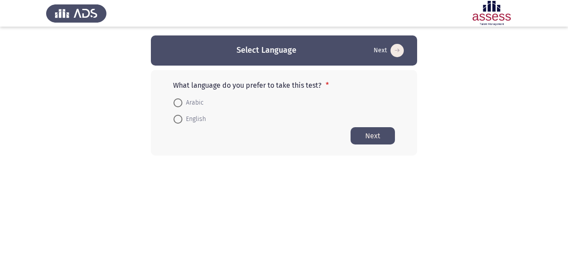
click at [180, 103] on span at bounding box center [177, 102] width 9 height 9
click at [180, 103] on input "Arabic" at bounding box center [177, 102] width 9 height 9
radio input "true"
drag, startPoint x: 374, startPoint y: 137, endPoint x: 412, endPoint y: 151, distance: 40.4
click at [374, 137] on button "Next" at bounding box center [372, 135] width 44 height 17
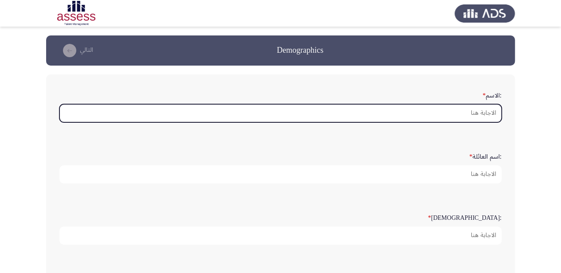
click at [464, 113] on input ":الاسم *" at bounding box center [280, 113] width 442 height 18
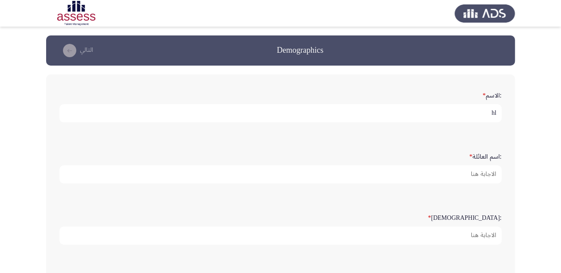
type input "h"
type input "[PERSON_NAME]"
click at [421, 112] on input "[PERSON_NAME]" at bounding box center [280, 113] width 442 height 18
click at [421, 111] on input "[PERSON_NAME]" at bounding box center [280, 113] width 442 height 18
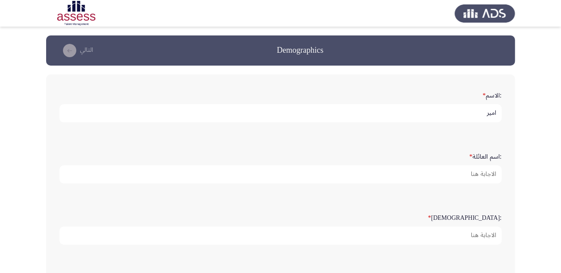
type input "امير"
type input "[PERSON_NAME]"
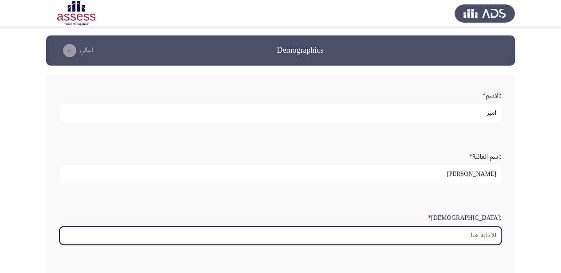
click at [478, 235] on input ":السن *" at bounding box center [280, 236] width 442 height 18
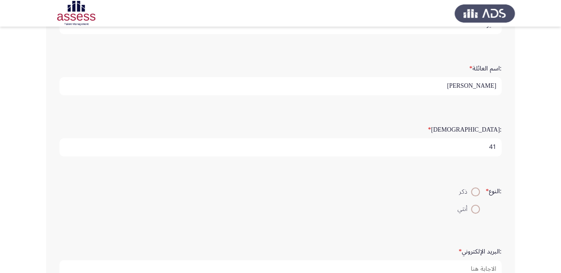
scroll to position [89, 0]
type input "41"
click at [471, 188] on span at bounding box center [475, 191] width 9 height 9
click at [471, 188] on input "ذكر" at bounding box center [475, 191] width 9 height 9
radio input "true"
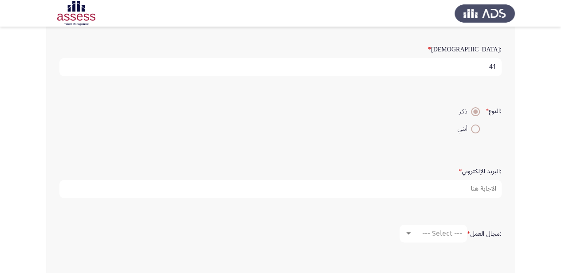
scroll to position [177, 0]
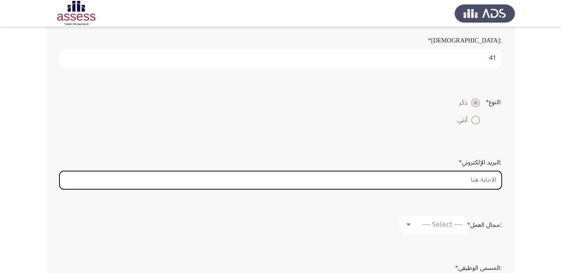
click at [461, 173] on input ":البريد الإلكتروني *" at bounding box center [280, 180] width 442 height 18
type input "ش"
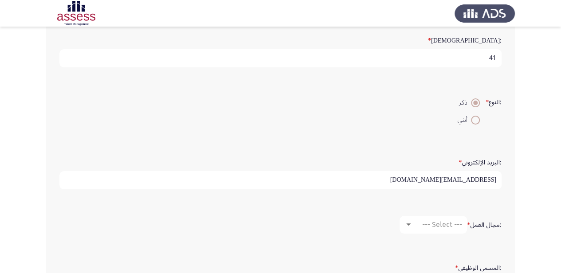
type input "[EMAIL_ADDRESS][DOMAIN_NAME]"
click at [404, 224] on div at bounding box center [408, 224] width 8 height 7
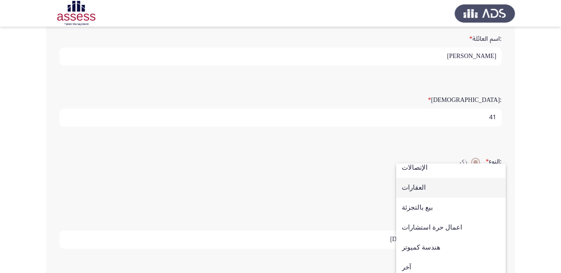
scroll to position [162, 0]
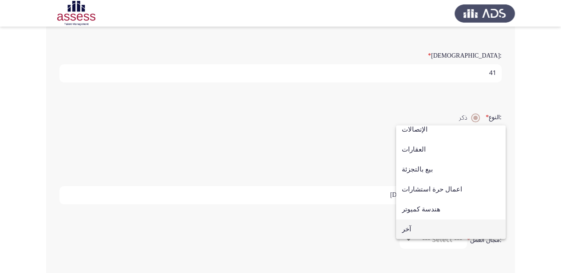
click at [429, 231] on span "آخر" at bounding box center [451, 230] width 98 height 20
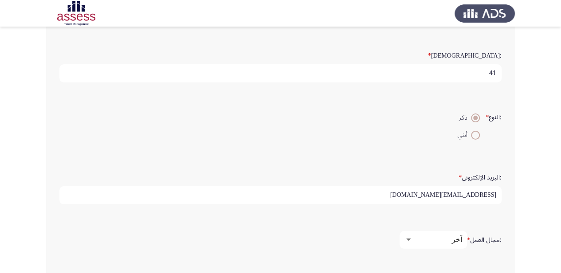
scroll to position [251, 0]
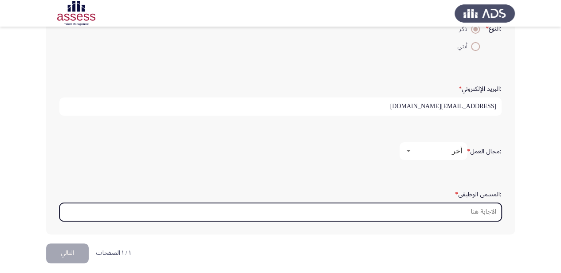
click at [468, 208] on input ":المسمى الوظيفى *" at bounding box center [280, 212] width 442 height 18
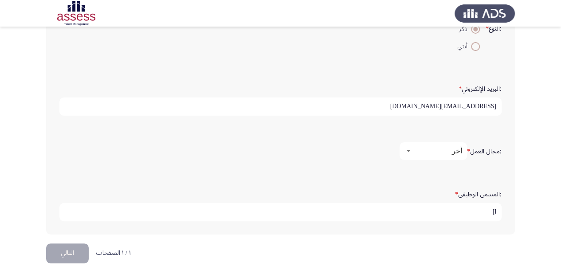
type input "l"
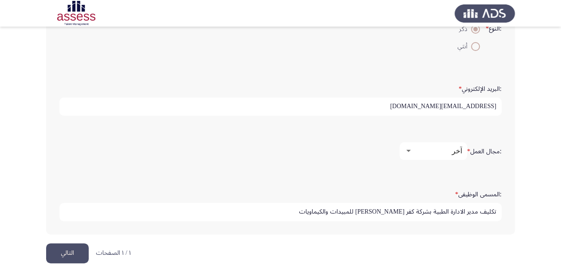
type input "تكليف مدير الادارة الطبية بشركة كفر [PERSON_NAME] للمبيدات والكيماويات"
click at [74, 249] on button "التالي" at bounding box center [67, 253] width 43 height 20
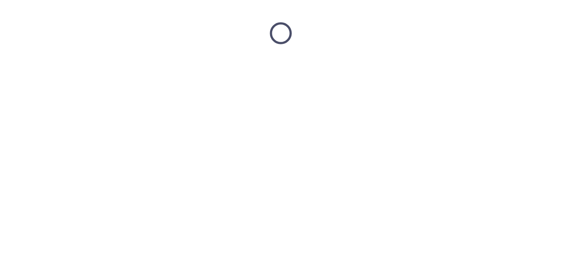
scroll to position [0, 0]
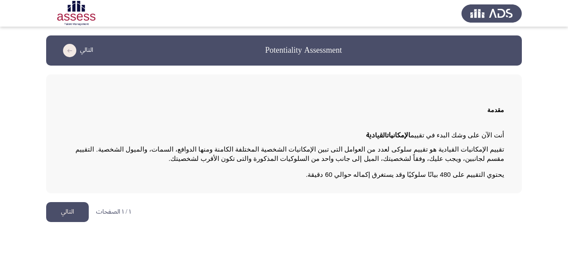
click at [67, 209] on button "التالي" at bounding box center [67, 212] width 43 height 20
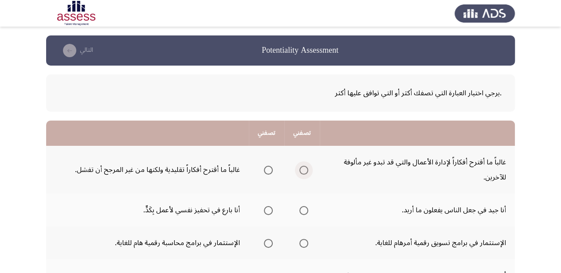
click at [305, 166] on span "Select an option" at bounding box center [303, 170] width 9 height 9
click at [305, 166] on input "Select an option" at bounding box center [303, 170] width 9 height 9
click at [306, 206] on span "Select an option" at bounding box center [303, 210] width 9 height 9
click at [306, 206] on input "Select an option" at bounding box center [303, 210] width 9 height 9
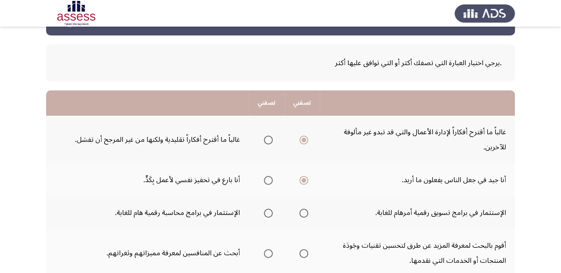
scroll to position [44, 0]
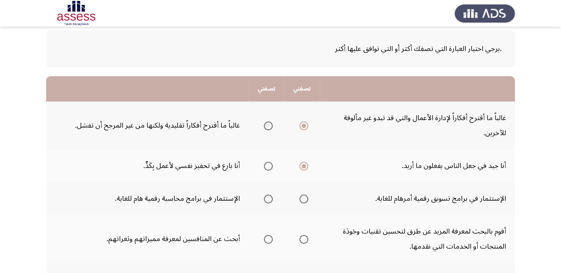
click at [302, 195] on span "Select an option" at bounding box center [303, 199] width 9 height 9
click at [302, 195] on input "Select an option" at bounding box center [303, 199] width 9 height 9
click at [269, 235] on span "Select an option" at bounding box center [268, 239] width 9 height 9
click at [269, 235] on input "Select an option" at bounding box center [268, 239] width 9 height 9
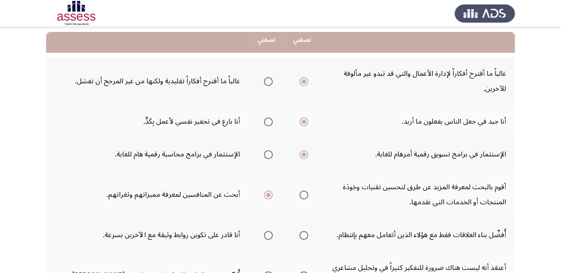
click at [270, 231] on span "Select an option" at bounding box center [268, 235] width 9 height 9
click at [270, 231] on input "Select an option" at bounding box center [268, 235] width 9 height 9
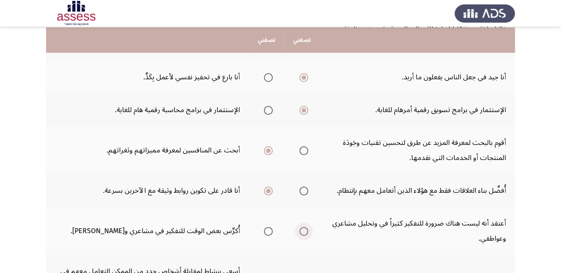
click at [304, 227] on span "Select an option" at bounding box center [303, 231] width 9 height 9
click at [304, 227] on input "Select an option" at bounding box center [303, 231] width 9 height 9
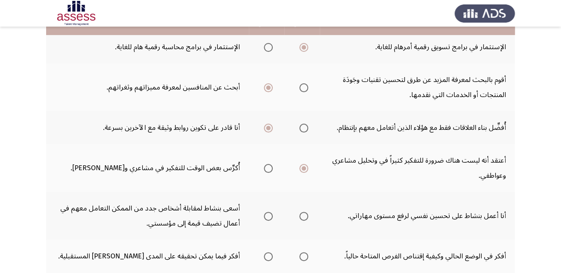
scroll to position [222, 0]
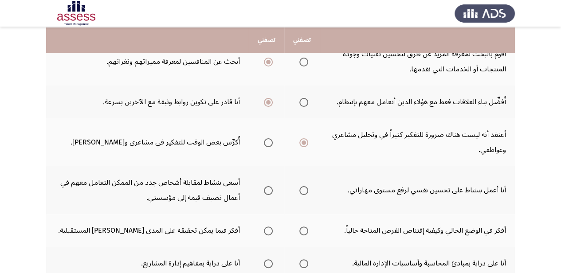
click at [271, 186] on span "Select an option" at bounding box center [268, 190] width 9 height 9
click at [271, 186] on input "Select an option" at bounding box center [268, 190] width 9 height 9
click at [272, 227] on span "Select an option" at bounding box center [268, 231] width 9 height 9
click at [272, 227] on input "Select an option" at bounding box center [268, 231] width 9 height 9
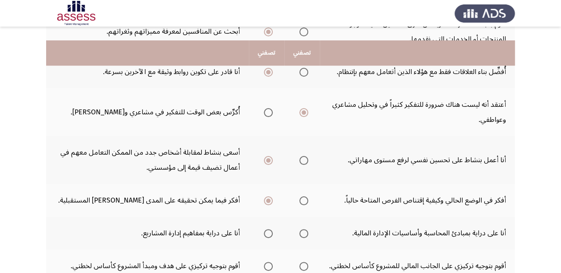
scroll to position [266, 0]
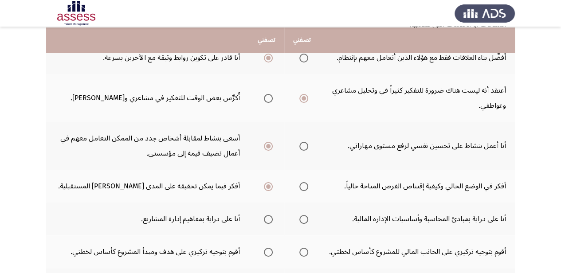
click at [269, 215] on span "Select an option" at bounding box center [268, 219] width 9 height 9
click at [269, 215] on input "Select an option" at bounding box center [268, 219] width 9 height 9
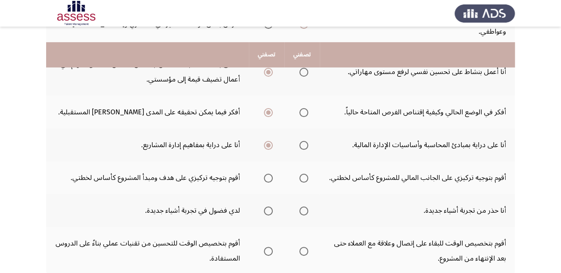
scroll to position [355, 0]
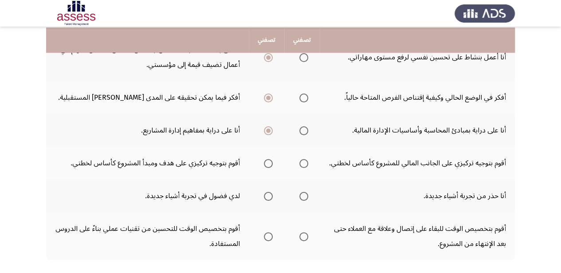
click at [266, 159] on span "Select an option" at bounding box center [268, 163] width 9 height 9
click at [266, 159] on input "Select an option" at bounding box center [268, 163] width 9 height 9
click at [270, 192] on span "Select an option" at bounding box center [268, 196] width 9 height 9
click at [270, 192] on input "Select an option" at bounding box center [268, 196] width 9 height 9
click at [271, 232] on span "Select an option" at bounding box center [268, 236] width 9 height 9
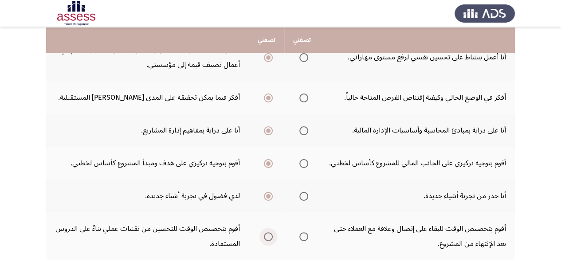
click at [271, 232] on input "Select an option" at bounding box center [268, 236] width 9 height 9
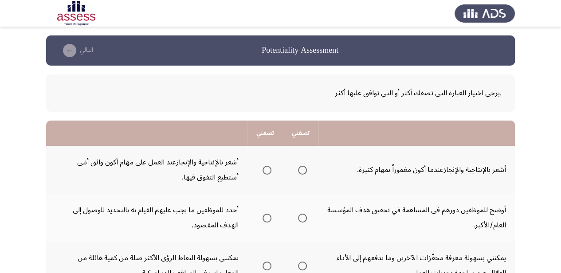
scroll to position [44, 0]
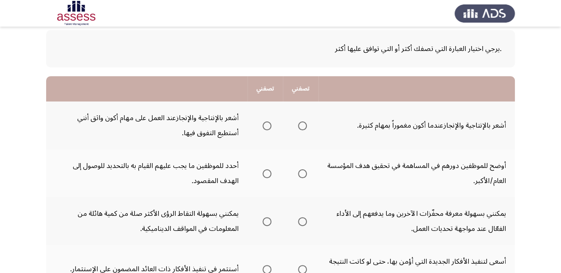
click at [306, 126] on span "Select an option" at bounding box center [302, 126] width 9 height 9
click at [306, 126] on input "Select an option" at bounding box center [302, 126] width 9 height 9
click at [302, 169] on span "Select an option" at bounding box center [302, 173] width 9 height 9
click at [302, 169] on input "Select an option" at bounding box center [302, 173] width 9 height 9
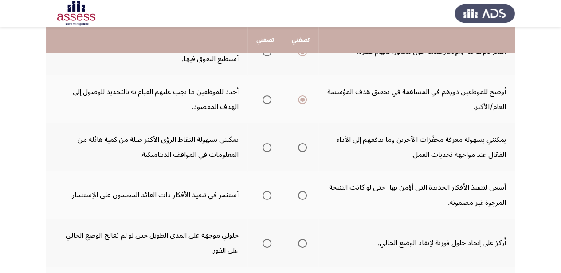
scroll to position [133, 0]
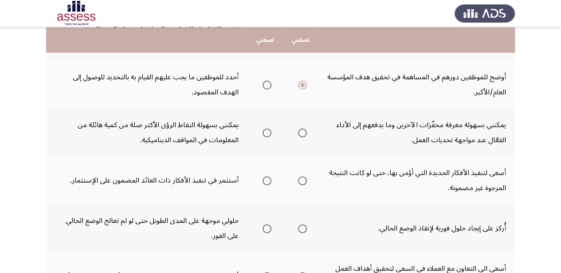
click at [304, 129] on span "Select an option" at bounding box center [302, 133] width 9 height 9
click at [304, 129] on input "Select an option" at bounding box center [302, 133] width 9 height 9
click at [305, 177] on span "Select an option" at bounding box center [302, 181] width 9 height 9
click at [305, 177] on input "Select an option" at bounding box center [302, 181] width 9 height 9
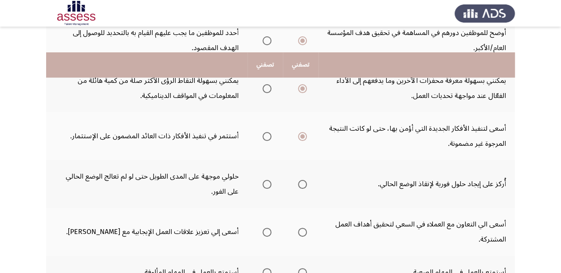
scroll to position [222, 0]
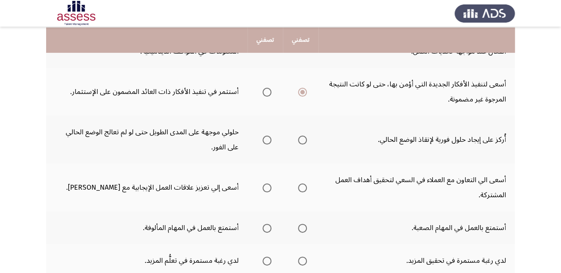
click at [266, 136] on span "Select an option" at bounding box center [267, 140] width 9 height 9
click at [266, 136] on input "Select an option" at bounding box center [267, 140] width 9 height 9
click at [303, 184] on span "Select an option" at bounding box center [302, 188] width 9 height 9
click at [303, 184] on input "Select an option" at bounding box center [302, 188] width 9 height 9
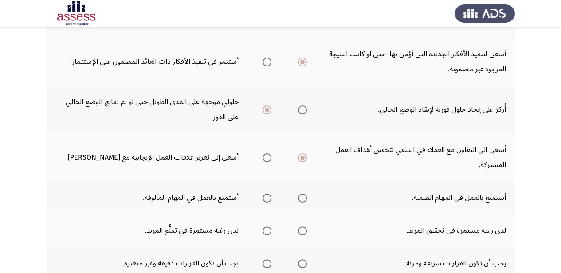
scroll to position [266, 0]
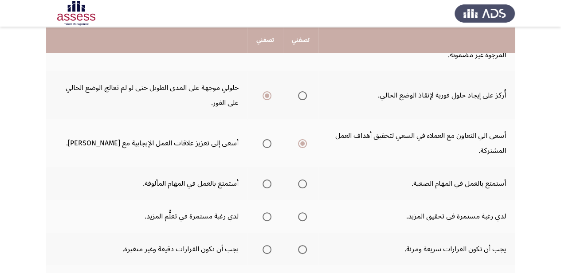
click at [303, 180] on span "Select an option" at bounding box center [302, 184] width 9 height 9
click at [303, 180] on input "Select an option" at bounding box center [302, 184] width 9 height 9
click at [303, 212] on span "Select an option" at bounding box center [302, 216] width 9 height 9
click at [303, 212] on input "Select an option" at bounding box center [302, 216] width 9 height 9
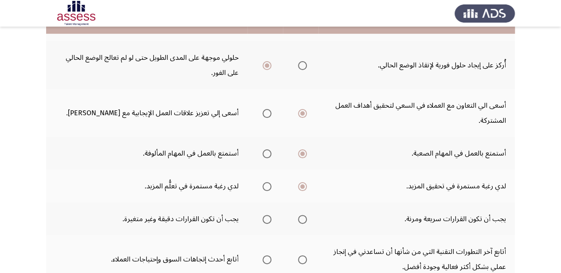
scroll to position [310, 0]
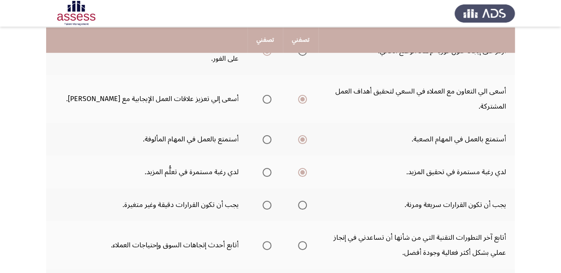
click at [267, 201] on span "Select an option" at bounding box center [267, 205] width 9 height 9
click at [267, 201] on input "Select an option" at bounding box center [267, 205] width 9 height 9
click at [305, 201] on span "Select an option" at bounding box center [302, 205] width 9 height 9
click at [305, 201] on input "Select an option" at bounding box center [302, 205] width 9 height 9
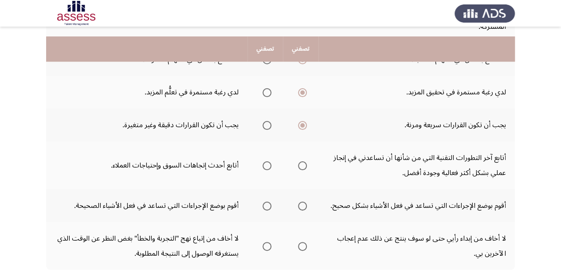
scroll to position [399, 0]
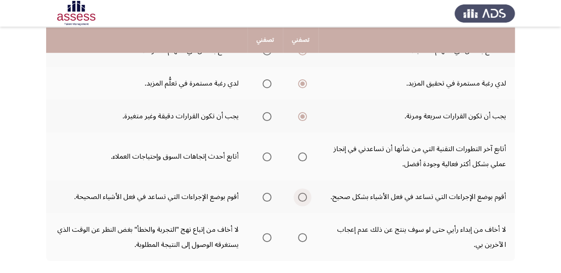
click at [305, 193] on span "Select an option" at bounding box center [302, 197] width 9 height 9
click at [305, 193] on input "Select an option" at bounding box center [302, 197] width 9 height 9
click at [269, 153] on span "Select an option" at bounding box center [267, 157] width 9 height 9
click at [269, 153] on input "Select an option" at bounding box center [267, 157] width 9 height 9
click at [304, 233] on span "Select an option" at bounding box center [302, 237] width 9 height 9
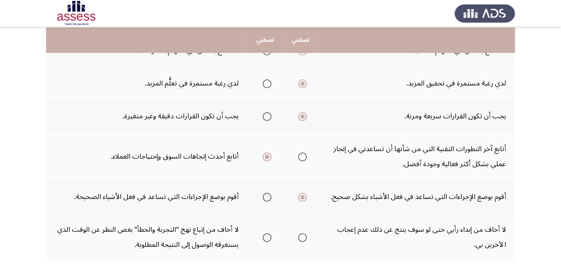
click at [304, 233] on input "Select an option" at bounding box center [302, 237] width 9 height 9
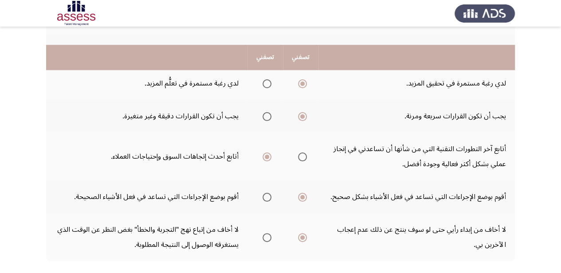
scroll to position [430, 0]
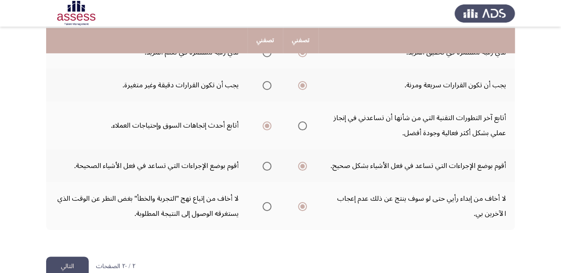
click at [66, 257] on button "التالي" at bounding box center [67, 267] width 43 height 20
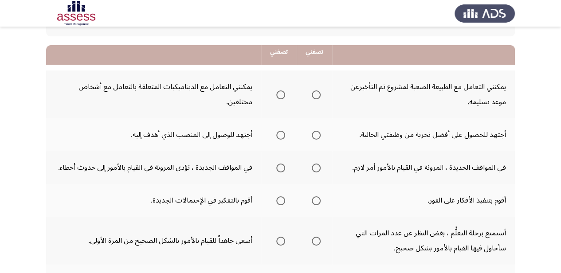
scroll to position [89, 0]
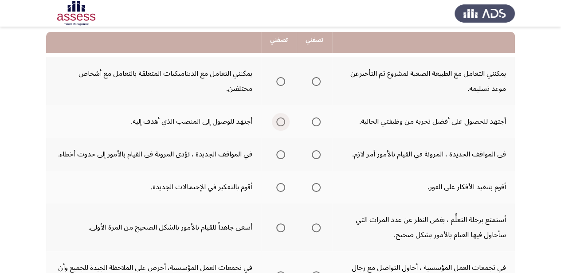
click at [279, 118] on span "Select an option" at bounding box center [280, 122] width 9 height 9
click at [279, 118] on input "Select an option" at bounding box center [280, 122] width 9 height 9
click at [319, 79] on span "Select an option" at bounding box center [316, 81] width 9 height 9
click at [319, 79] on input "Select an option" at bounding box center [316, 81] width 9 height 9
click at [319, 150] on span "Select an option" at bounding box center [316, 154] width 9 height 9
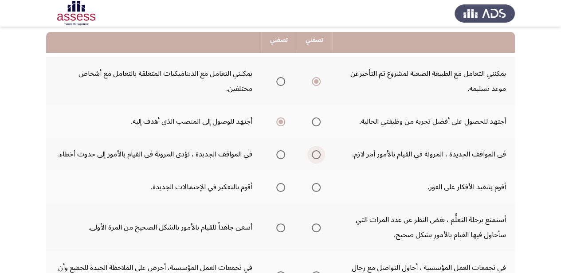
click at [319, 150] on input "Select an option" at bounding box center [316, 154] width 9 height 9
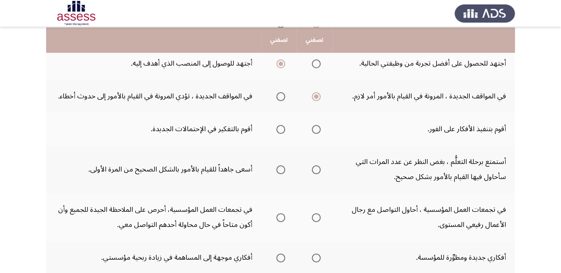
scroll to position [133, 0]
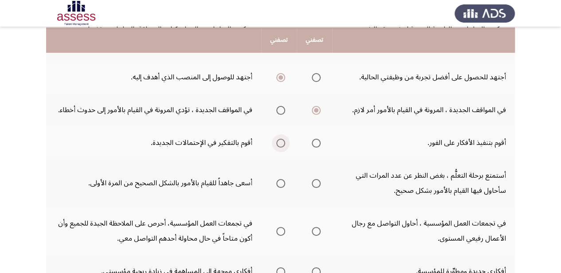
click at [284, 139] on span "Select an option" at bounding box center [280, 143] width 9 height 9
click at [284, 139] on input "Select an option" at bounding box center [280, 143] width 9 height 9
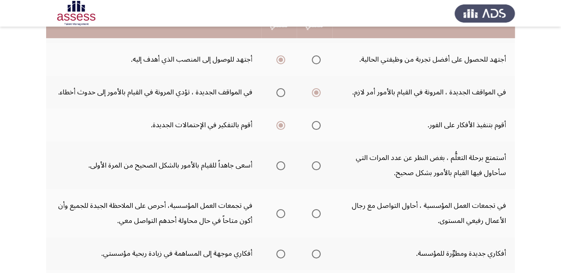
scroll to position [177, 0]
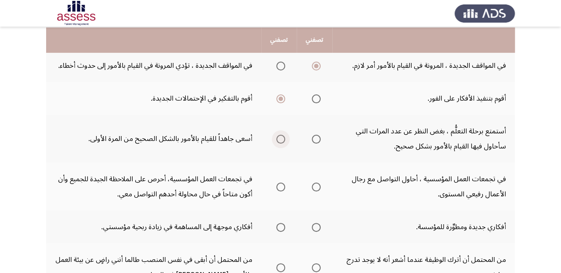
click at [280, 135] on span "Select an option" at bounding box center [280, 139] width 9 height 9
click at [280, 135] on input "Select an option" at bounding box center [280, 139] width 9 height 9
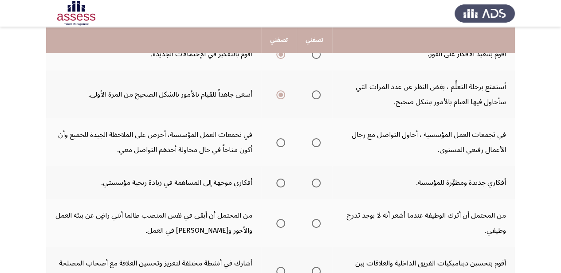
click at [283, 138] on span "Select an option" at bounding box center [280, 142] width 9 height 9
click at [283, 138] on input "Select an option" at bounding box center [280, 142] width 9 height 9
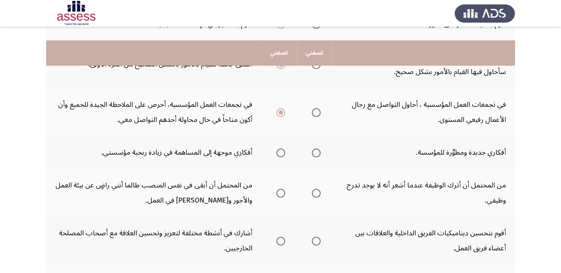
scroll to position [266, 0]
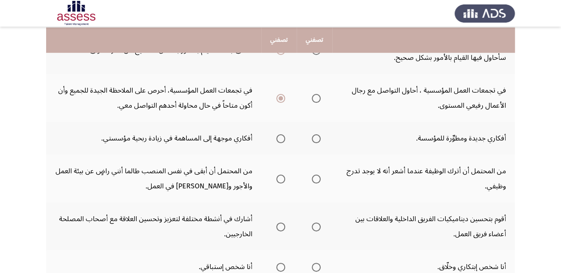
click at [279, 134] on span "Select an option" at bounding box center [280, 138] width 9 height 9
click at [279, 134] on input "Select an option" at bounding box center [280, 138] width 9 height 9
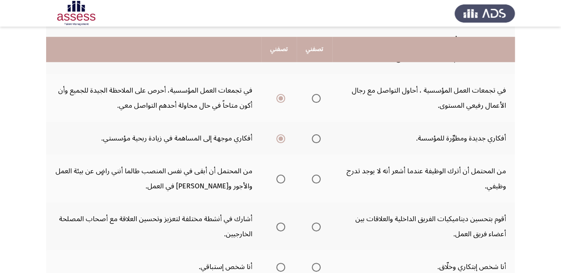
scroll to position [310, 0]
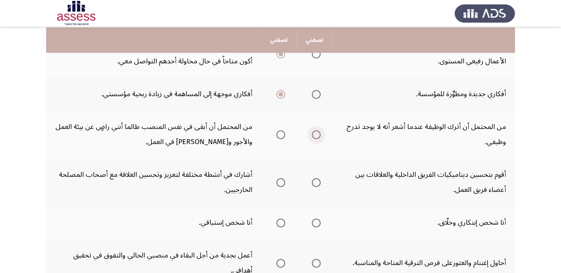
click at [318, 130] on span "Select an option" at bounding box center [316, 134] width 9 height 9
click at [318, 130] on input "Select an option" at bounding box center [316, 134] width 9 height 9
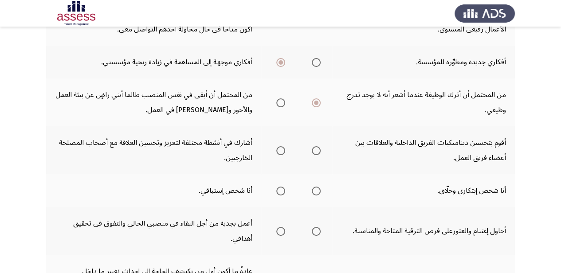
scroll to position [355, 0]
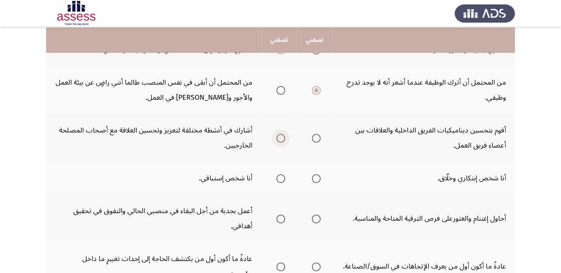
click at [284, 134] on span "Select an option" at bounding box center [280, 138] width 9 height 9
click at [284, 134] on input "Select an option" at bounding box center [280, 138] width 9 height 9
click at [282, 174] on span "Select an option" at bounding box center [280, 178] width 9 height 9
click at [282, 174] on input "Select an option" at bounding box center [280, 178] width 9 height 9
click at [318, 215] on span "Select an option" at bounding box center [316, 219] width 9 height 9
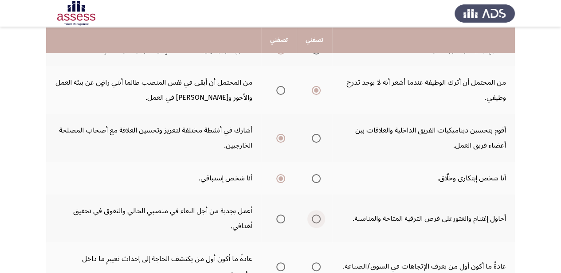
click at [318, 215] on input "Select an option" at bounding box center [316, 219] width 9 height 9
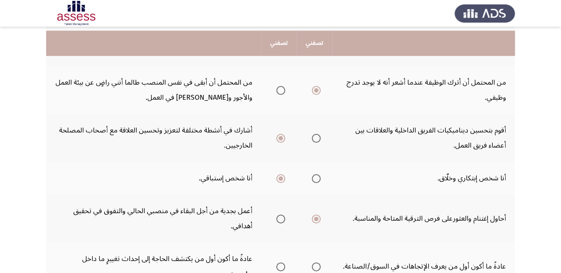
scroll to position [388, 0]
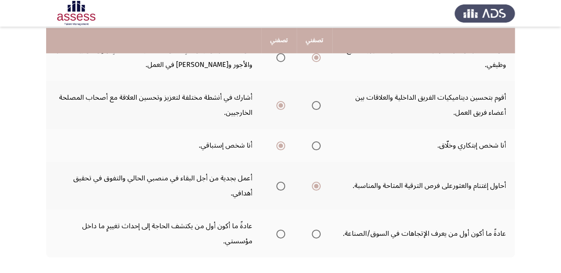
click at [316, 234] on span "Select an option" at bounding box center [316, 234] width 0 height 0
click at [316, 230] on input "Select an option" at bounding box center [316, 234] width 9 height 9
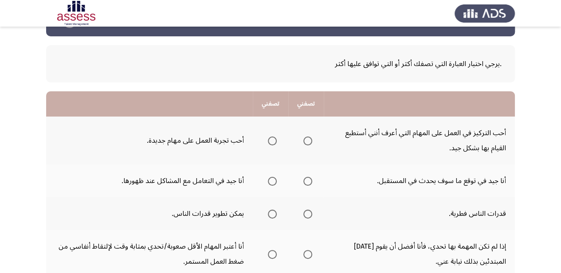
scroll to position [44, 0]
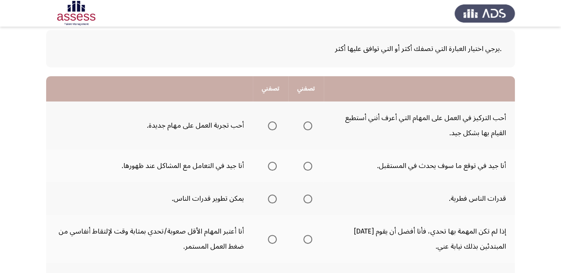
click at [278, 123] on th at bounding box center [270, 126] width 35 height 48
click at [275, 123] on span "Select an option" at bounding box center [272, 126] width 9 height 9
click at [275, 123] on input "Select an option" at bounding box center [272, 126] width 9 height 9
click at [310, 162] on span "Select an option" at bounding box center [307, 166] width 9 height 9
click at [310, 162] on input "Select an option" at bounding box center [307, 166] width 9 height 9
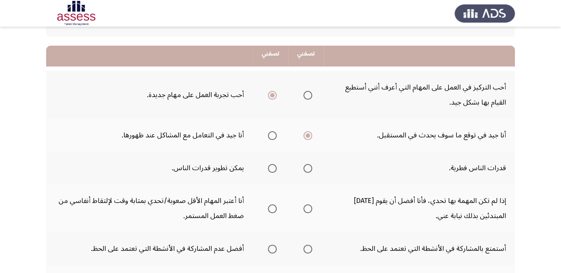
scroll to position [89, 0]
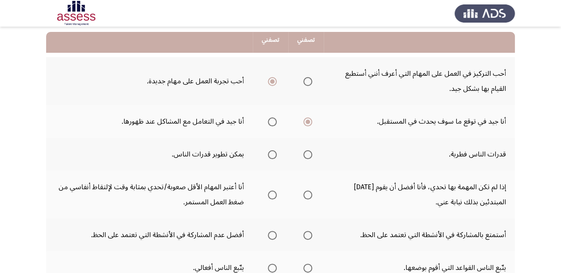
click at [273, 152] on span "Select an option" at bounding box center [272, 154] width 9 height 9
click at [273, 152] on input "Select an option" at bounding box center [272, 154] width 9 height 9
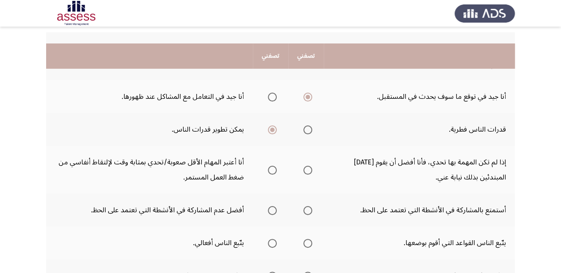
scroll to position [133, 0]
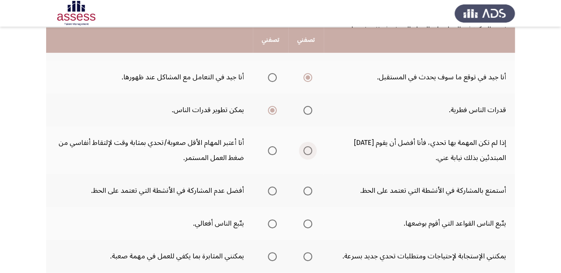
click at [308, 146] on span "Select an option" at bounding box center [307, 150] width 9 height 9
click at [308, 146] on input "Select an option" at bounding box center [307, 150] width 9 height 9
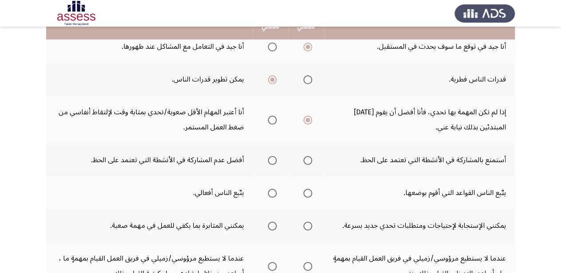
scroll to position [177, 0]
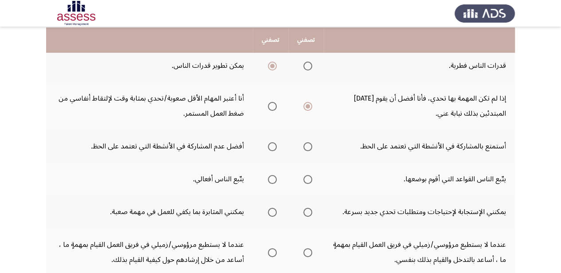
click at [308, 142] on span "Select an option" at bounding box center [307, 146] width 9 height 9
click at [308, 142] on input "Select an option" at bounding box center [307, 146] width 9 height 9
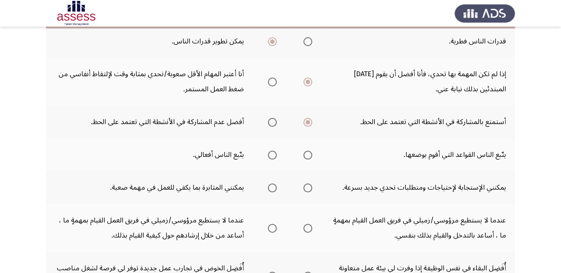
scroll to position [222, 0]
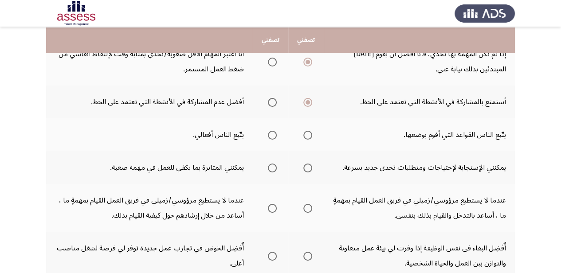
click at [276, 131] on span "Select an option" at bounding box center [272, 135] width 9 height 9
click at [276, 131] on input "Select an option" at bounding box center [272, 135] width 9 height 9
click at [271, 164] on span "Select an option" at bounding box center [272, 168] width 9 height 9
click at [271, 164] on input "Select an option" at bounding box center [272, 168] width 9 height 9
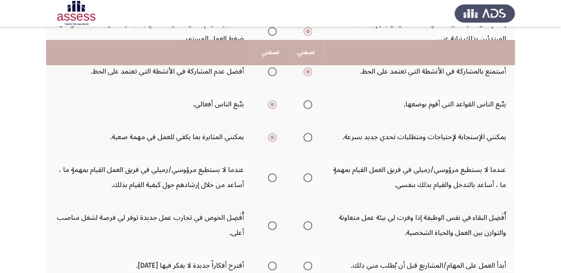
scroll to position [266, 0]
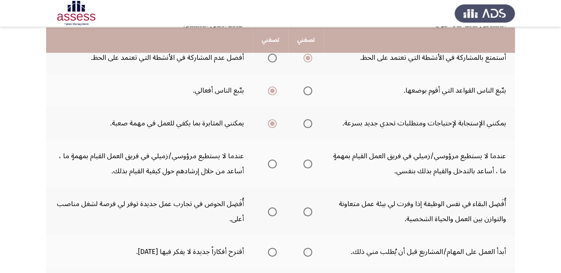
click at [275, 160] on span "Select an option" at bounding box center [272, 164] width 9 height 9
click at [275, 160] on input "Select an option" at bounding box center [272, 164] width 9 height 9
click at [276, 208] on span "Select an option" at bounding box center [272, 212] width 9 height 9
click at [276, 208] on input "Select an option" at bounding box center [272, 212] width 9 height 9
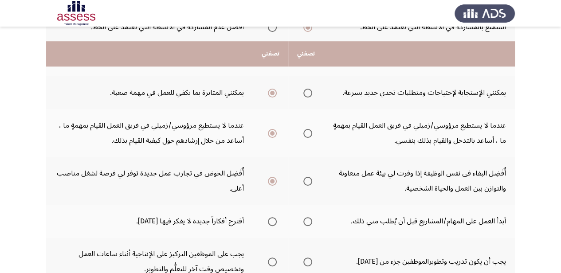
scroll to position [310, 0]
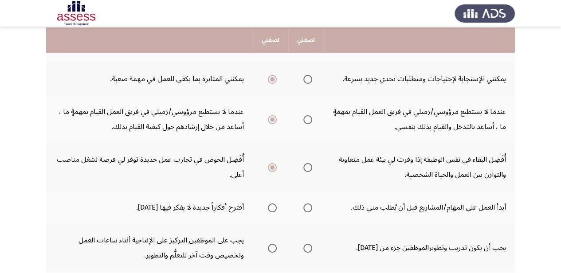
click at [275, 204] on span "Select an option" at bounding box center [272, 208] width 9 height 9
click at [275, 204] on input "Select an option" at bounding box center [272, 208] width 9 height 9
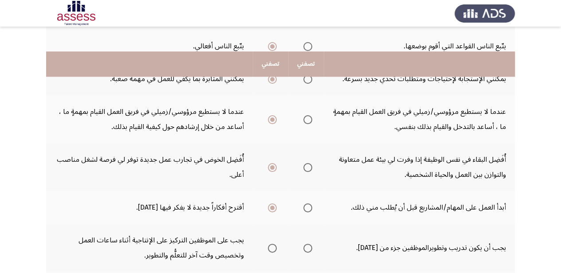
scroll to position [355, 0]
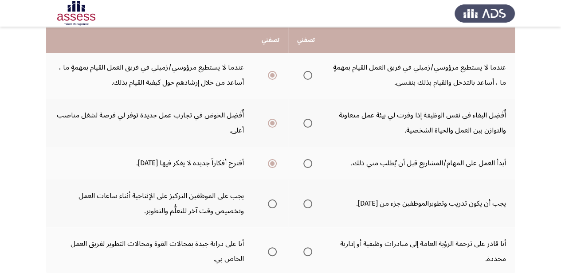
click at [308, 200] on span "Select an option" at bounding box center [307, 204] width 9 height 9
click at [308, 200] on input "Select an option" at bounding box center [307, 204] width 9 height 9
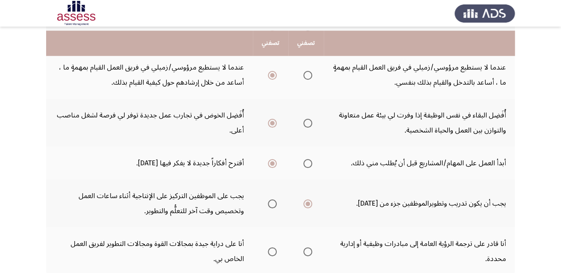
click at [459, 208] on tbody "أحب التركيز في العمل على المهام التي أعرف أنني أستطيع القيام بها بشكل جيد. أحب …" at bounding box center [280, 33] width 469 height 484
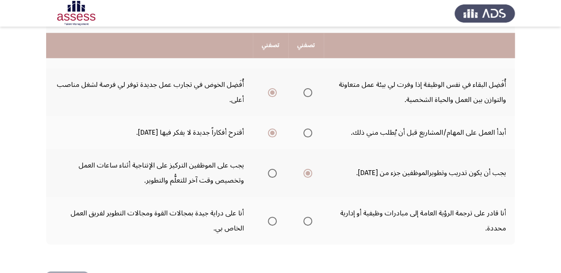
scroll to position [399, 0]
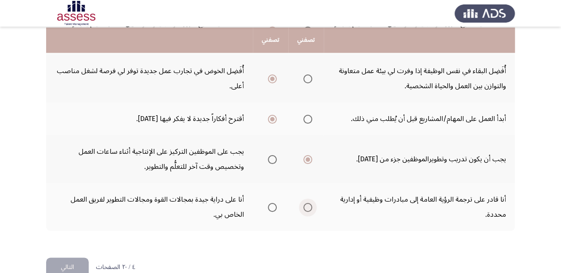
click at [312, 203] on span "Select an option" at bounding box center [307, 207] width 9 height 9
click at [312, 203] on input "Select an option" at bounding box center [307, 207] width 9 height 9
click at [67, 258] on button "التالي" at bounding box center [67, 268] width 43 height 20
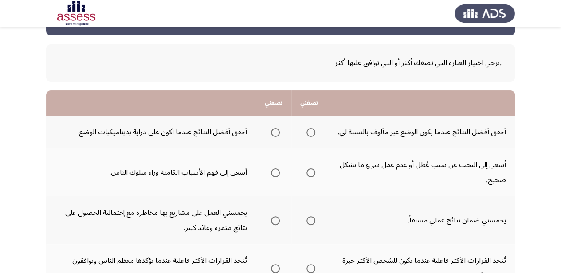
scroll to position [44, 0]
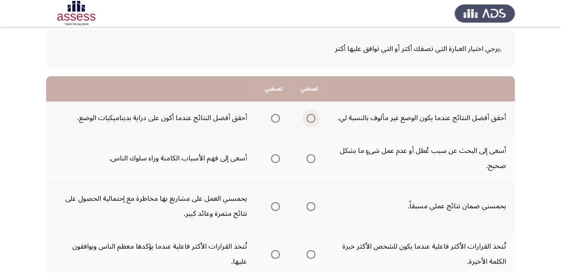
click at [314, 116] on span "Select an option" at bounding box center [310, 118] width 9 height 9
click at [314, 116] on input "Select an option" at bounding box center [310, 118] width 9 height 9
click at [275, 159] on span "Select an option" at bounding box center [275, 159] width 0 height 0
click at [276, 156] on input "Select an option" at bounding box center [275, 158] width 9 height 9
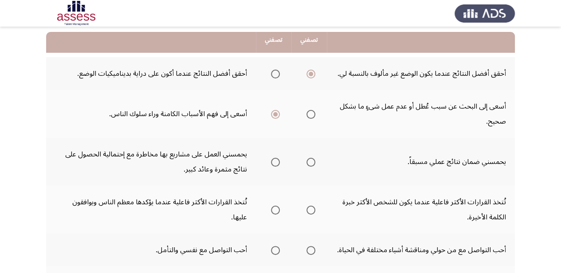
click at [276, 159] on span "Select an option" at bounding box center [275, 162] width 9 height 9
click at [276, 159] on input "Select an option" at bounding box center [275, 162] width 9 height 9
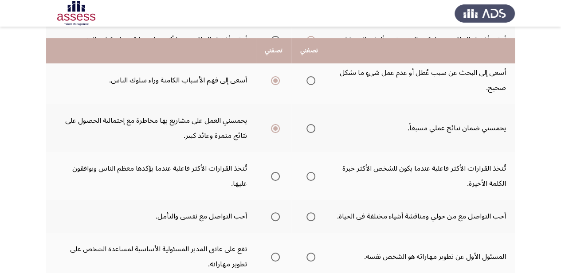
scroll to position [133, 0]
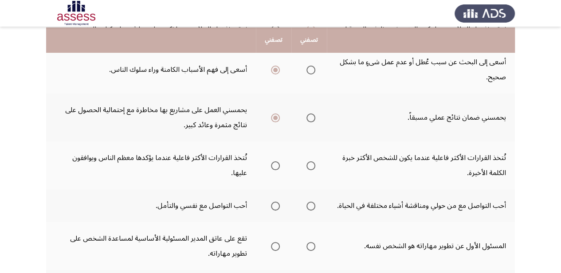
click at [314, 161] on span "Select an option" at bounding box center [310, 165] width 9 height 9
click at [314, 161] on input "Select an option" at bounding box center [310, 165] width 9 height 9
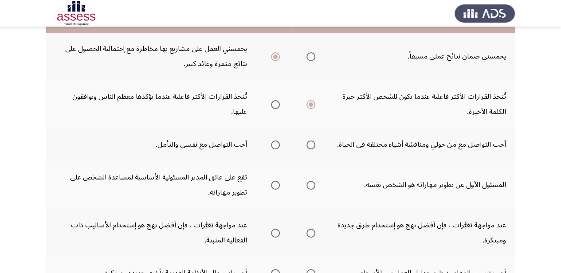
scroll to position [222, 0]
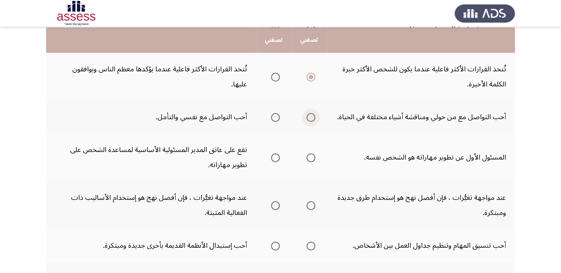
click at [310, 113] on span "Select an option" at bounding box center [310, 117] width 9 height 9
click at [310, 113] on input "Select an option" at bounding box center [310, 117] width 9 height 9
click at [309, 153] on span "Select an option" at bounding box center [310, 157] width 9 height 9
click at [309, 153] on input "Select an option" at bounding box center [310, 157] width 9 height 9
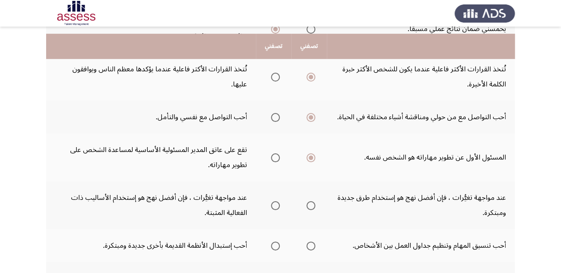
scroll to position [266, 0]
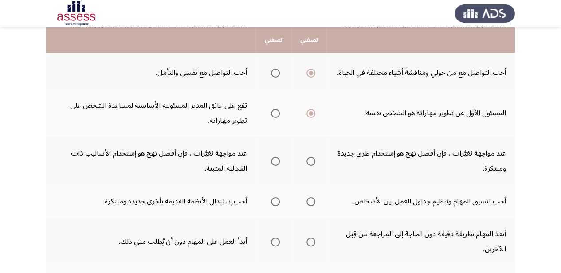
click at [310, 157] on span "Select an option" at bounding box center [310, 161] width 9 height 9
click at [310, 157] on input "Select an option" at bounding box center [310, 161] width 9 height 9
click at [272, 197] on span "Select an option" at bounding box center [275, 201] width 9 height 9
click at [272, 197] on input "Select an option" at bounding box center [275, 201] width 9 height 9
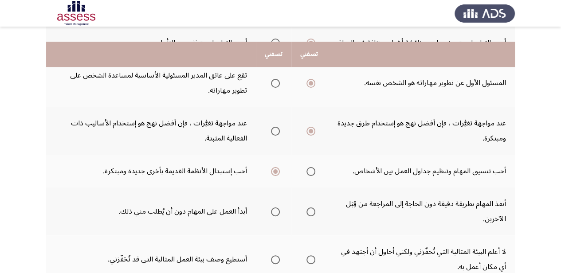
scroll to position [310, 0]
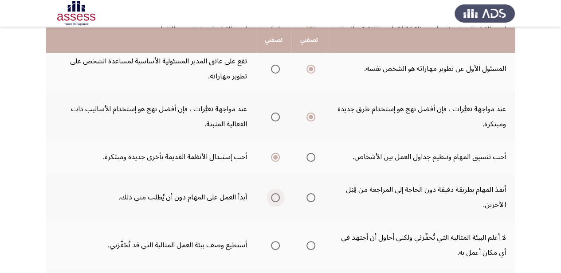
click at [273, 193] on span "Select an option" at bounding box center [275, 197] width 9 height 9
click at [273, 193] on input "Select an option" at bounding box center [275, 197] width 9 height 9
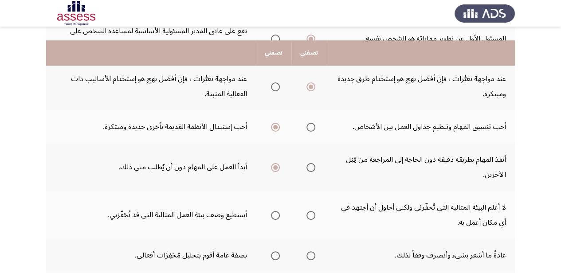
scroll to position [355, 0]
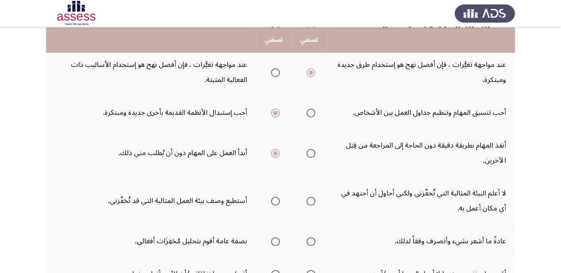
click at [313, 197] on span "Select an option" at bounding box center [310, 201] width 9 height 9
click at [313, 197] on input "Select an option" at bounding box center [310, 201] width 9 height 9
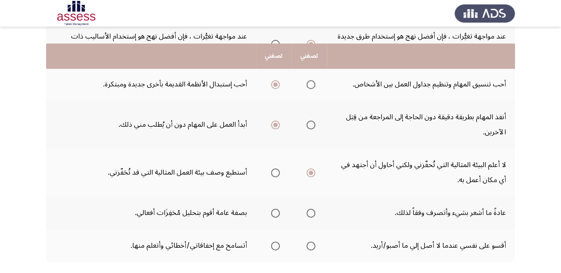
scroll to position [399, 0]
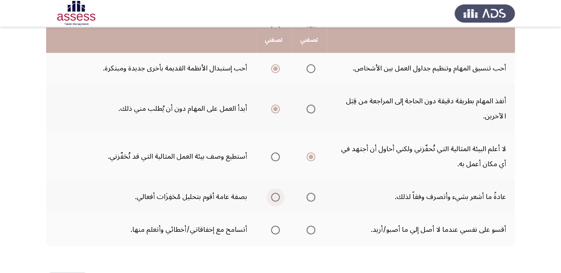
click at [276, 193] on span "Select an option" at bounding box center [275, 197] width 9 height 9
click at [276, 193] on input "Select an option" at bounding box center [275, 197] width 9 height 9
click at [275, 226] on span "Select an option" at bounding box center [275, 230] width 9 height 9
click at [275, 226] on input "Select an option" at bounding box center [275, 230] width 9 height 9
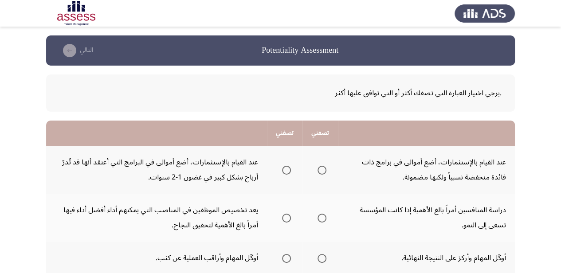
scroll to position [44, 0]
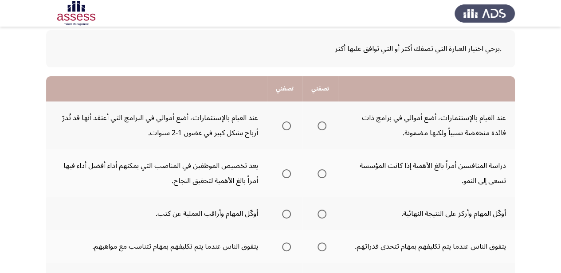
click at [325, 170] on span "Select an option" at bounding box center [322, 173] width 9 height 9
click at [325, 170] on input "Select an option" at bounding box center [322, 173] width 9 height 9
click at [290, 124] on span "Select an option" at bounding box center [286, 126] width 9 height 9
click at [290, 124] on input "Select an option" at bounding box center [286, 126] width 9 height 9
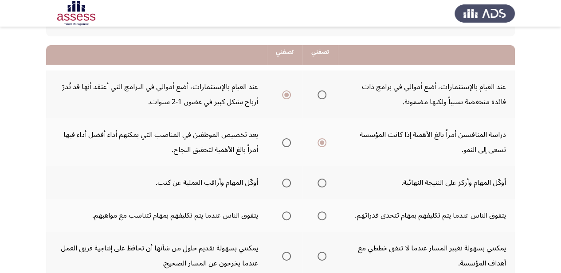
scroll to position [89, 0]
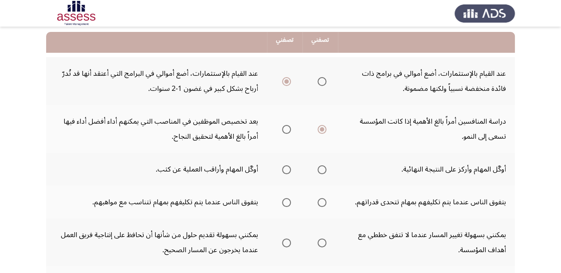
click at [322, 167] on span "Select an option" at bounding box center [322, 169] width 9 height 9
click at [322, 167] on input "Select an option" at bounding box center [322, 169] width 9 height 9
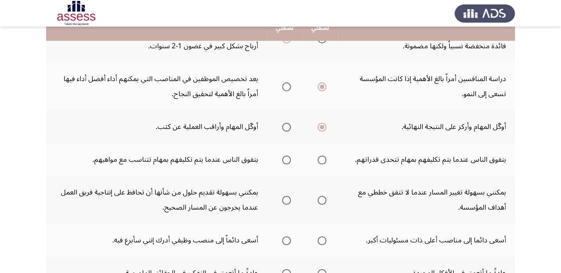
scroll to position [133, 0]
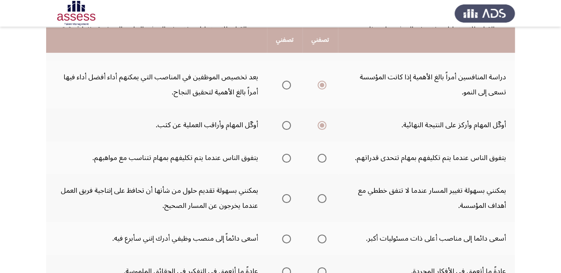
click at [287, 154] on span "Select an option" at bounding box center [286, 158] width 9 height 9
click at [287, 154] on input "Select an option" at bounding box center [286, 158] width 9 height 9
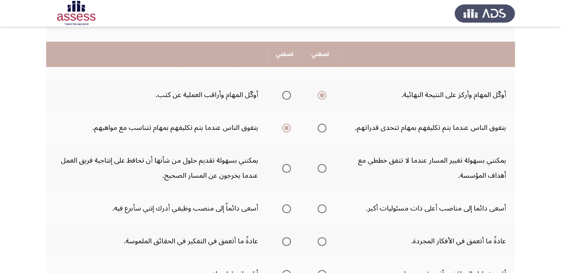
scroll to position [177, 0]
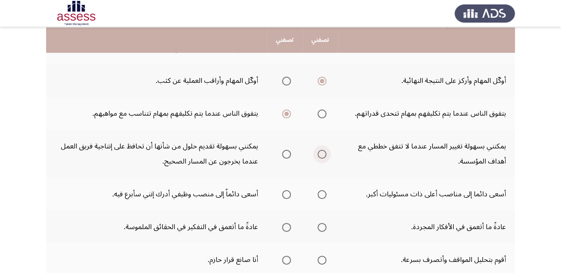
click at [318, 150] on label "Select an option" at bounding box center [320, 154] width 12 height 9
click at [318, 150] on input "Select an option" at bounding box center [322, 154] width 9 height 9
click at [288, 190] on span "Select an option" at bounding box center [286, 194] width 9 height 9
click at [288, 190] on input "Select an option" at bounding box center [286, 194] width 9 height 9
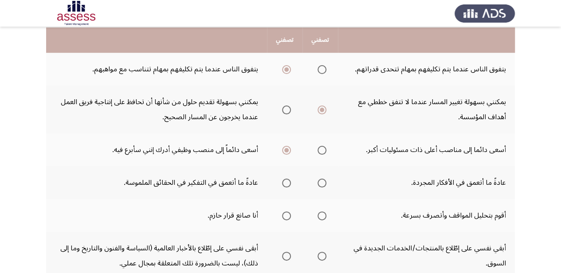
click at [287, 179] on span "Select an option" at bounding box center [286, 183] width 9 height 9
click at [287, 179] on input "Select an option" at bounding box center [286, 183] width 9 height 9
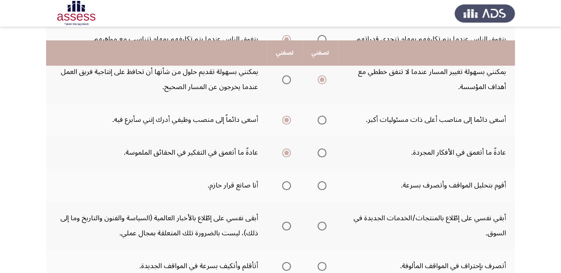
scroll to position [266, 0]
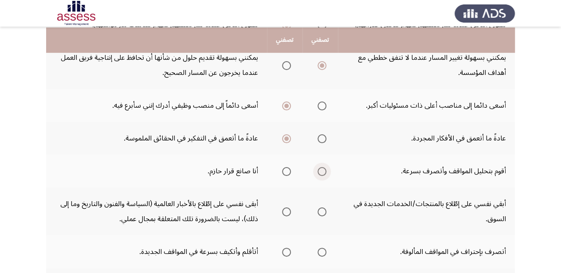
click at [324, 167] on span "Select an option" at bounding box center [322, 171] width 9 height 9
click at [324, 167] on input "Select an option" at bounding box center [322, 171] width 9 height 9
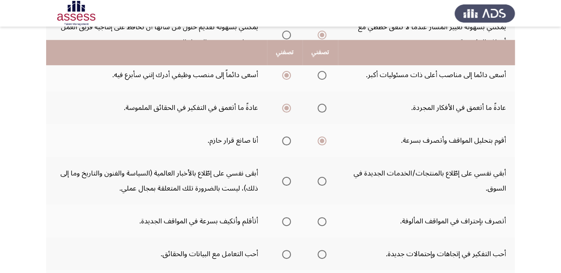
scroll to position [310, 0]
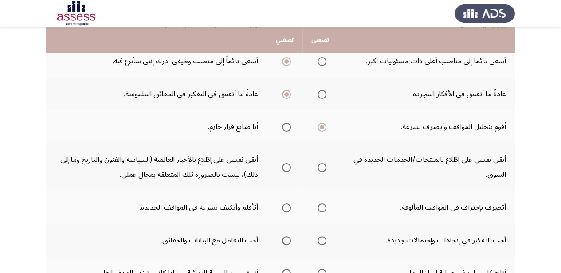
click at [291, 163] on span "Select an option" at bounding box center [286, 167] width 9 height 9
click at [291, 163] on input "Select an option" at bounding box center [286, 167] width 9 height 9
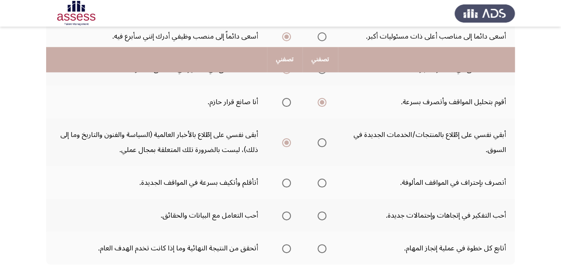
scroll to position [355, 0]
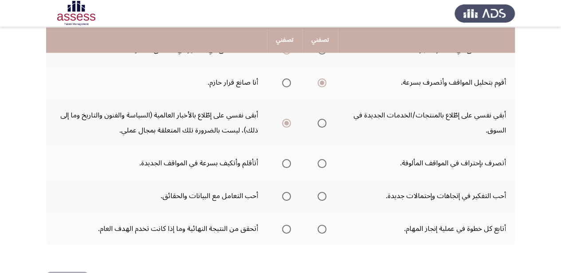
click at [287, 159] on span "Select an option" at bounding box center [286, 163] width 9 height 9
click at [287, 159] on input "Select an option" at bounding box center [286, 163] width 9 height 9
click at [287, 225] on span "Select an option" at bounding box center [286, 229] width 9 height 9
click at [287, 225] on input "Select an option" at bounding box center [286, 229] width 9 height 9
click at [324, 192] on span "Select an option" at bounding box center [322, 196] width 9 height 9
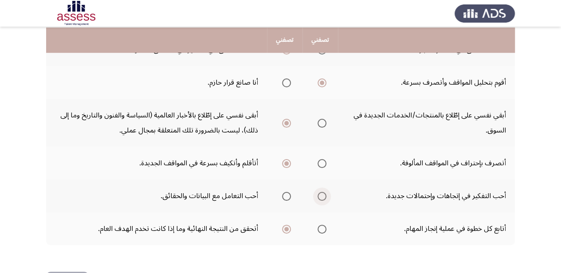
click at [324, 192] on input "Select an option" at bounding box center [322, 196] width 9 height 9
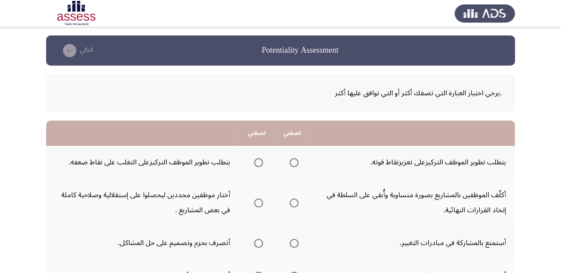
scroll to position [44, 0]
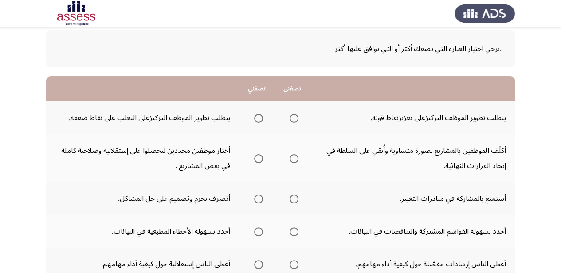
click at [257, 116] on span "Select an option" at bounding box center [258, 118] width 9 height 9
click at [257, 116] on input "Select an option" at bounding box center [258, 118] width 9 height 9
click at [259, 154] on span "Select an option" at bounding box center [258, 158] width 9 height 9
click at [259, 154] on input "Select an option" at bounding box center [258, 158] width 9 height 9
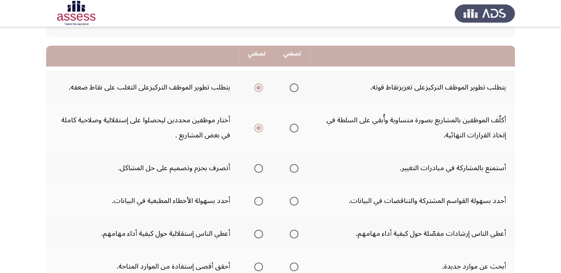
scroll to position [89, 0]
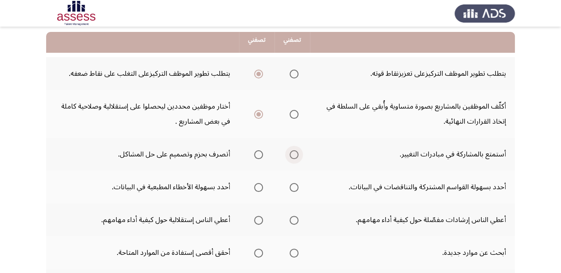
click at [291, 150] on span "Select an option" at bounding box center [294, 154] width 9 height 9
click at [291, 150] on input "Select an option" at bounding box center [294, 154] width 9 height 9
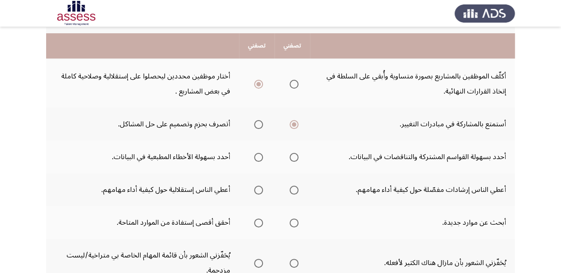
scroll to position [133, 0]
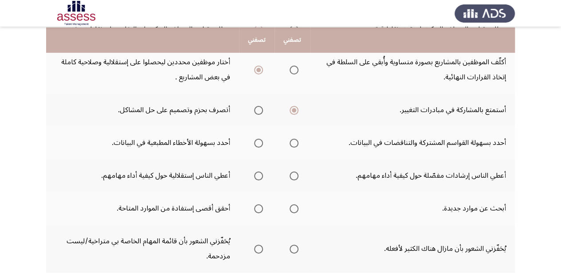
click at [293, 139] on span "Select an option" at bounding box center [294, 143] width 9 height 9
click at [293, 139] on input "Select an option" at bounding box center [294, 143] width 9 height 9
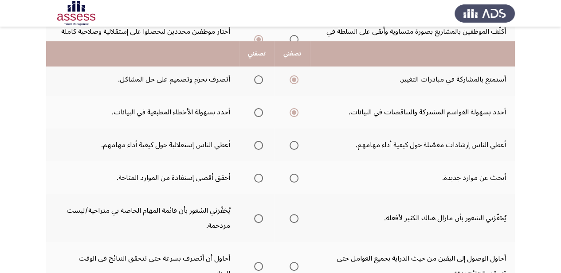
scroll to position [177, 0]
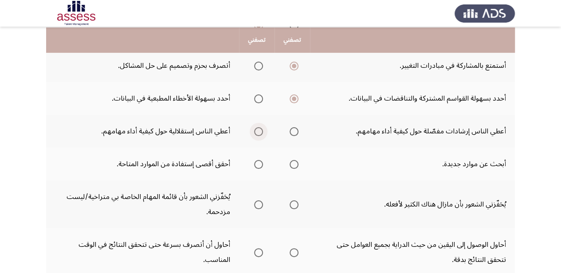
click at [260, 127] on span "Select an option" at bounding box center [258, 131] width 9 height 9
click at [260, 127] on input "Select an option" at bounding box center [258, 131] width 9 height 9
click at [295, 160] on span "Select an option" at bounding box center [294, 164] width 9 height 9
click at [295, 160] on input "Select an option" at bounding box center [294, 164] width 9 height 9
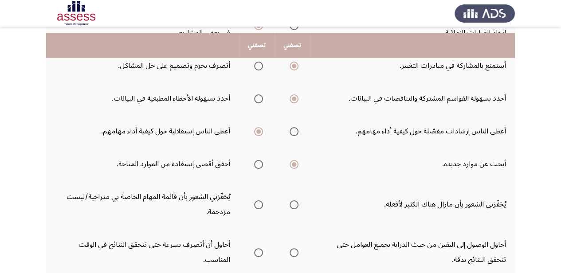
scroll to position [222, 0]
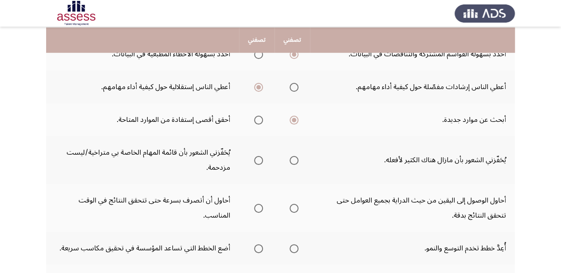
click at [283, 150] on th at bounding box center [292, 160] width 35 height 48
click at [295, 156] on span "Select an option" at bounding box center [294, 160] width 9 height 9
click at [295, 156] on input "Select an option" at bounding box center [294, 160] width 9 height 9
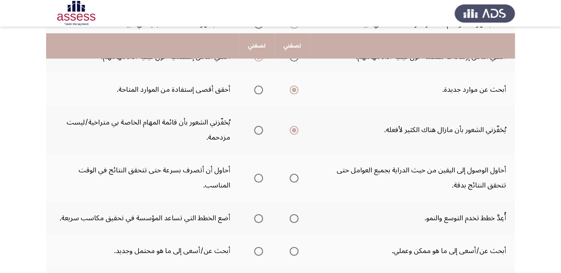
scroll to position [266, 0]
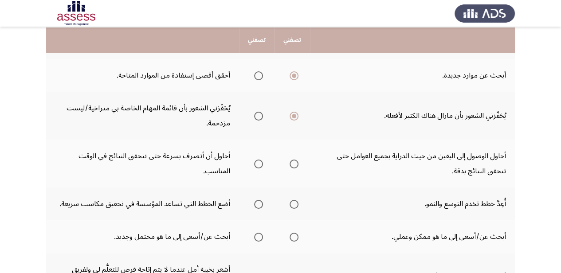
click at [252, 160] on label "Select an option" at bounding box center [257, 164] width 12 height 9
click at [254, 160] on input "Select an option" at bounding box center [258, 164] width 9 height 9
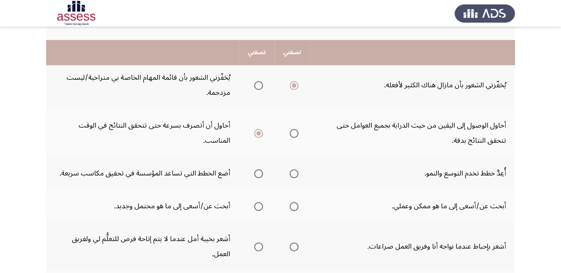
scroll to position [310, 0]
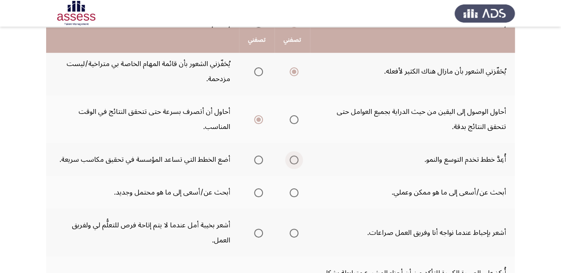
click at [294, 160] on span "Select an option" at bounding box center [294, 160] width 0 height 0
click at [295, 156] on input "Select an option" at bounding box center [294, 160] width 9 height 9
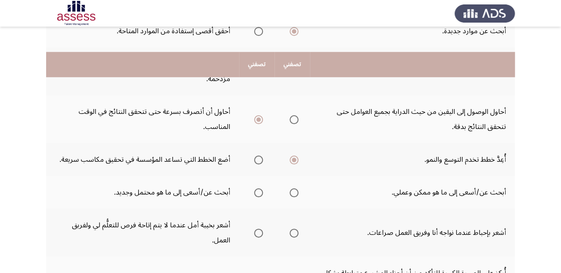
scroll to position [355, 0]
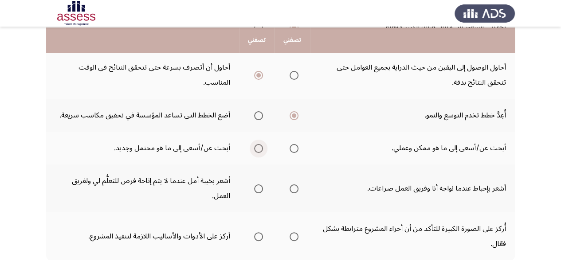
click at [260, 144] on span "Select an option" at bounding box center [258, 148] width 9 height 9
click at [260, 144] on input "Select an option" at bounding box center [258, 148] width 9 height 9
click at [257, 185] on span "Select an option" at bounding box center [258, 189] width 9 height 9
click at [257, 185] on input "Select an option" at bounding box center [258, 189] width 9 height 9
click at [297, 185] on span "Select an option" at bounding box center [294, 189] width 9 height 9
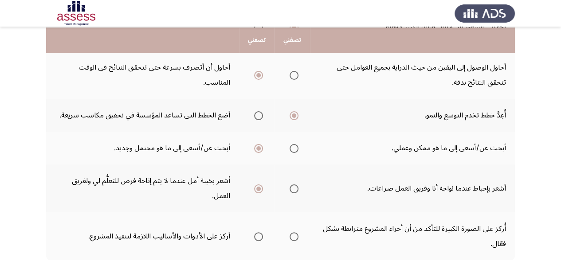
click at [297, 185] on input "Select an option" at bounding box center [294, 189] width 9 height 9
click at [293, 232] on span "Select an option" at bounding box center [294, 236] width 9 height 9
click at [293, 232] on input "Select an option" at bounding box center [294, 236] width 9 height 9
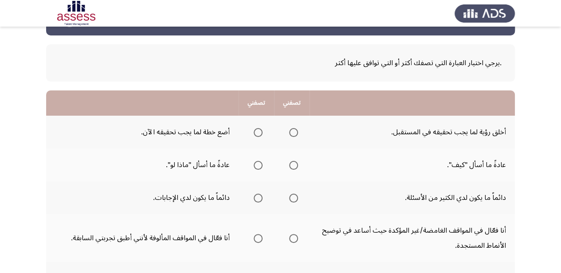
scroll to position [44, 0]
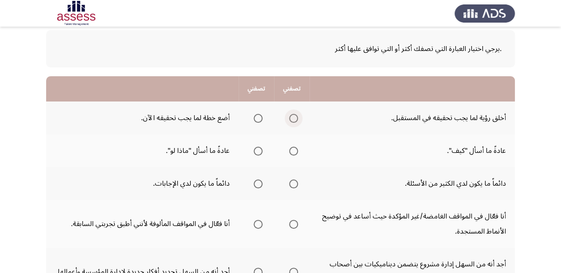
click at [296, 117] on span "Select an option" at bounding box center [293, 118] width 9 height 9
click at [296, 117] on input "Select an option" at bounding box center [293, 118] width 9 height 9
click at [257, 150] on span "Select an option" at bounding box center [258, 151] width 9 height 9
click at [257, 150] on input "Select an option" at bounding box center [258, 151] width 9 height 9
click at [259, 180] on span "Select an option" at bounding box center [258, 184] width 9 height 9
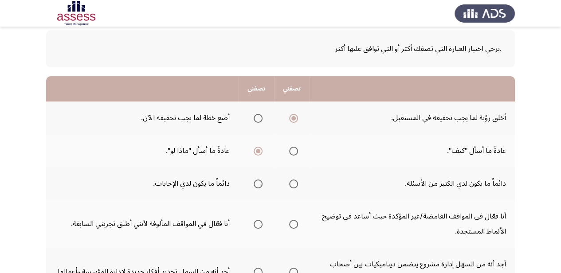
click at [259, 180] on input "Select an option" at bounding box center [258, 184] width 9 height 9
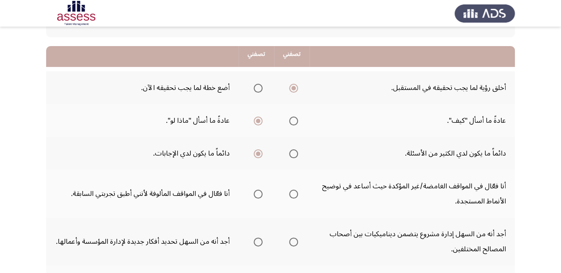
scroll to position [89, 0]
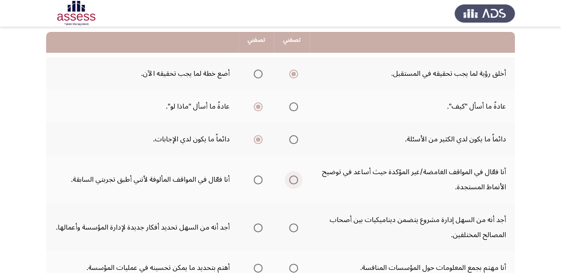
click at [294, 176] on span "Select an option" at bounding box center [293, 180] width 9 height 9
click at [294, 176] on input "Select an option" at bounding box center [293, 180] width 9 height 9
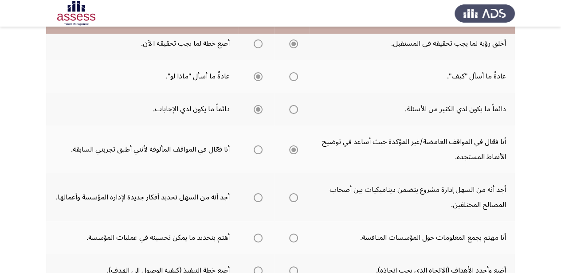
scroll to position [133, 0]
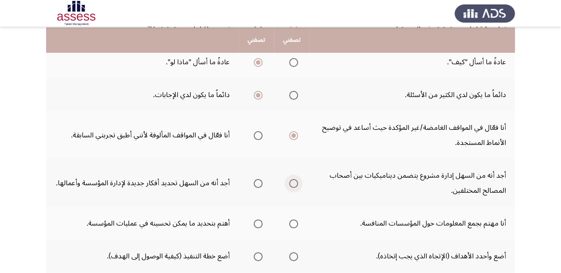
click at [295, 179] on span "Select an option" at bounding box center [293, 183] width 9 height 9
click at [295, 179] on input "Select an option" at bounding box center [293, 183] width 9 height 9
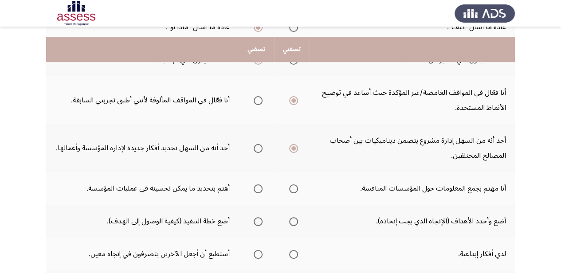
scroll to position [177, 0]
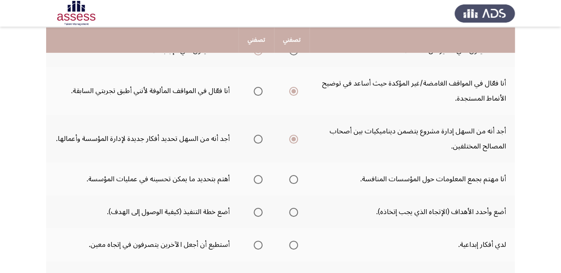
click at [296, 175] on span "Select an option" at bounding box center [293, 179] width 9 height 9
click at [296, 175] on input "Select an option" at bounding box center [293, 179] width 9 height 9
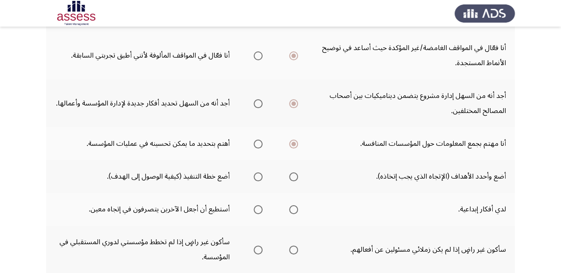
scroll to position [222, 0]
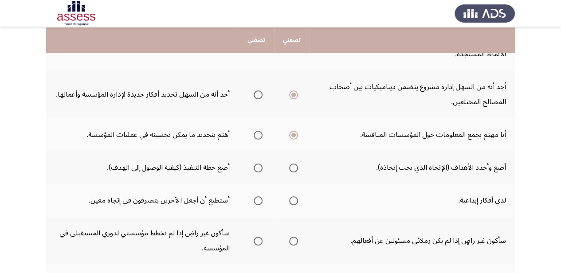
click at [256, 164] on span "Select an option" at bounding box center [258, 168] width 9 height 9
click at [256, 164] on input "Select an option" at bounding box center [258, 168] width 9 height 9
click at [295, 196] on span "Select an option" at bounding box center [293, 200] width 9 height 9
click at [295, 196] on input "Select an option" at bounding box center [293, 200] width 9 height 9
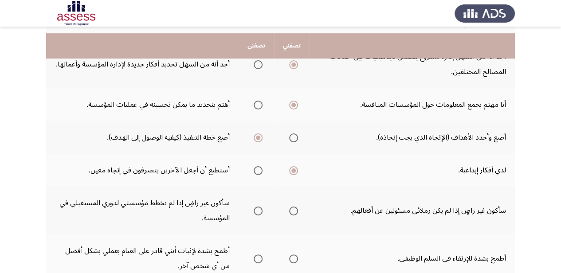
scroll to position [266, 0]
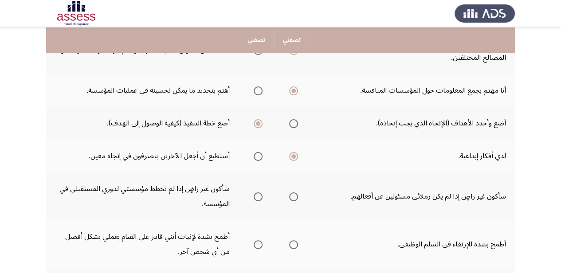
click at [256, 192] on span "Select an option" at bounding box center [258, 196] width 9 height 9
click at [256, 192] on input "Select an option" at bounding box center [258, 196] width 9 height 9
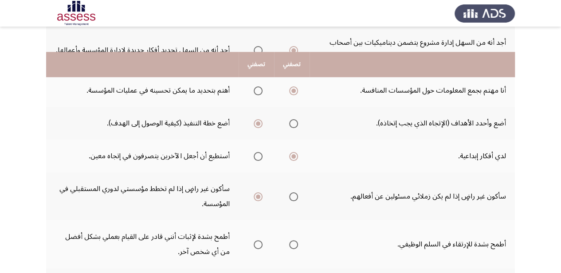
scroll to position [310, 0]
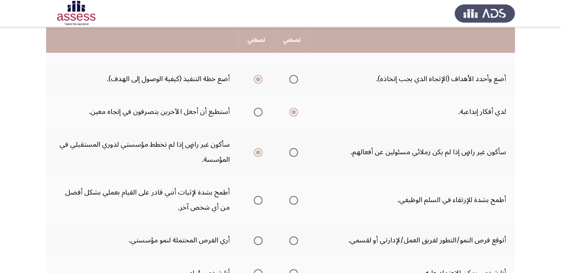
click at [294, 196] on span "Select an option" at bounding box center [293, 200] width 9 height 9
click at [294, 196] on input "Select an option" at bounding box center [293, 200] width 9 height 9
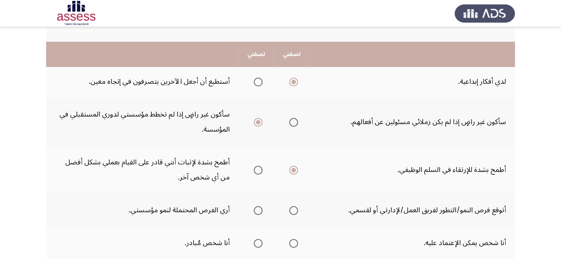
scroll to position [355, 0]
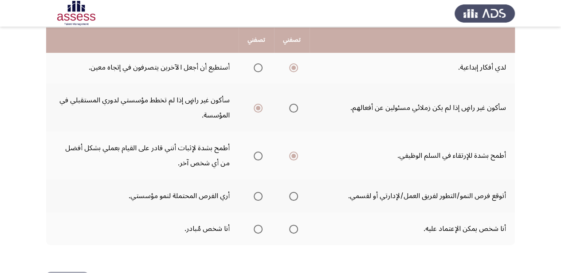
click at [256, 192] on span "Select an option" at bounding box center [258, 196] width 9 height 9
click at [256, 192] on input "Select an option" at bounding box center [258, 196] width 9 height 9
click at [257, 225] on span "Select an option" at bounding box center [258, 229] width 9 height 9
click at [257, 225] on input "Select an option" at bounding box center [258, 229] width 9 height 9
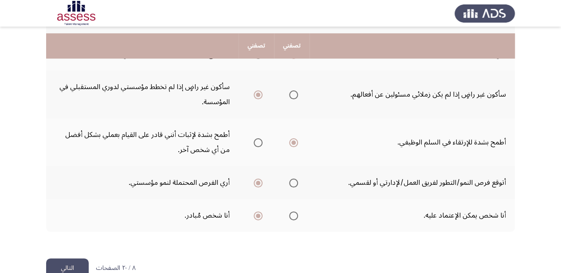
scroll to position [373, 0]
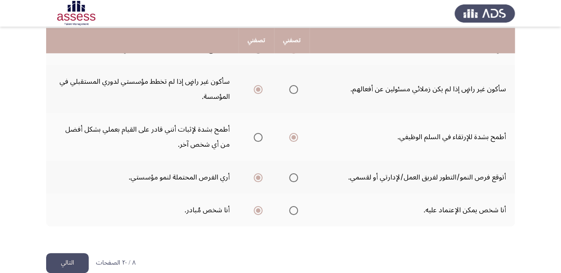
click at [55, 253] on button "التالي" at bounding box center [67, 263] width 43 height 20
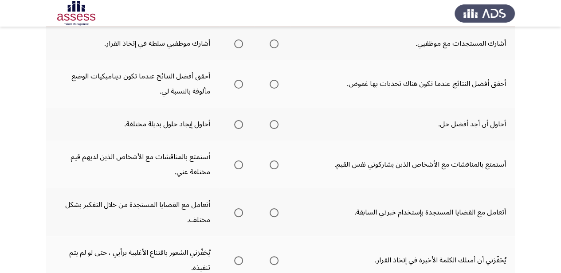
scroll to position [44, 0]
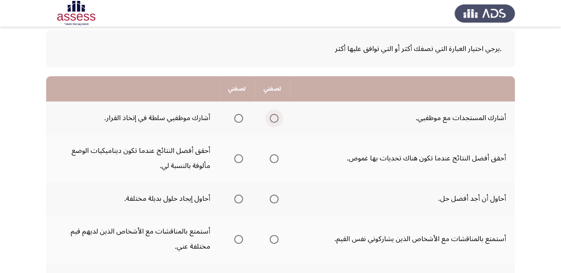
click at [273, 115] on span "Select an option" at bounding box center [274, 118] width 9 height 9
click at [273, 115] on input "Select an option" at bounding box center [274, 118] width 9 height 9
click at [276, 154] on span "Select an option" at bounding box center [274, 158] width 9 height 9
click at [276, 154] on input "Select an option" at bounding box center [274, 158] width 9 height 9
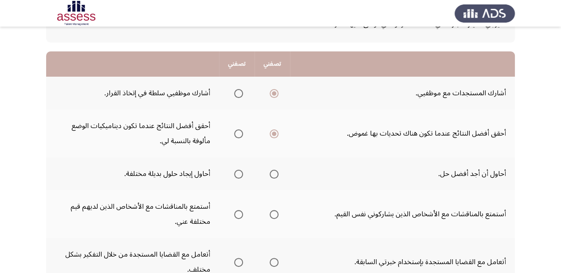
scroll to position [89, 0]
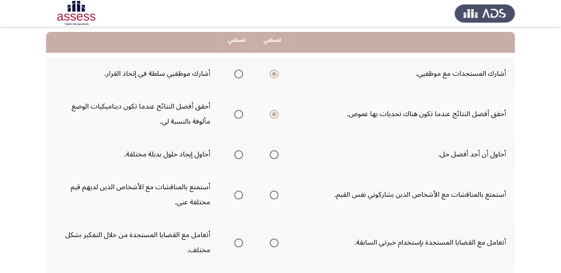
click at [240, 150] on span "Select an option" at bounding box center [238, 154] width 9 height 9
click at [240, 150] on input "Select an option" at bounding box center [238, 154] width 9 height 9
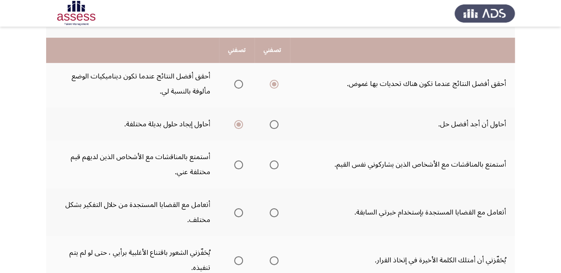
scroll to position [133, 0]
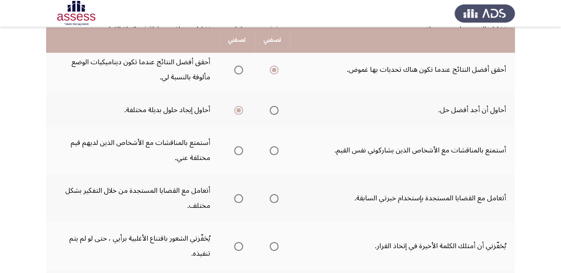
click at [241, 147] on span "Select an option" at bounding box center [238, 150] width 9 height 9
click at [241, 147] on input "Select an option" at bounding box center [238, 150] width 9 height 9
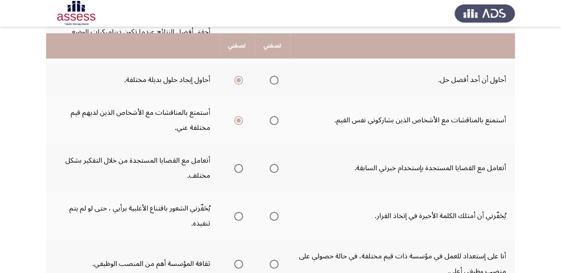
scroll to position [177, 0]
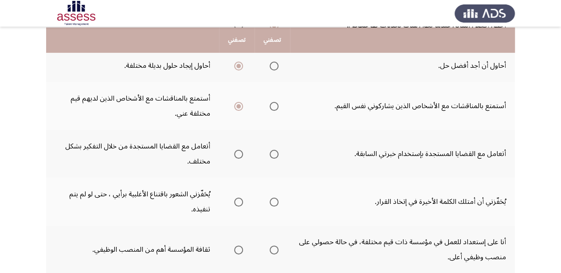
click at [240, 150] on span "Select an option" at bounding box center [238, 154] width 9 height 9
click at [240, 150] on input "Select an option" at bounding box center [238, 154] width 9 height 9
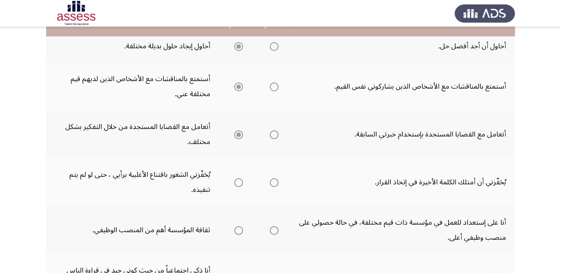
scroll to position [222, 0]
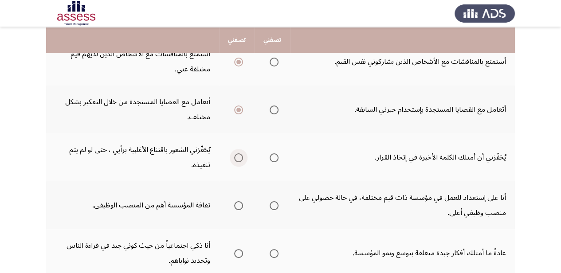
click at [239, 153] on span "Select an option" at bounding box center [238, 157] width 9 height 9
click at [239, 153] on input "Select an option" at bounding box center [238, 157] width 9 height 9
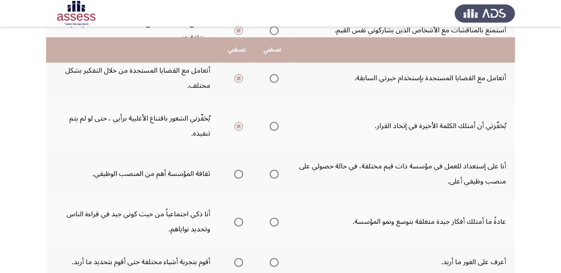
scroll to position [266, 0]
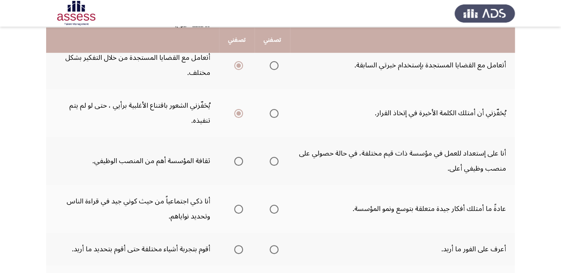
click at [238, 157] on span "Select an option" at bounding box center [238, 161] width 9 height 9
click at [238, 157] on input "Select an option" at bounding box center [238, 161] width 9 height 9
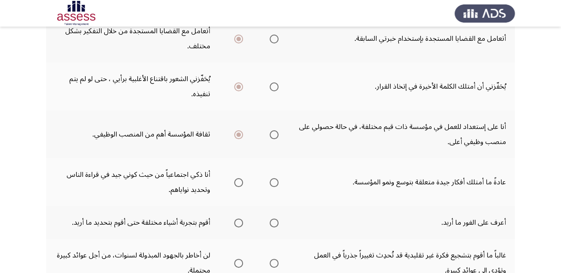
scroll to position [310, 0]
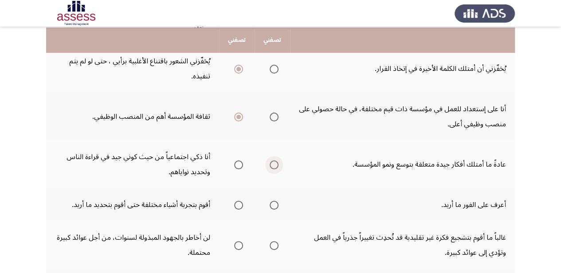
click at [276, 161] on span "Select an option" at bounding box center [274, 165] width 9 height 9
click at [276, 161] on input "Select an option" at bounding box center [274, 165] width 9 height 9
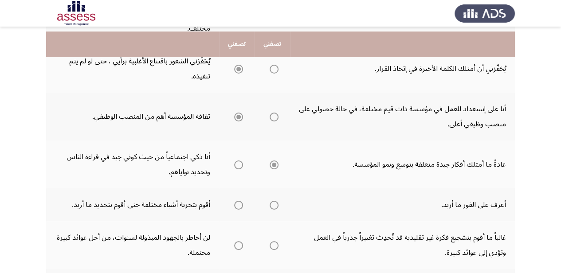
scroll to position [355, 0]
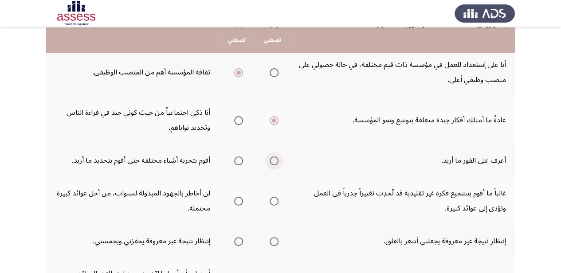
click at [271, 157] on span "Select an option" at bounding box center [274, 161] width 9 height 9
click at [271, 157] on input "Select an option" at bounding box center [274, 161] width 9 height 9
click at [276, 197] on span "Select an option" at bounding box center [274, 201] width 9 height 9
click at [276, 197] on input "Select an option" at bounding box center [274, 201] width 9 height 9
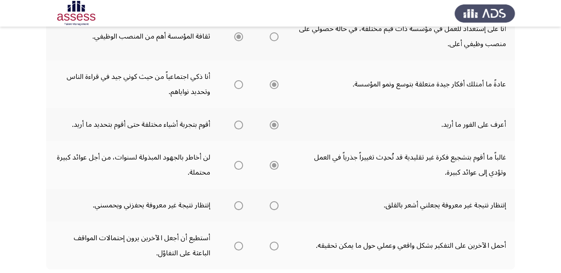
scroll to position [399, 0]
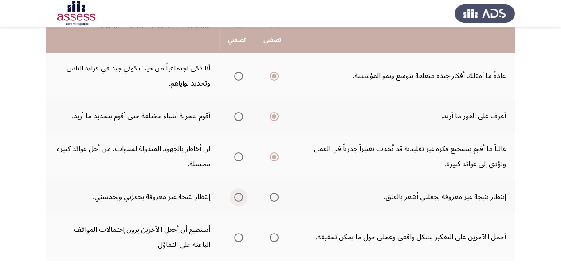
click at [240, 193] on span "Select an option" at bounding box center [238, 197] width 9 height 9
click at [240, 193] on input "Select an option" at bounding box center [238, 197] width 9 height 9
click at [272, 233] on span "Select an option" at bounding box center [274, 237] width 9 height 9
click at [272, 233] on input "Select an option" at bounding box center [274, 237] width 9 height 9
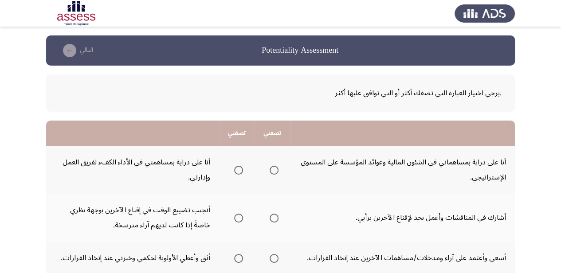
scroll to position [44, 0]
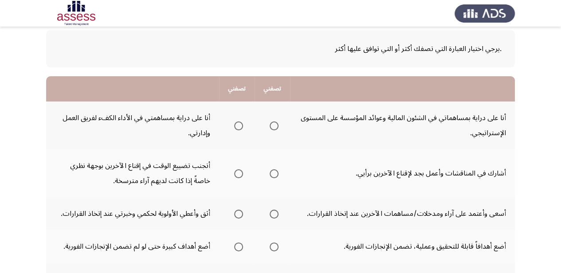
click at [274, 125] on span "Select an option" at bounding box center [274, 126] width 9 height 9
click at [274, 125] on input "Select an option" at bounding box center [274, 126] width 9 height 9
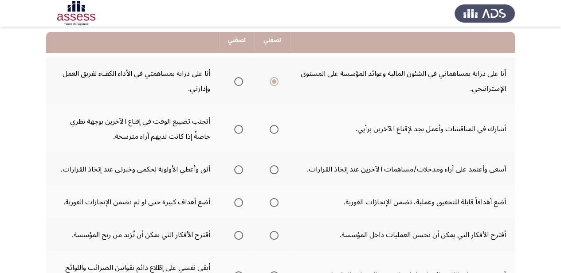
click at [241, 125] on span "Select an option" at bounding box center [238, 129] width 9 height 9
click at [241, 125] on input "Select an option" at bounding box center [238, 129] width 9 height 9
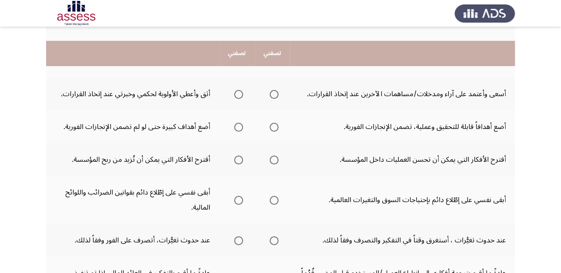
scroll to position [177, 0]
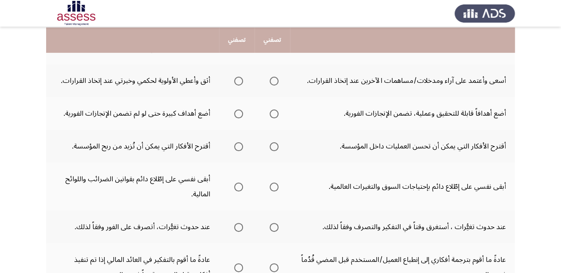
click at [271, 77] on span "Select an option" at bounding box center [274, 81] width 9 height 9
click at [271, 77] on input "Select an option" at bounding box center [274, 81] width 9 height 9
click at [236, 110] on span "Select an option" at bounding box center [238, 114] width 9 height 9
click at [236, 110] on input "Select an option" at bounding box center [238, 114] width 9 height 9
click at [239, 142] on span "Select an option" at bounding box center [238, 146] width 9 height 9
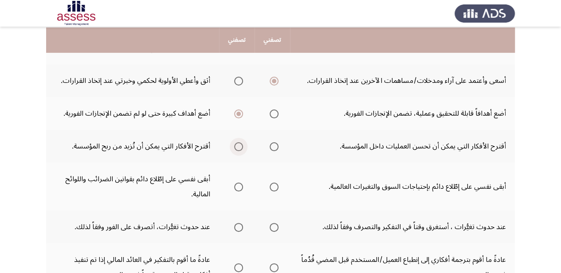
click at [239, 142] on input "Select an option" at bounding box center [238, 146] width 9 height 9
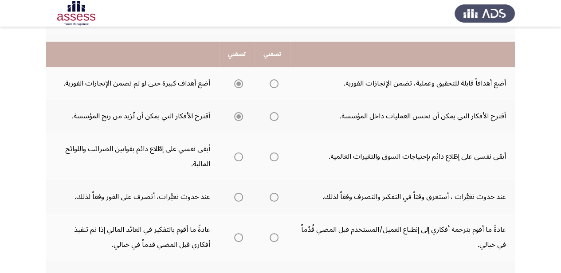
scroll to position [222, 0]
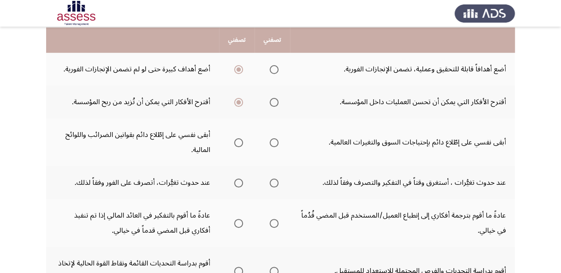
click at [274, 138] on span "Select an option" at bounding box center [274, 142] width 9 height 9
click at [274, 138] on input "Select an option" at bounding box center [274, 142] width 9 height 9
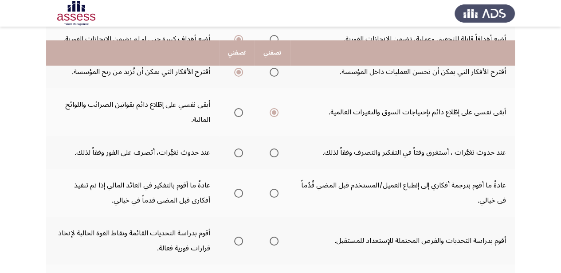
scroll to position [266, 0]
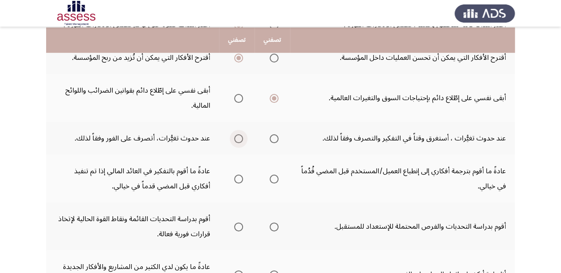
click at [234, 134] on span "Select an option" at bounding box center [238, 138] width 9 height 9
click at [234, 134] on input "Select an option" at bounding box center [238, 138] width 9 height 9
click at [277, 175] on span "Select an option" at bounding box center [274, 179] width 9 height 9
click at [277, 175] on input "Select an option" at bounding box center [274, 179] width 9 height 9
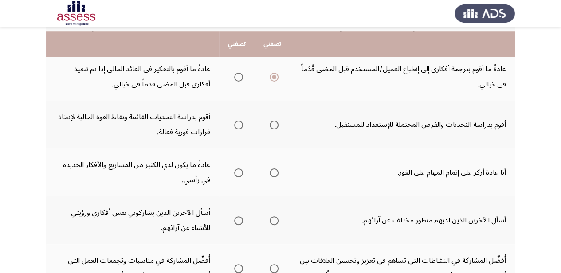
scroll to position [372, 0]
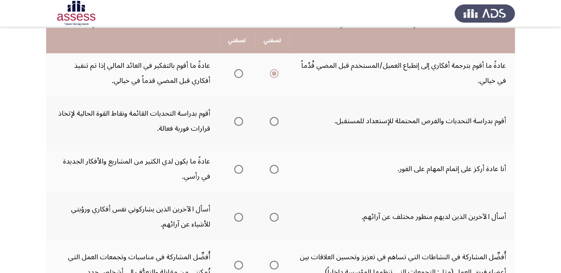
click at [271, 117] on span "Select an option" at bounding box center [274, 121] width 9 height 9
click at [271, 117] on input "Select an option" at bounding box center [274, 121] width 9 height 9
click at [241, 165] on span "Select an option" at bounding box center [238, 169] width 9 height 9
click at [241, 165] on input "Select an option" at bounding box center [238, 169] width 9 height 9
click at [279, 193] on th at bounding box center [272, 217] width 35 height 48
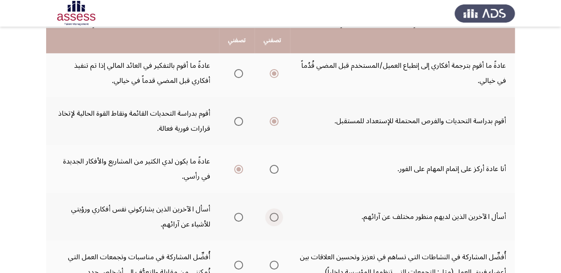
click at [272, 213] on span "Select an option" at bounding box center [274, 217] width 9 height 9
click at [272, 213] on input "Select an option" at bounding box center [274, 217] width 9 height 9
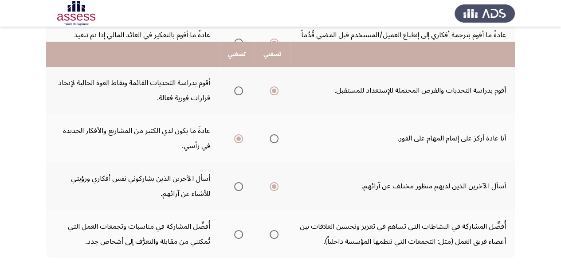
scroll to position [416, 0]
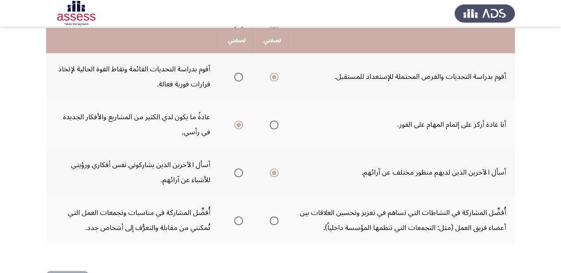
click at [235, 216] on span "Select an option" at bounding box center [238, 220] width 9 height 9
click at [235, 216] on input "Select an option" at bounding box center [238, 220] width 9 height 9
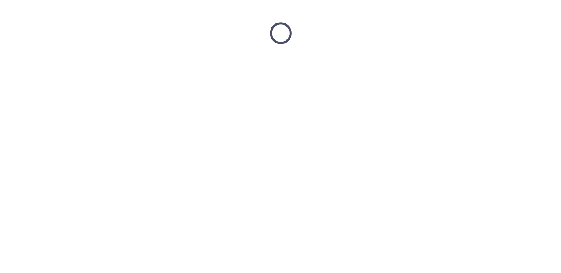
scroll to position [0, 0]
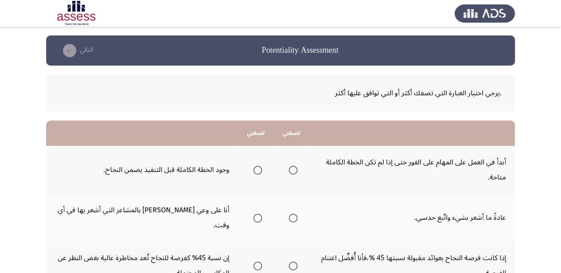
click at [294, 166] on span "Select an option" at bounding box center [293, 170] width 9 height 9
click at [294, 166] on input "Select an option" at bounding box center [293, 170] width 9 height 9
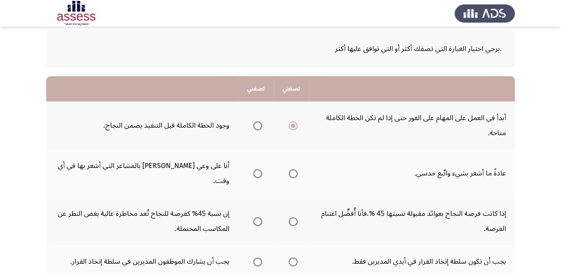
click at [258, 122] on span "Select an option" at bounding box center [257, 126] width 9 height 9
click at [258, 122] on input "Select an option" at bounding box center [257, 126] width 9 height 9
click at [255, 169] on span "Select an option" at bounding box center [257, 173] width 9 height 9
click at [255, 169] on input "Select an option" at bounding box center [257, 173] width 9 height 9
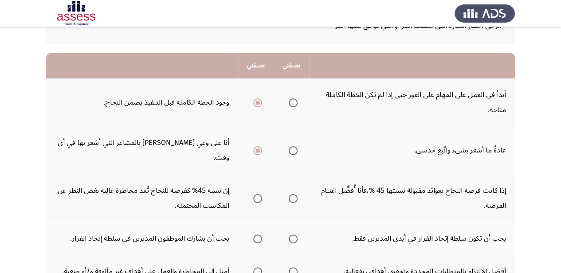
scroll to position [89, 0]
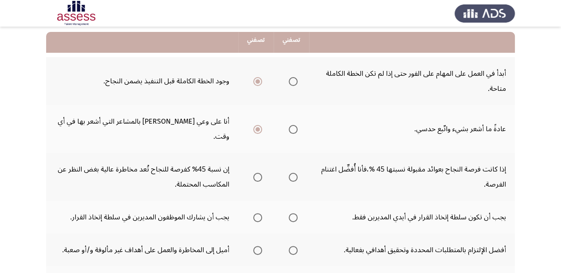
click at [259, 173] on span "Select an option" at bounding box center [257, 177] width 9 height 9
click at [259, 173] on input "Select an option" at bounding box center [257, 177] width 9 height 9
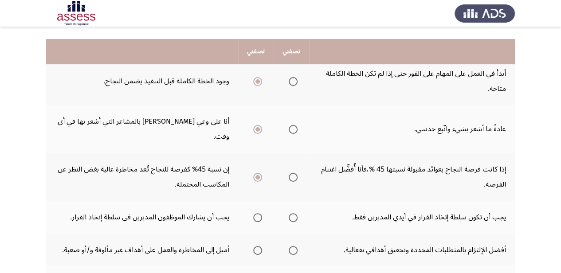
scroll to position [133, 0]
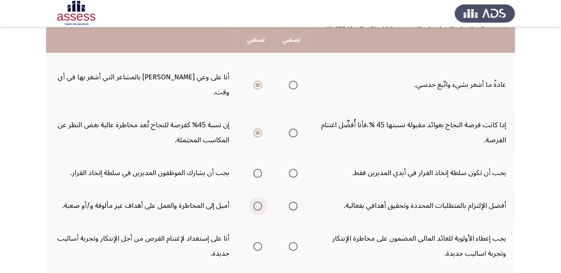
click at [257, 202] on span "Select an option" at bounding box center [257, 206] width 9 height 9
click at [257, 202] on input "Select an option" at bounding box center [257, 206] width 9 height 9
click at [294, 169] on span "Select an option" at bounding box center [293, 173] width 9 height 9
click at [294, 169] on input "Select an option" at bounding box center [293, 173] width 9 height 9
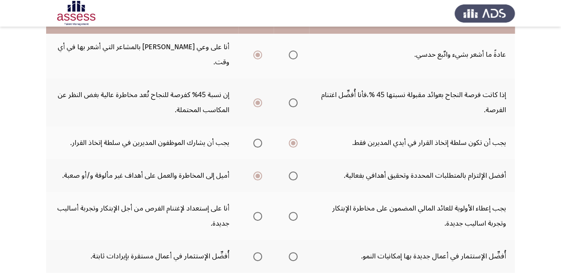
scroll to position [177, 0]
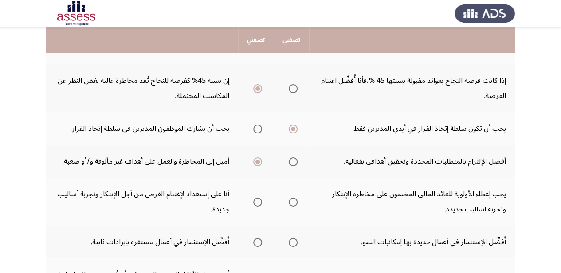
click at [255, 198] on span "Select an option" at bounding box center [257, 202] width 9 height 9
click at [255, 198] on input "Select an option" at bounding box center [257, 202] width 9 height 9
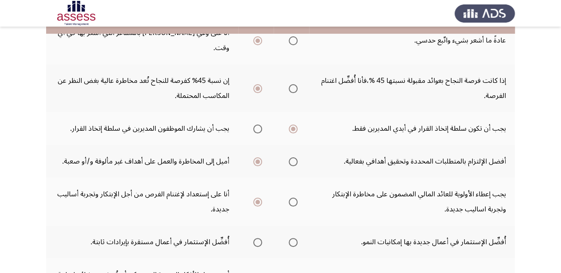
scroll to position [133, 0]
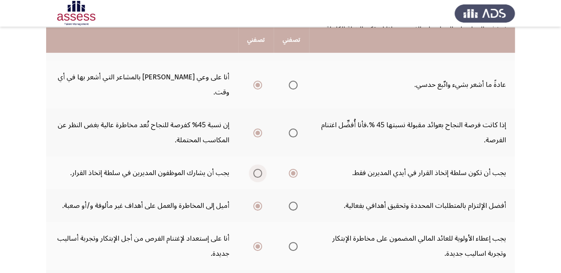
click at [256, 169] on span "Select an option" at bounding box center [257, 173] width 9 height 9
click at [256, 169] on input "Select an option" at bounding box center [257, 173] width 9 height 9
click at [294, 169] on span "Select an option" at bounding box center [293, 173] width 9 height 9
click at [294, 169] on input "Select an option" at bounding box center [293, 173] width 9 height 9
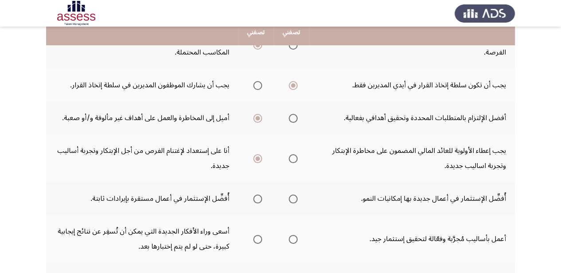
scroll to position [222, 0]
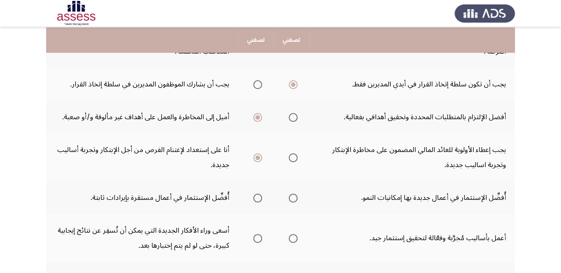
click at [291, 194] on span "Select an option" at bounding box center [293, 198] width 9 height 9
click at [291, 194] on input "Select an option" at bounding box center [293, 198] width 9 height 9
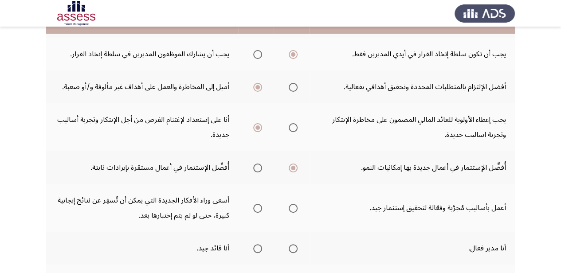
scroll to position [266, 0]
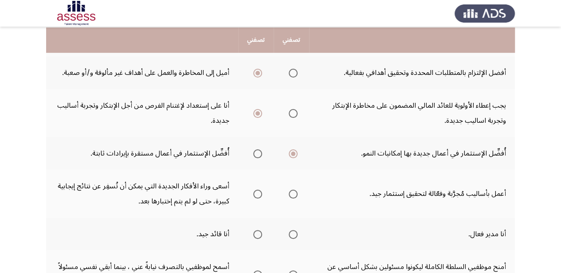
click at [260, 190] on span "Select an option" at bounding box center [257, 194] width 9 height 9
click at [260, 190] on input "Select an option" at bounding box center [257, 194] width 9 height 9
click at [260, 230] on span "Select an option" at bounding box center [257, 234] width 9 height 9
click at [260, 230] on input "Select an option" at bounding box center [257, 234] width 9 height 9
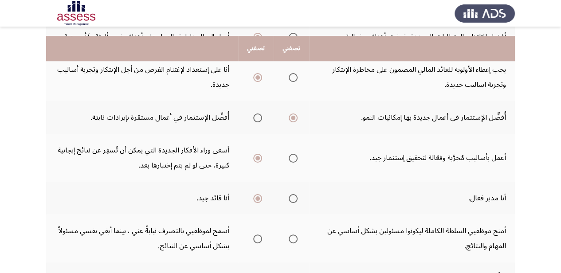
scroll to position [310, 0]
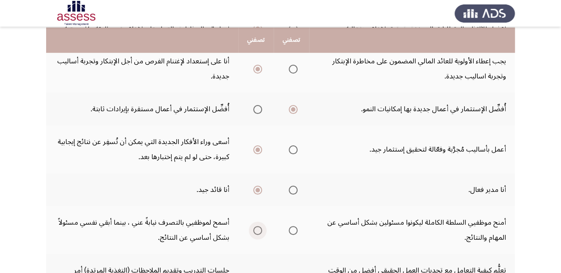
click at [257, 226] on span "Select an option" at bounding box center [257, 230] width 9 height 9
click at [257, 226] on input "Select an option" at bounding box center [257, 230] width 9 height 9
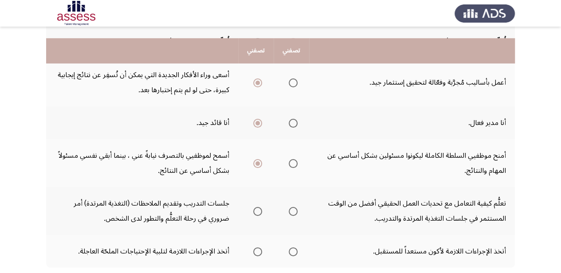
scroll to position [388, 0]
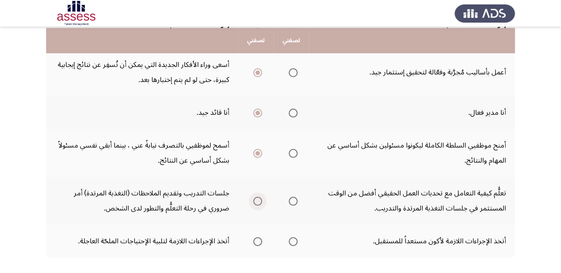
click at [259, 197] on span "Select an option" at bounding box center [257, 201] width 9 height 9
click at [259, 197] on input "Select an option" at bounding box center [257, 201] width 9 height 9
click at [294, 237] on span "Select an option" at bounding box center [293, 241] width 9 height 9
click at [294, 237] on input "Select an option" at bounding box center [293, 241] width 9 height 9
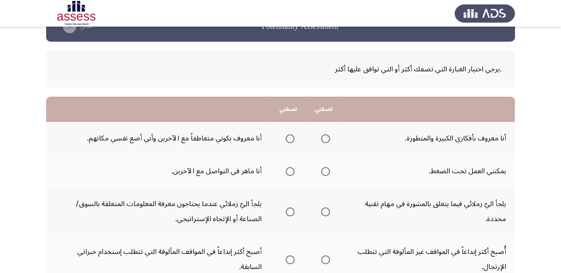
scroll to position [44, 0]
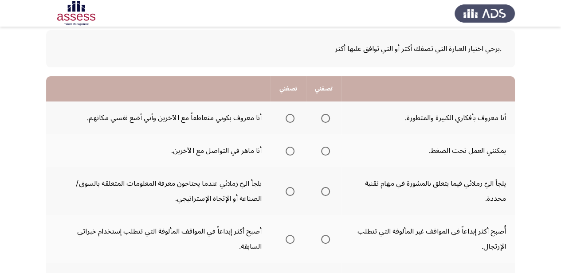
click at [328, 118] on span "Select an option" at bounding box center [325, 118] width 9 height 9
click at [328, 118] on input "Select an option" at bounding box center [325, 118] width 9 height 9
click at [329, 149] on span "Select an option" at bounding box center [325, 151] width 9 height 9
click at [329, 149] on input "Select an option" at bounding box center [325, 151] width 9 height 9
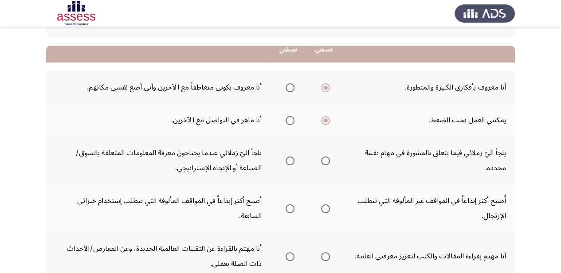
scroll to position [89, 0]
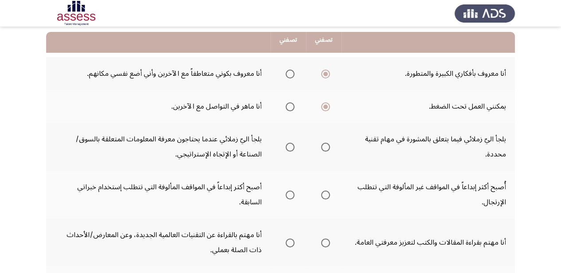
click at [291, 145] on span "Select an option" at bounding box center [290, 147] width 9 height 9
click at [291, 145] on input "Select an option" at bounding box center [290, 147] width 9 height 9
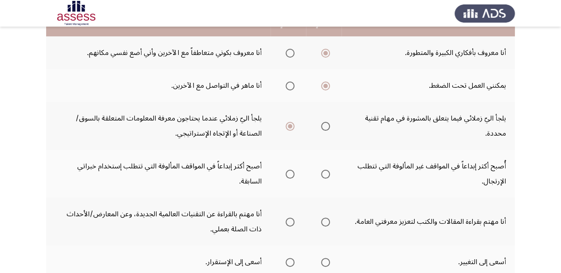
scroll to position [133, 0]
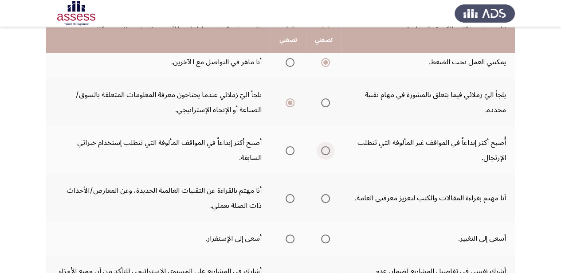
click at [327, 146] on span "Select an option" at bounding box center [325, 150] width 9 height 9
click at [327, 146] on input "Select an option" at bounding box center [325, 150] width 9 height 9
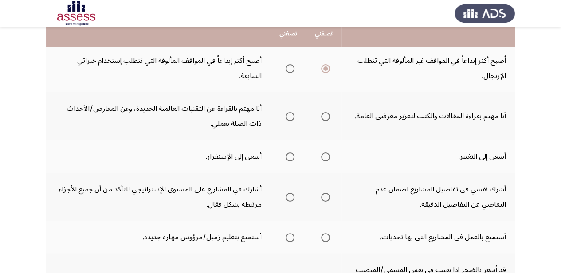
scroll to position [222, 0]
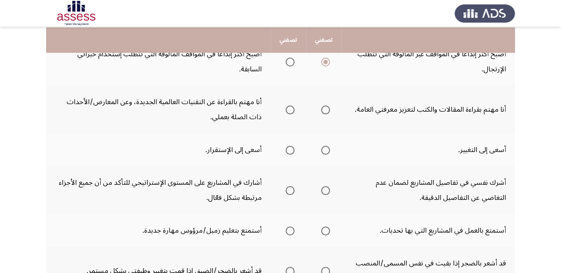
click at [325, 106] on span "Select an option" at bounding box center [325, 110] width 9 height 9
click at [325, 106] on input "Select an option" at bounding box center [325, 110] width 9 height 9
click at [329, 146] on span "Select an option" at bounding box center [325, 150] width 9 height 9
click at [329, 146] on input "Select an option" at bounding box center [325, 150] width 9 height 9
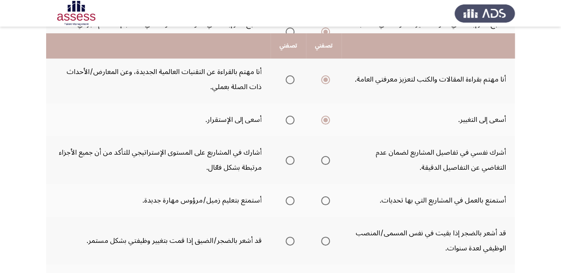
scroll to position [266, 0]
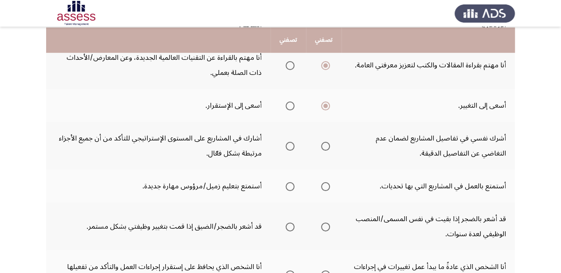
click at [291, 142] on span "Select an option" at bounding box center [290, 146] width 9 height 9
click at [291, 142] on input "Select an option" at bounding box center [290, 146] width 9 height 9
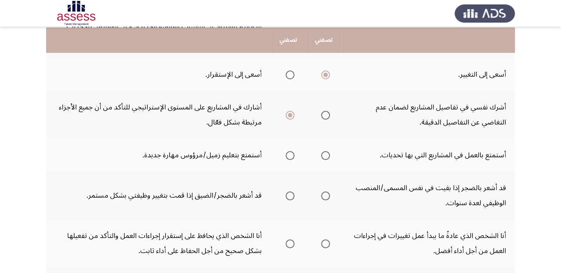
scroll to position [355, 0]
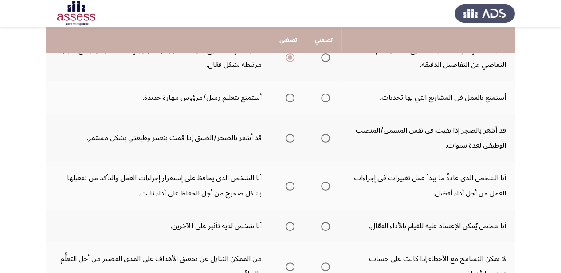
click at [327, 94] on span "Select an option" at bounding box center [325, 98] width 9 height 9
click at [327, 94] on input "Select an option" at bounding box center [325, 98] width 9 height 9
click at [329, 134] on span "Select an option" at bounding box center [325, 138] width 9 height 9
click at [329, 134] on input "Select an option" at bounding box center [325, 138] width 9 height 9
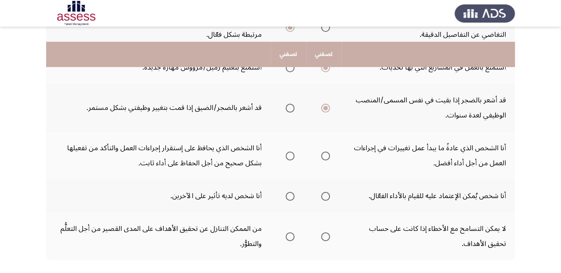
scroll to position [399, 0]
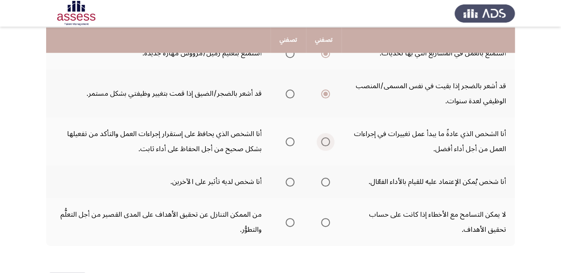
click at [326, 137] on span "Select an option" at bounding box center [325, 141] width 9 height 9
click at [326, 137] on input "Select an option" at bounding box center [325, 141] width 9 height 9
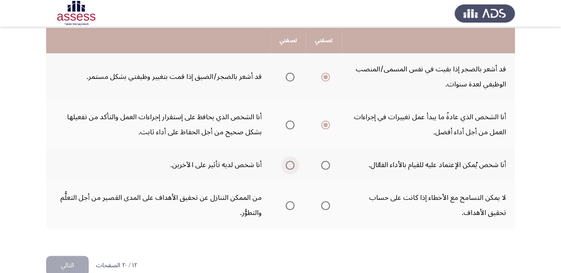
click at [289, 161] on span "Select an option" at bounding box center [290, 165] width 9 height 9
click at [289, 161] on input "Select an option" at bounding box center [290, 165] width 9 height 9
click at [292, 201] on span "Select an option" at bounding box center [290, 205] width 9 height 9
click at [292, 201] on input "Select an option" at bounding box center [290, 205] width 9 height 9
click at [69, 256] on button "التالي" at bounding box center [67, 266] width 43 height 20
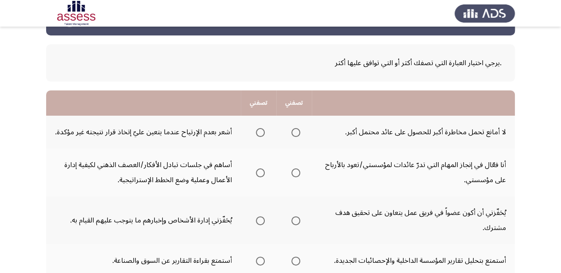
scroll to position [44, 0]
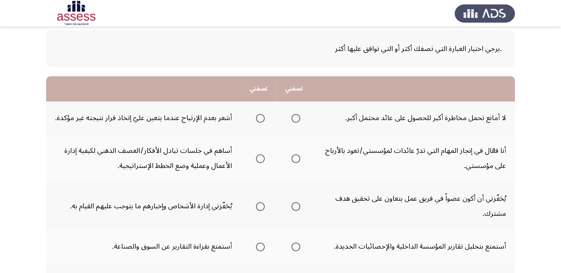
click at [294, 116] on span "Select an option" at bounding box center [295, 118] width 9 height 9
click at [294, 116] on input "Select an option" at bounding box center [295, 118] width 9 height 9
click at [262, 157] on span "Select an option" at bounding box center [260, 158] width 9 height 9
click at [262, 157] on input "Select an option" at bounding box center [260, 158] width 9 height 9
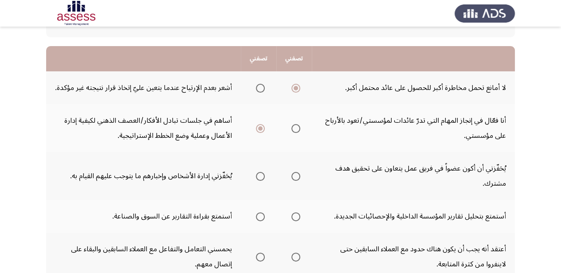
scroll to position [89, 0]
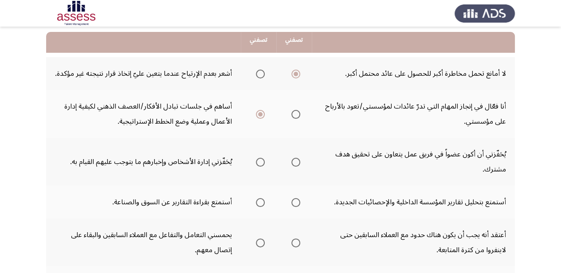
click at [299, 158] on span "Select an option" at bounding box center [295, 162] width 9 height 9
click at [299, 158] on input "Select an option" at bounding box center [295, 162] width 9 height 9
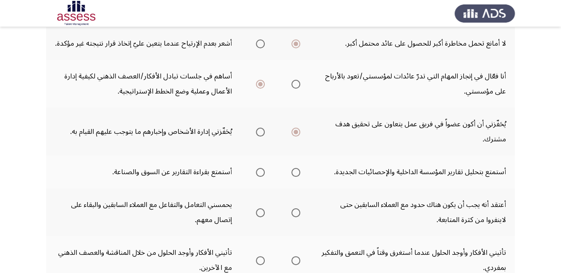
scroll to position [133, 0]
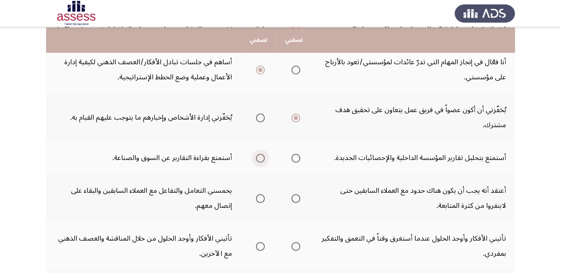
click at [260, 154] on span "Select an option" at bounding box center [260, 158] width 9 height 9
click at [260, 154] on input "Select an option" at bounding box center [260, 158] width 9 height 9
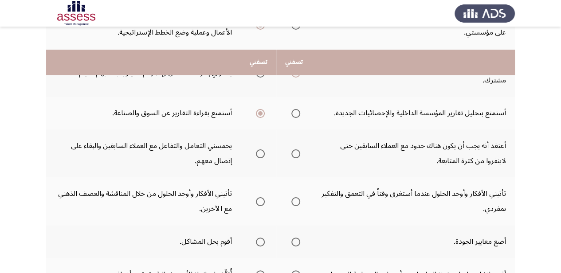
scroll to position [222, 0]
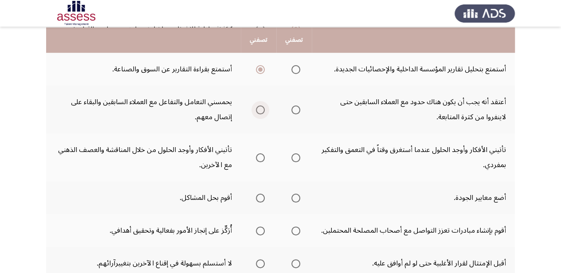
click at [263, 106] on span "Select an option" at bounding box center [260, 110] width 9 height 9
click at [263, 106] on input "Select an option" at bounding box center [260, 110] width 9 height 9
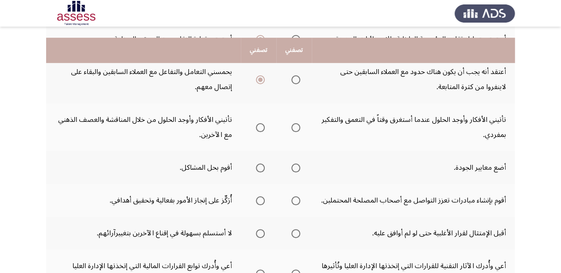
scroll to position [266, 0]
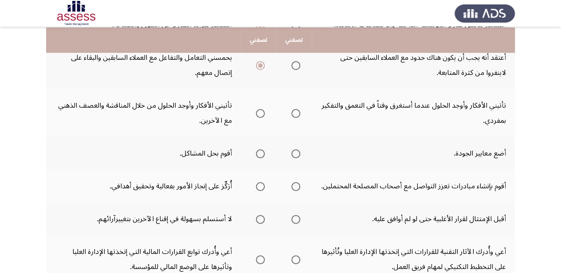
click at [259, 109] on span "Select an option" at bounding box center [260, 113] width 9 height 9
click at [259, 109] on input "Select an option" at bounding box center [260, 113] width 9 height 9
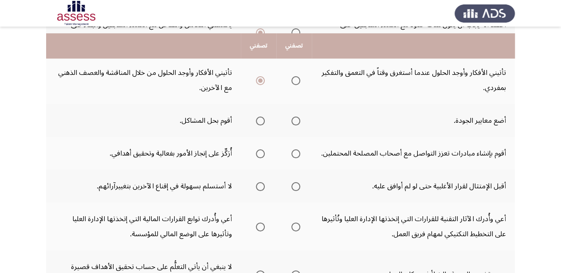
scroll to position [310, 0]
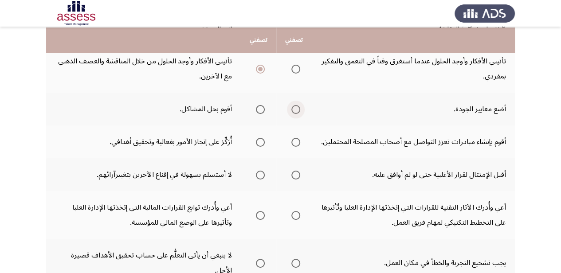
click at [294, 105] on span "Select an option" at bounding box center [295, 109] width 9 height 9
click at [294, 105] on input "Select an option" at bounding box center [295, 109] width 9 height 9
click at [294, 138] on span "Select an option" at bounding box center [295, 142] width 9 height 9
click at [294, 138] on input "Select an option" at bounding box center [295, 142] width 9 height 9
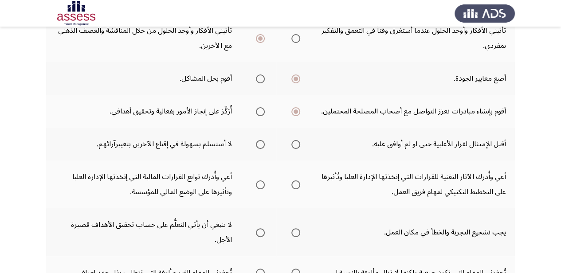
scroll to position [355, 0]
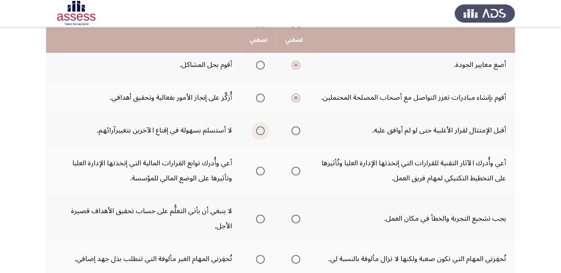
click at [258, 126] on span "Select an option" at bounding box center [260, 130] width 9 height 9
click at [258, 126] on input "Select an option" at bounding box center [260, 130] width 9 height 9
click at [264, 167] on span "Select an option" at bounding box center [260, 171] width 9 height 9
click at [264, 167] on input "Select an option" at bounding box center [260, 171] width 9 height 9
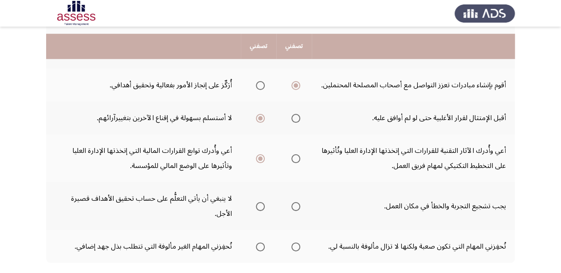
scroll to position [373, 0]
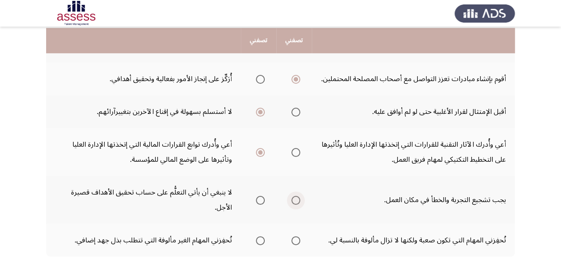
click at [294, 196] on span "Select an option" at bounding box center [295, 200] width 9 height 9
click at [294, 196] on input "Select an option" at bounding box center [295, 200] width 9 height 9
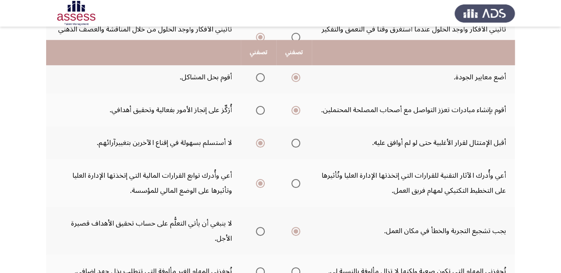
scroll to position [355, 0]
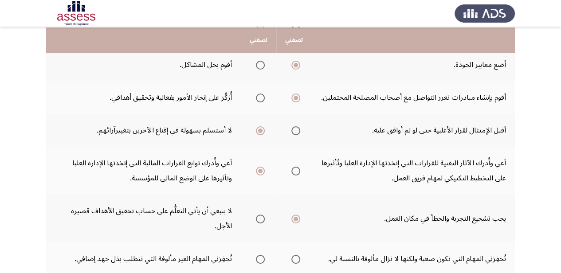
click at [255, 255] on label "Select an option" at bounding box center [258, 259] width 12 height 9
click at [256, 255] on input "Select an option" at bounding box center [260, 259] width 9 height 9
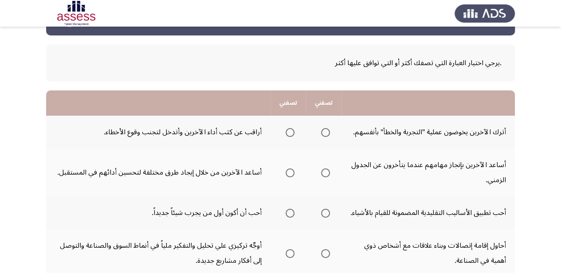
scroll to position [44, 0]
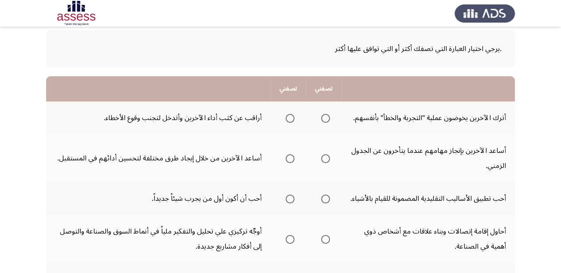
click at [328, 117] on span "Select an option" at bounding box center [325, 118] width 9 height 9
click at [328, 117] on input "Select an option" at bounding box center [325, 118] width 9 height 9
click at [293, 156] on span "Select an option" at bounding box center [290, 158] width 9 height 9
click at [293, 156] on input "Select an option" at bounding box center [290, 158] width 9 height 9
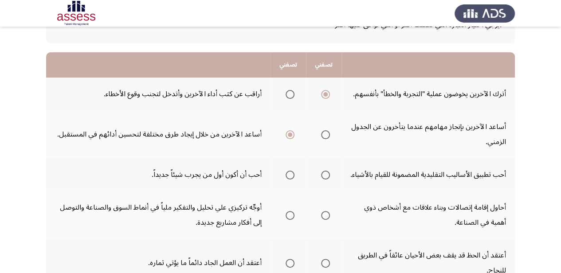
scroll to position [89, 0]
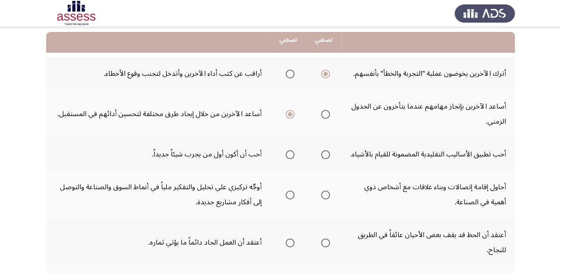
click at [292, 151] on span "Select an option" at bounding box center [290, 154] width 9 height 9
click at [292, 151] on input "Select an option" at bounding box center [290, 154] width 9 height 9
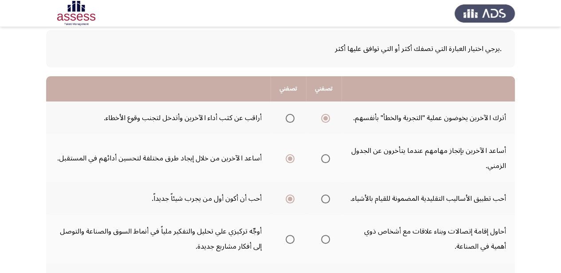
scroll to position [177, 0]
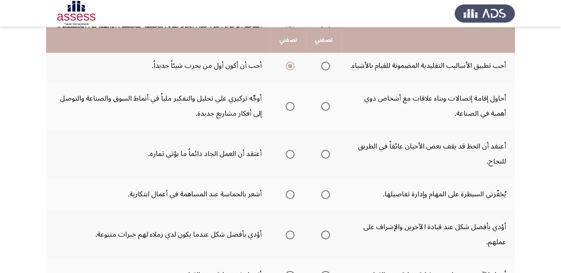
click at [325, 102] on span "Select an option" at bounding box center [325, 106] width 9 height 9
click at [325, 102] on input "Select an option" at bounding box center [325, 106] width 9 height 9
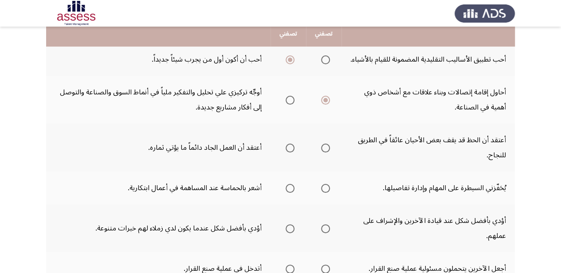
scroll to position [222, 0]
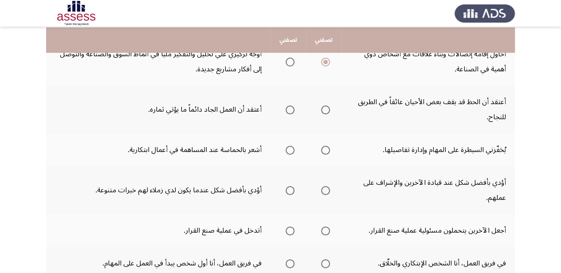
click at [288, 106] on span "Select an option" at bounding box center [290, 110] width 9 height 9
click at [288, 106] on input "Select an option" at bounding box center [290, 110] width 9 height 9
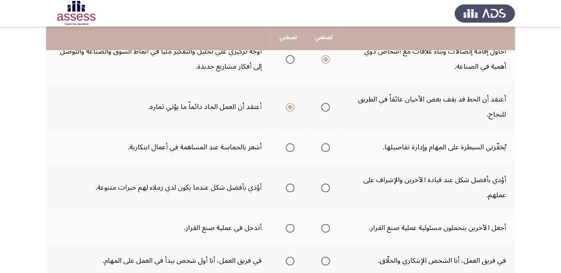
scroll to position [266, 0]
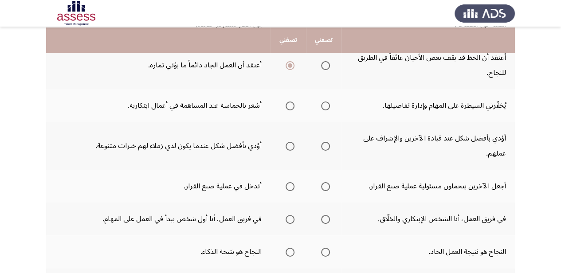
click at [288, 102] on span "Select an option" at bounding box center [290, 106] width 9 height 9
click at [288, 102] on input "Select an option" at bounding box center [290, 106] width 9 height 9
click at [290, 142] on span "Select an option" at bounding box center [290, 146] width 9 height 9
click at [290, 142] on input "Select an option" at bounding box center [290, 146] width 9 height 9
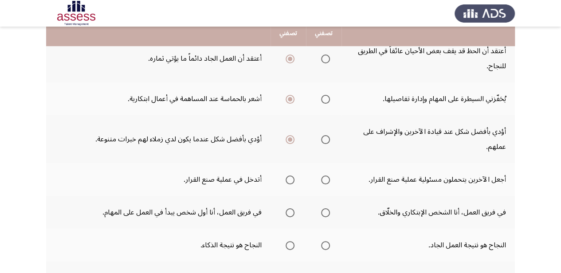
scroll to position [310, 0]
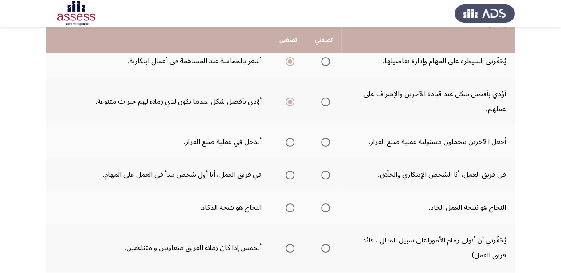
click at [290, 138] on span "Select an option" at bounding box center [290, 142] width 9 height 9
click at [290, 138] on input "Select an option" at bounding box center [290, 142] width 9 height 9
click at [328, 171] on span "Select an option" at bounding box center [325, 175] width 9 height 9
click at [328, 171] on input "Select an option" at bounding box center [325, 175] width 9 height 9
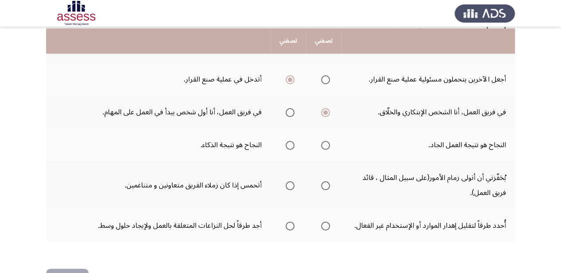
scroll to position [373, 0]
click at [290, 141] on span "Select an option" at bounding box center [290, 145] width 9 height 9
click at [290, 141] on input "Select an option" at bounding box center [290, 145] width 9 height 9
click at [293, 181] on span "Select an option" at bounding box center [290, 185] width 9 height 9
click at [293, 181] on input "Select an option" at bounding box center [290, 185] width 9 height 9
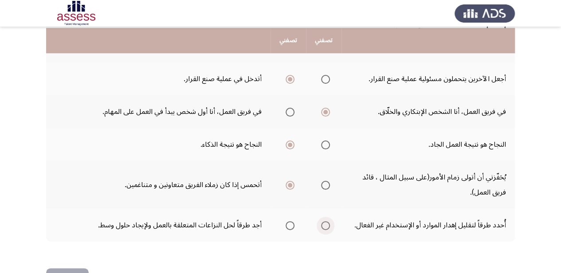
click at [326, 221] on span "Select an option" at bounding box center [325, 225] width 9 height 9
click at [326, 221] on input "Select an option" at bounding box center [325, 225] width 9 height 9
drag, startPoint x: 59, startPoint y: 246, endPoint x: 96, endPoint y: 252, distance: 37.8
click at [59, 268] on button "التالي" at bounding box center [67, 278] width 43 height 20
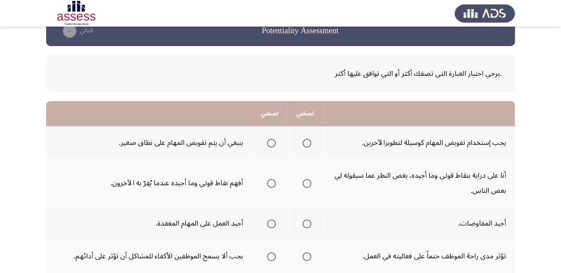
scroll to position [44, 0]
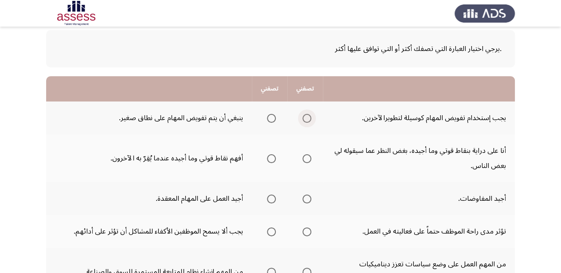
click at [306, 115] on span "Select an option" at bounding box center [306, 118] width 9 height 9
click at [306, 115] on input "Select an option" at bounding box center [306, 118] width 9 height 9
click at [309, 155] on span "Select an option" at bounding box center [306, 158] width 9 height 9
click at [309, 155] on input "Select an option" at bounding box center [306, 158] width 9 height 9
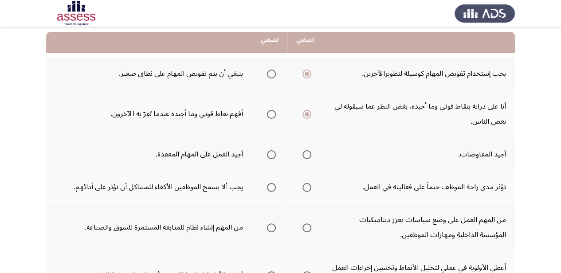
click at [307, 151] on span "Select an option" at bounding box center [306, 154] width 9 height 9
click at [307, 151] on input "Select an option" at bounding box center [306, 154] width 9 height 9
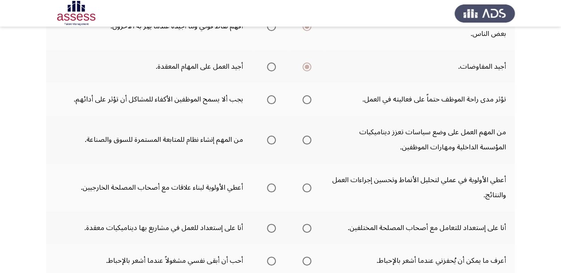
scroll to position [177, 0]
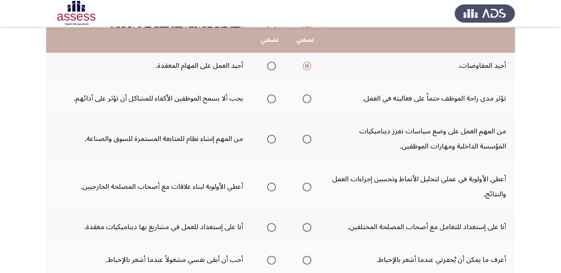
click at [271, 96] on span "Select an option" at bounding box center [271, 98] width 9 height 9
click at [271, 96] on input "Select an option" at bounding box center [271, 98] width 9 height 9
click at [273, 135] on span "Select an option" at bounding box center [271, 139] width 9 height 9
click at [273, 135] on input "Select an option" at bounding box center [271, 139] width 9 height 9
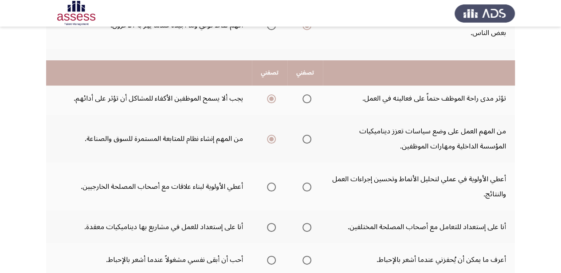
scroll to position [222, 0]
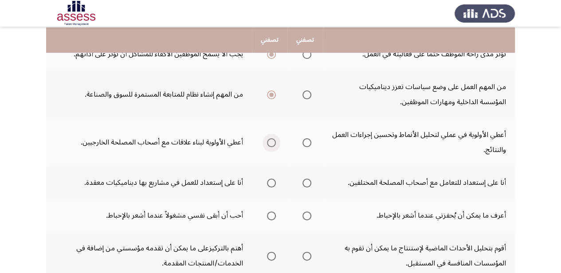
click at [272, 138] on span "Select an option" at bounding box center [271, 142] width 9 height 9
click at [272, 138] on input "Select an option" at bounding box center [271, 142] width 9 height 9
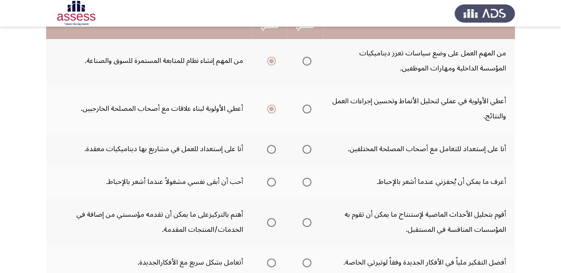
scroll to position [266, 0]
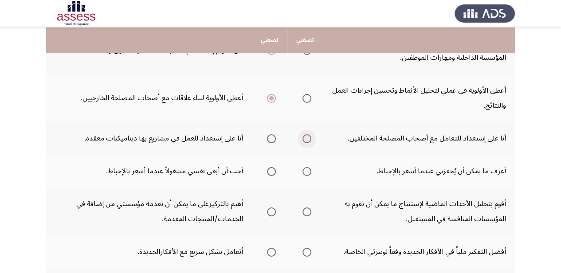
click at [308, 134] on span "Select an option" at bounding box center [306, 138] width 9 height 9
click at [308, 134] on input "Select an option" at bounding box center [306, 138] width 9 height 9
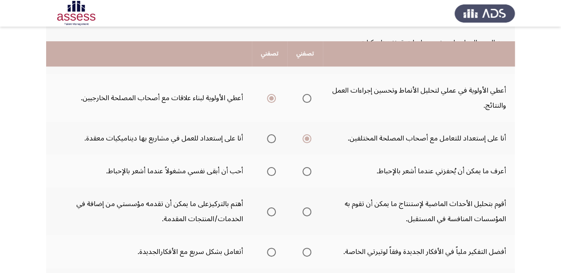
scroll to position [310, 0]
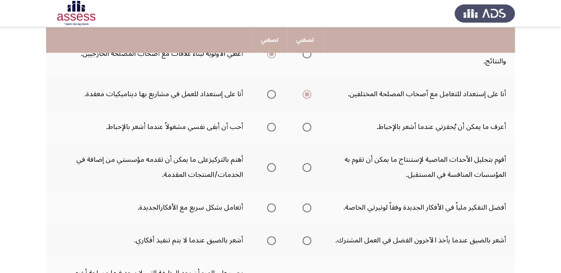
click at [306, 123] on span "Select an option" at bounding box center [306, 127] width 9 height 9
click at [306, 123] on input "Select an option" at bounding box center [306, 127] width 9 height 9
click at [305, 163] on span "Select an option" at bounding box center [306, 167] width 9 height 9
click at [305, 163] on input "Select an option" at bounding box center [306, 167] width 9 height 9
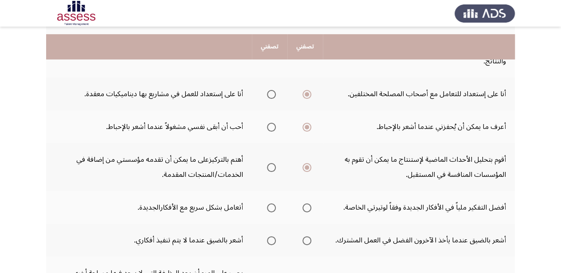
scroll to position [355, 0]
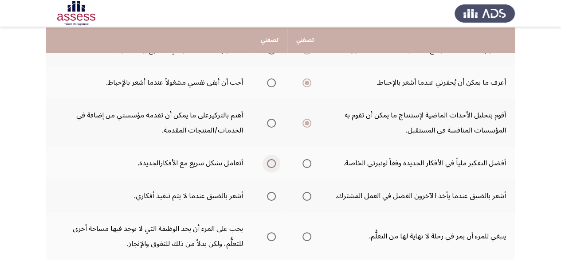
click at [273, 159] on span "Select an option" at bounding box center [271, 163] width 9 height 9
click at [273, 159] on input "Select an option" at bounding box center [271, 163] width 9 height 9
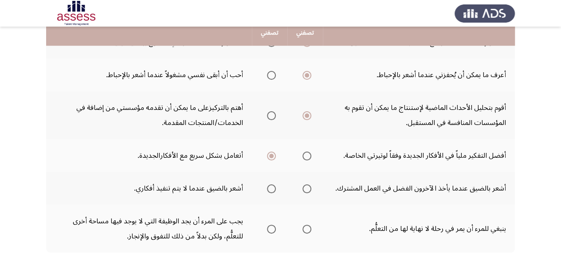
scroll to position [388, 0]
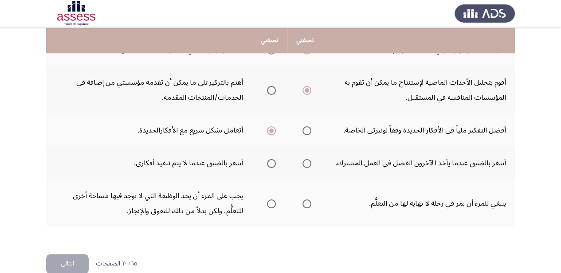
click at [272, 159] on span "Select an option" at bounding box center [271, 163] width 9 height 9
click at [272, 159] on input "Select an option" at bounding box center [271, 163] width 9 height 9
click at [309, 200] on span "Select an option" at bounding box center [306, 204] width 9 height 9
click at [309, 200] on input "Select an option" at bounding box center [306, 204] width 9 height 9
click at [74, 254] on button "التالي" at bounding box center [67, 264] width 43 height 20
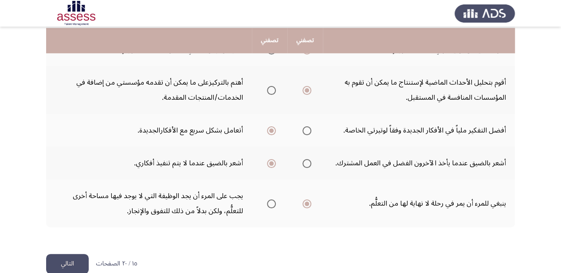
scroll to position [0, 0]
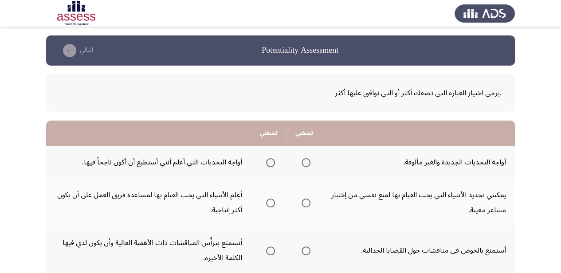
click at [305, 161] on span "Select an option" at bounding box center [306, 162] width 9 height 9
click at [305, 161] on input "Select an option" at bounding box center [306, 162] width 9 height 9
click at [306, 201] on span "Select an option" at bounding box center [306, 203] width 9 height 9
click at [306, 201] on input "Select an option" at bounding box center [306, 203] width 9 height 9
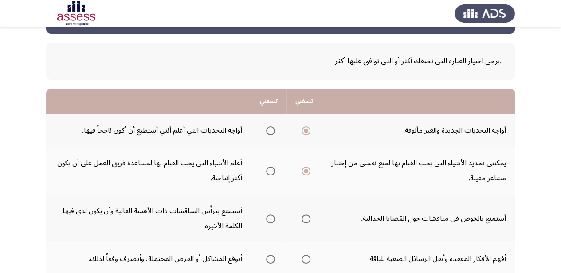
scroll to position [44, 0]
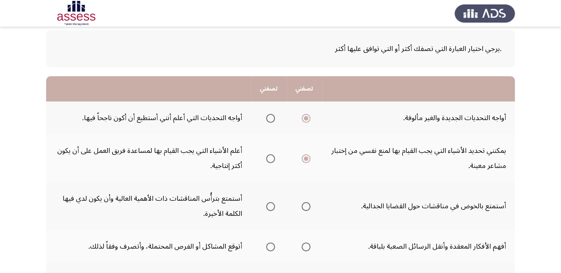
click at [302, 202] on span "Select an option" at bounding box center [306, 206] width 9 height 9
click at [302, 202] on input "Select an option" at bounding box center [306, 206] width 9 height 9
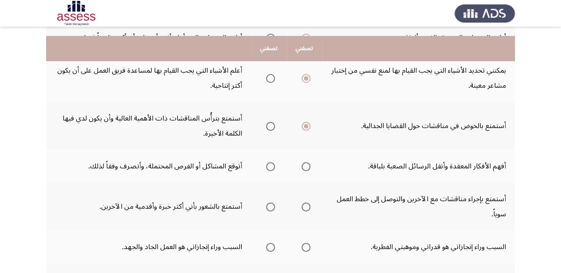
scroll to position [133, 0]
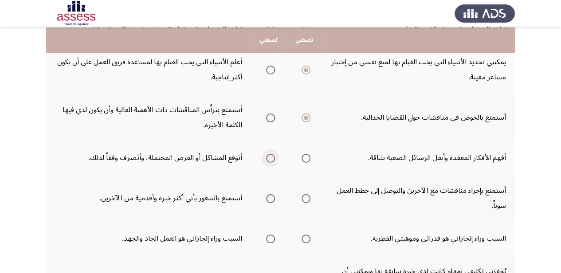
click at [267, 154] on span "Select an option" at bounding box center [270, 158] width 9 height 9
click at [267, 154] on input "Select an option" at bounding box center [270, 158] width 9 height 9
click at [303, 194] on span "Select an option" at bounding box center [306, 198] width 9 height 9
click at [303, 194] on input "Select an option" at bounding box center [306, 198] width 9 height 9
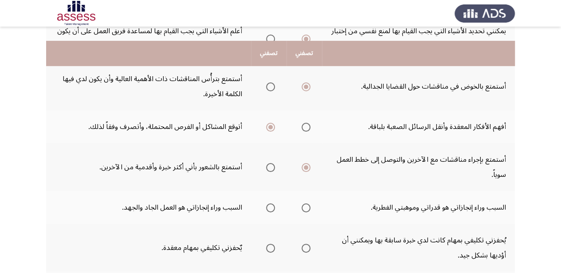
scroll to position [177, 0]
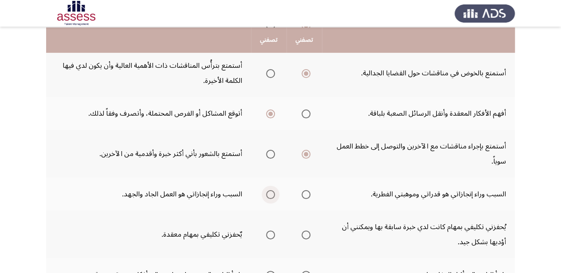
click at [271, 190] on span "Select an option" at bounding box center [270, 194] width 9 height 9
click at [271, 190] on input "Select an option" at bounding box center [270, 194] width 9 height 9
click at [270, 231] on span "Select an option" at bounding box center [270, 235] width 9 height 9
click at [270, 231] on input "Select an option" at bounding box center [270, 235] width 9 height 9
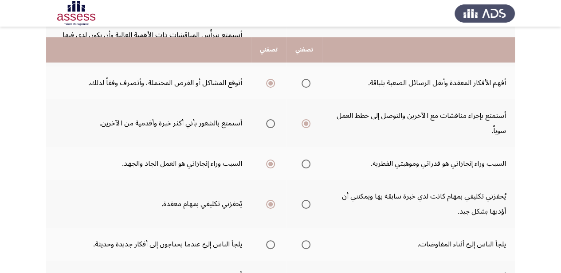
scroll to position [222, 0]
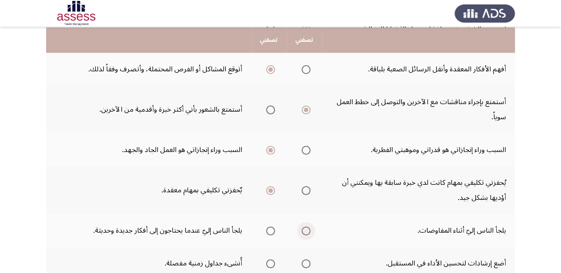
click at [303, 227] on span "Select an option" at bounding box center [306, 231] width 9 height 9
click at [303, 227] on input "Select an option" at bounding box center [306, 231] width 9 height 9
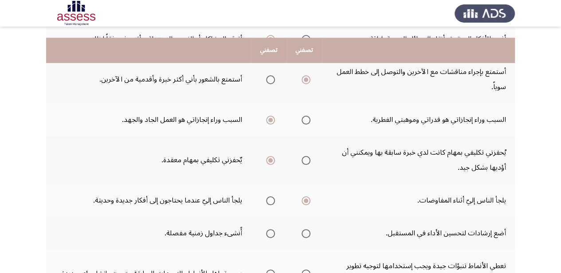
scroll to position [266, 0]
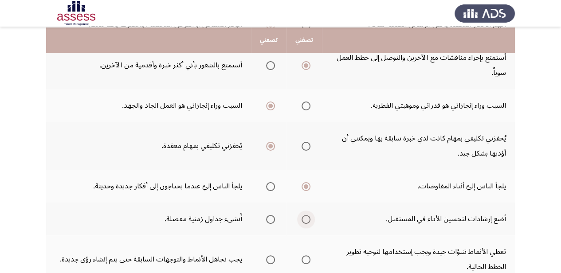
click at [304, 215] on span "Select an option" at bounding box center [306, 219] width 9 height 9
click at [304, 215] on input "Select an option" at bounding box center [306, 219] width 9 height 9
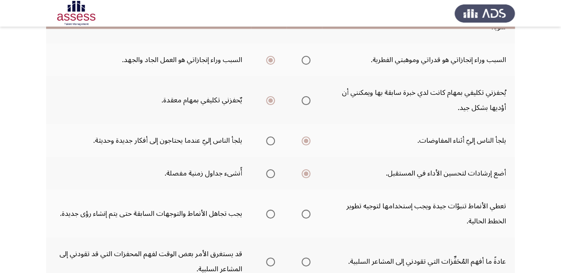
scroll to position [355, 0]
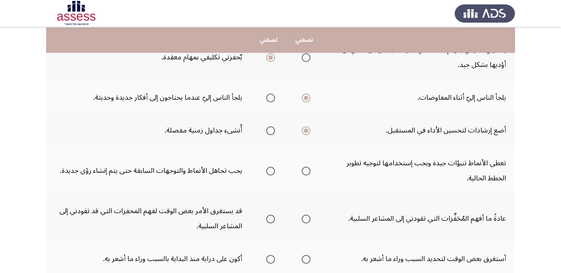
click at [305, 167] on span "Select an option" at bounding box center [306, 171] width 9 height 9
click at [305, 167] on input "Select an option" at bounding box center [306, 171] width 9 height 9
click at [304, 215] on span "Select an option" at bounding box center [306, 219] width 9 height 9
click at [304, 215] on input "Select an option" at bounding box center [306, 219] width 9 height 9
click at [270, 255] on span "Select an option" at bounding box center [270, 259] width 9 height 9
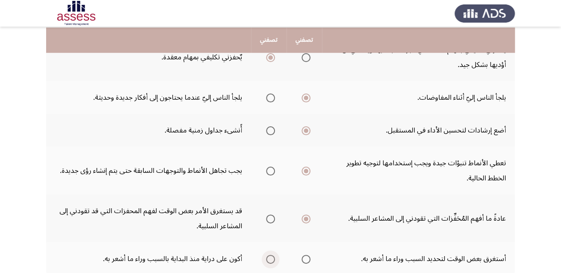
click at [270, 255] on input "Select an option" at bounding box center [270, 259] width 9 height 9
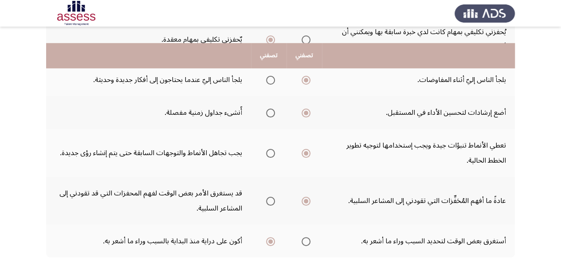
scroll to position [388, 0]
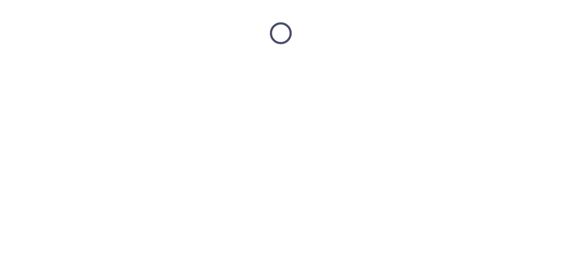
scroll to position [0, 0]
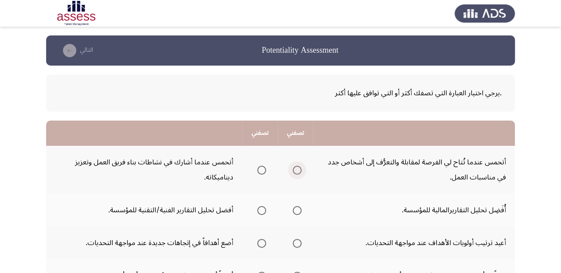
click at [295, 166] on span "Select an option" at bounding box center [297, 170] width 9 height 9
click at [295, 166] on input "Select an option" at bounding box center [297, 170] width 9 height 9
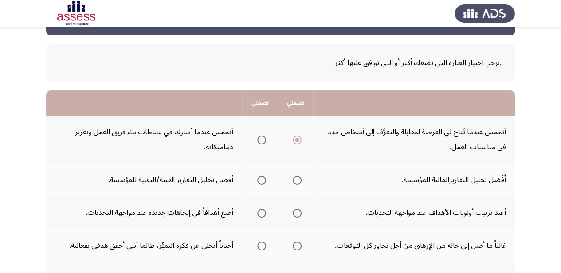
scroll to position [44, 0]
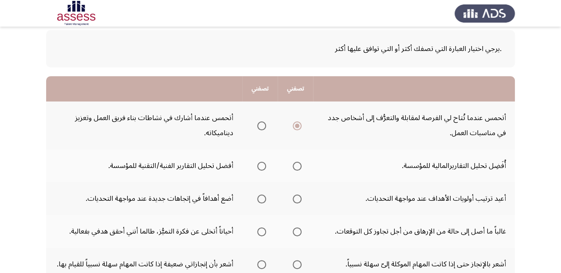
click at [262, 165] on span "Select an option" at bounding box center [261, 166] width 9 height 9
click at [262, 165] on input "Select an option" at bounding box center [261, 166] width 9 height 9
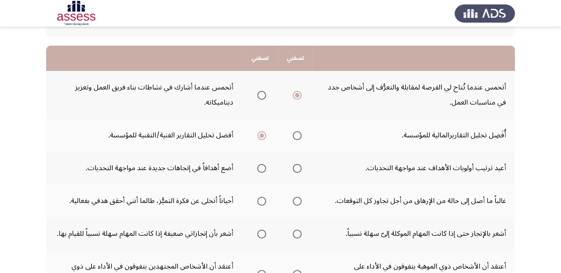
scroll to position [89, 0]
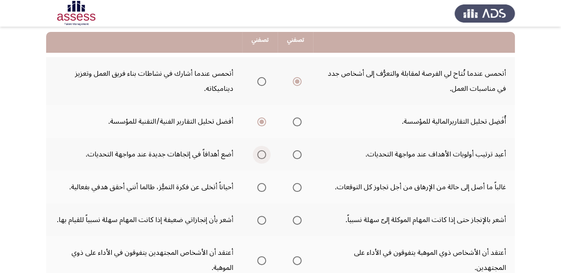
click at [263, 150] on span "Select an option" at bounding box center [261, 154] width 9 height 9
click at [263, 150] on input "Select an option" at bounding box center [261, 154] width 9 height 9
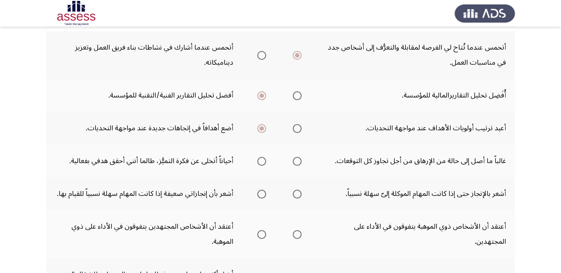
scroll to position [133, 0]
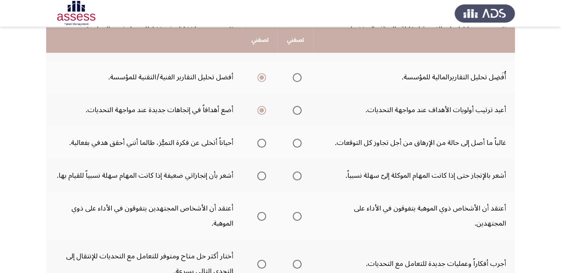
click at [261, 139] on span "Select an option" at bounding box center [261, 143] width 9 height 9
click at [261, 139] on input "Select an option" at bounding box center [261, 143] width 9 height 9
click at [261, 172] on span "Select an option" at bounding box center [261, 176] width 9 height 9
click at [261, 172] on input "Select an option" at bounding box center [261, 176] width 9 height 9
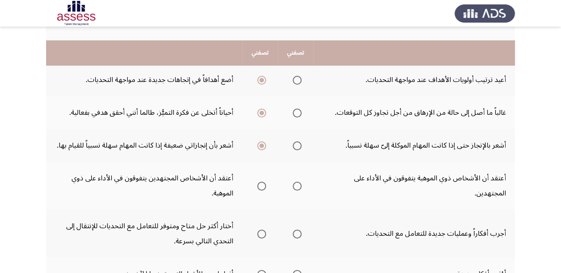
scroll to position [177, 0]
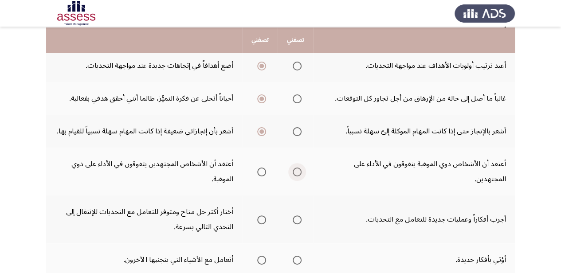
click at [297, 168] on span "Select an option" at bounding box center [297, 172] width 9 height 9
click at [297, 168] on input "Select an option" at bounding box center [297, 172] width 9 height 9
click at [260, 216] on span "Select an option" at bounding box center [261, 220] width 9 height 9
click at [260, 216] on input "Select an option" at bounding box center [261, 220] width 9 height 9
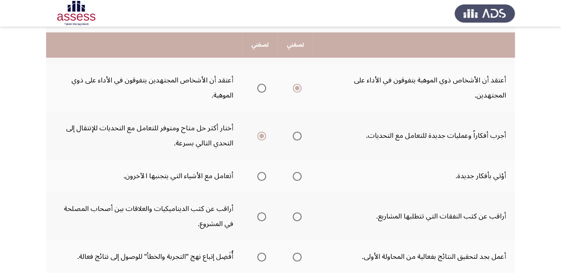
scroll to position [266, 0]
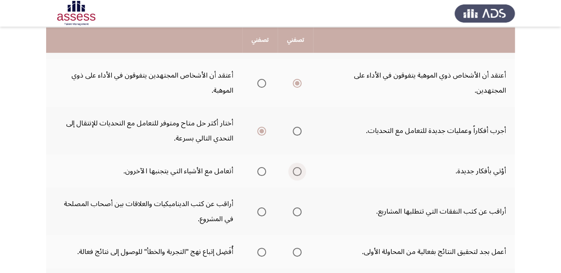
click at [293, 167] on span "Select an option" at bounding box center [297, 171] width 9 height 9
click at [293, 167] on input "Select an option" at bounding box center [297, 171] width 9 height 9
click at [297, 127] on span "Select an option" at bounding box center [297, 131] width 9 height 9
click at [297, 127] on input "Select an option" at bounding box center [297, 131] width 9 height 9
click at [262, 208] on span "Select an option" at bounding box center [261, 212] width 9 height 9
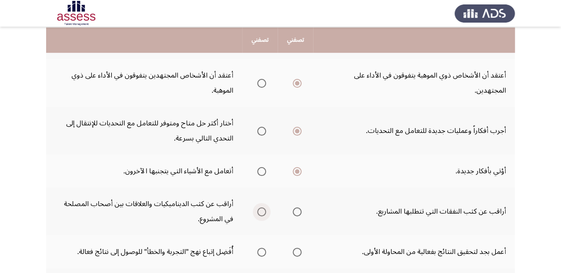
click at [262, 208] on input "Select an option" at bounding box center [261, 212] width 9 height 9
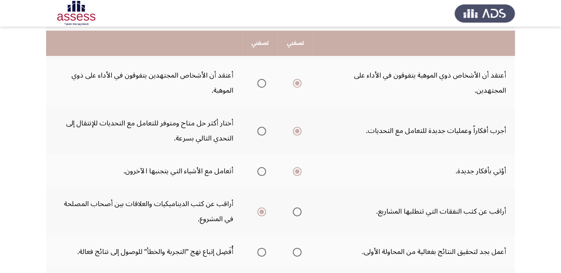
scroll to position [310, 0]
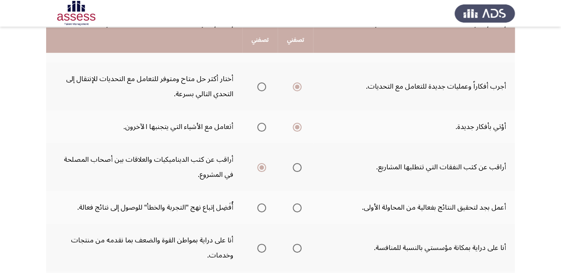
click at [298, 204] on span "Select an option" at bounding box center [297, 208] width 9 height 9
click at [298, 204] on input "Select an option" at bounding box center [297, 208] width 9 height 9
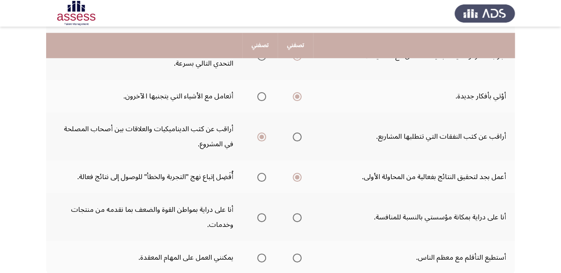
scroll to position [359, 0]
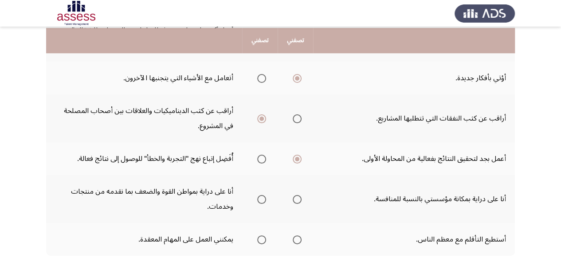
click at [299, 195] on span "Select an option" at bounding box center [297, 199] width 9 height 9
click at [299, 195] on input "Select an option" at bounding box center [297, 199] width 9 height 9
click at [295, 236] on span "Select an option" at bounding box center [297, 240] width 9 height 9
click at [295, 236] on input "Select an option" at bounding box center [297, 240] width 9 height 9
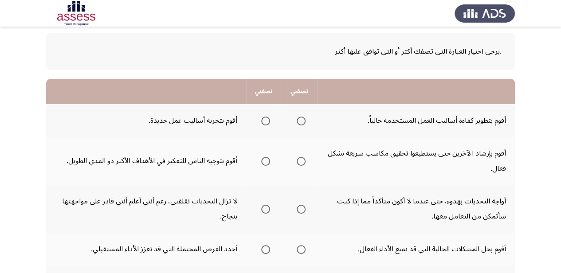
scroll to position [89, 0]
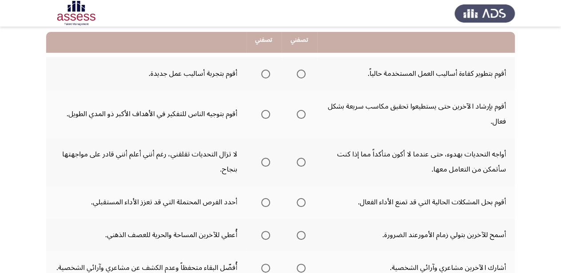
click at [303, 71] on span "Select an option" at bounding box center [301, 74] width 9 height 9
click at [303, 71] on input "Select an option" at bounding box center [301, 74] width 9 height 9
click at [266, 110] on span "Select an option" at bounding box center [265, 114] width 9 height 9
click at [266, 110] on input "Select an option" at bounding box center [265, 114] width 9 height 9
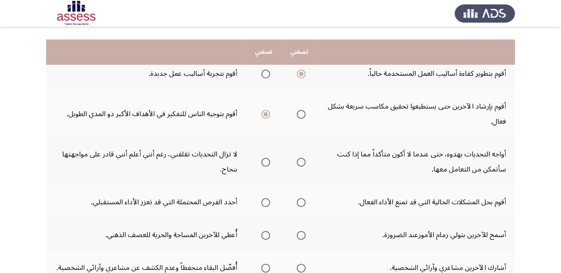
scroll to position [133, 0]
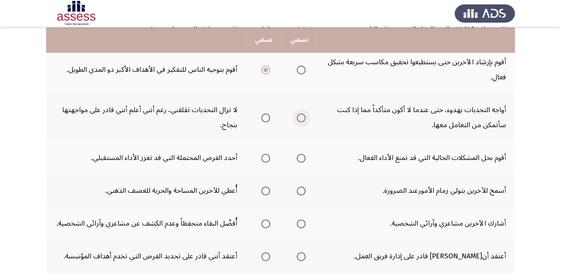
click at [301, 118] on span "Select an option" at bounding box center [301, 118] width 0 height 0
click at [301, 114] on input "Select an option" at bounding box center [301, 118] width 9 height 9
click at [265, 154] on span "Select an option" at bounding box center [265, 158] width 9 height 9
click at [265, 154] on input "Select an option" at bounding box center [265, 158] width 9 height 9
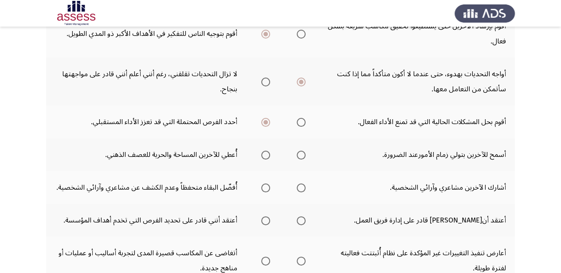
scroll to position [177, 0]
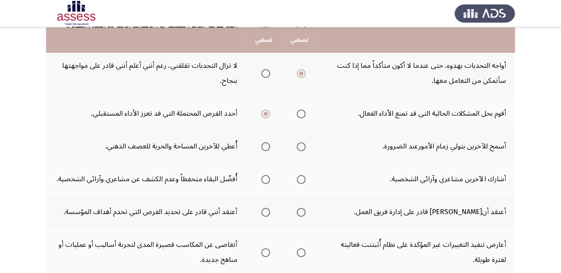
click at [265, 142] on span "Select an option" at bounding box center [265, 146] width 9 height 9
click at [265, 142] on input "Select an option" at bounding box center [265, 146] width 9 height 9
click at [263, 175] on span "Select an option" at bounding box center [265, 179] width 9 height 9
click at [263, 175] on input "Select an option" at bounding box center [265, 179] width 9 height 9
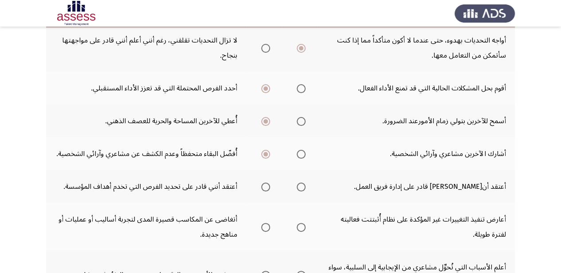
scroll to position [222, 0]
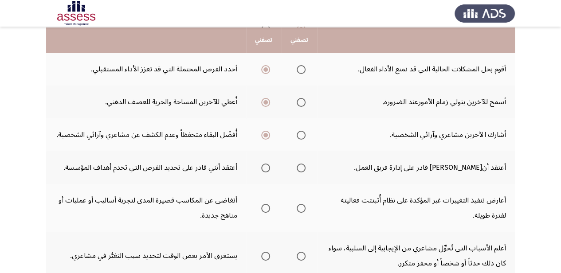
click at [268, 164] on span "Select an option" at bounding box center [265, 168] width 9 height 9
click at [268, 164] on input "Select an option" at bounding box center [265, 168] width 9 height 9
click at [266, 204] on span "Select an option" at bounding box center [265, 208] width 9 height 9
click at [266, 204] on input "Select an option" at bounding box center [265, 208] width 9 height 9
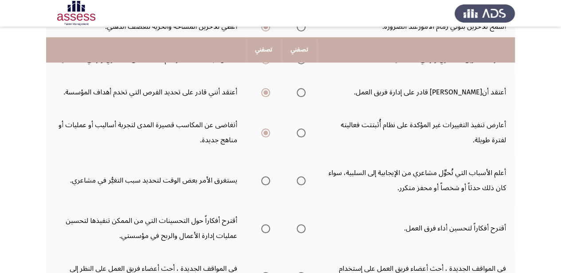
scroll to position [310, 0]
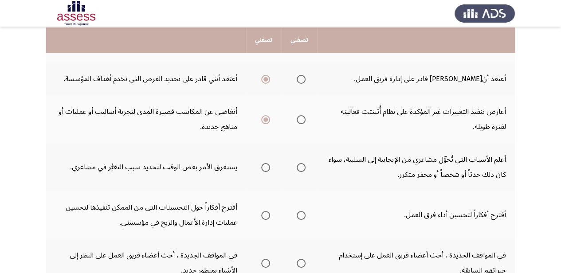
click at [302, 163] on span "Select an option" at bounding box center [301, 167] width 9 height 9
click at [302, 163] on input "Select an option" at bounding box center [301, 167] width 9 height 9
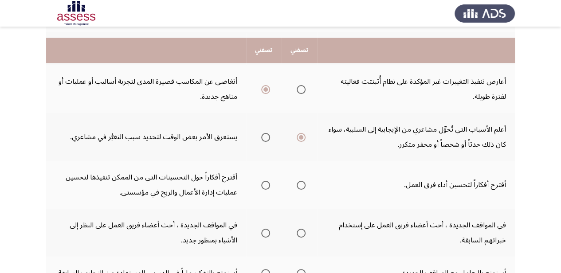
scroll to position [355, 0]
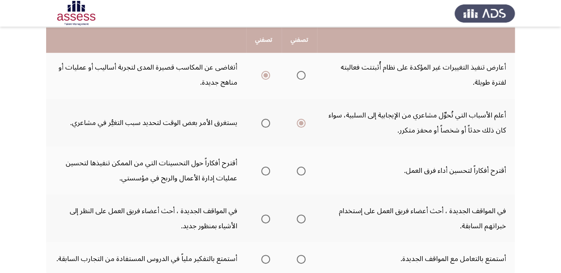
click at [264, 167] on span "Select an option" at bounding box center [265, 171] width 9 height 9
click at [264, 167] on input "Select an option" at bounding box center [265, 171] width 9 height 9
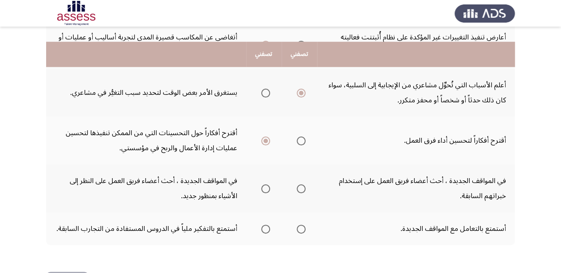
scroll to position [399, 0]
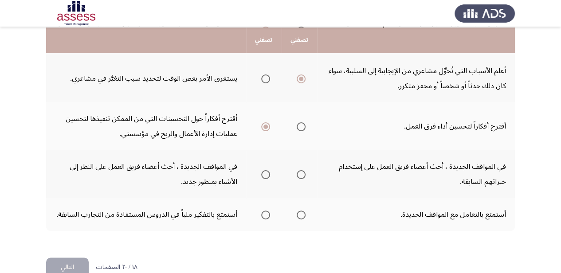
click at [264, 170] on span "Select an option" at bounding box center [265, 174] width 9 height 9
click at [264, 170] on input "Select an option" at bounding box center [265, 174] width 9 height 9
click at [302, 211] on span "Select an option" at bounding box center [301, 215] width 9 height 9
click at [302, 211] on input "Select an option" at bounding box center [301, 215] width 9 height 9
click at [58, 258] on button "التالي" at bounding box center [67, 268] width 43 height 20
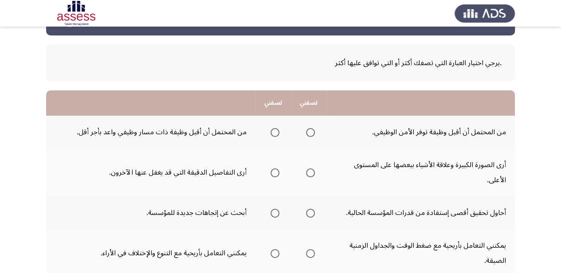
scroll to position [44, 0]
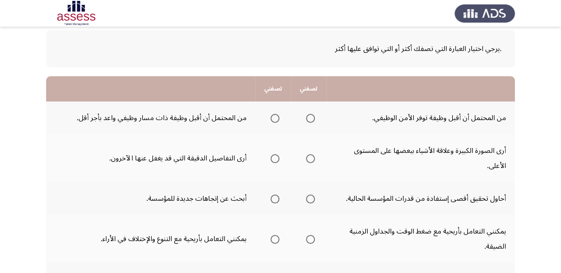
click at [277, 118] on span "Select an option" at bounding box center [275, 118] width 9 height 9
click at [277, 118] on input "Select an option" at bounding box center [275, 118] width 9 height 9
click at [308, 154] on span "Select an option" at bounding box center [310, 158] width 9 height 9
click at [308, 154] on input "Select an option" at bounding box center [310, 158] width 9 height 9
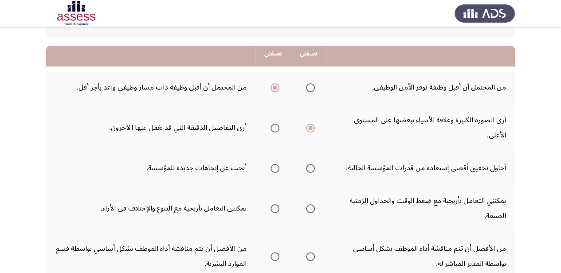
scroll to position [89, 0]
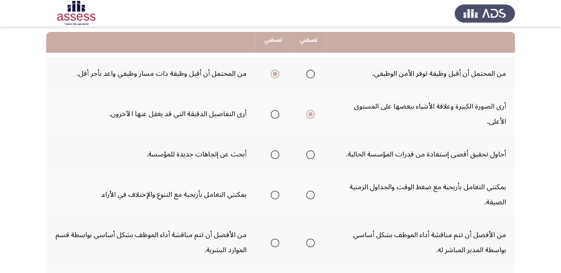
click at [273, 150] on span "Select an option" at bounding box center [275, 154] width 9 height 9
click at [273, 150] on input "Select an option" at bounding box center [275, 154] width 9 height 9
click at [271, 191] on span "Select an option" at bounding box center [275, 195] width 9 height 9
click at [271, 191] on input "Select an option" at bounding box center [275, 195] width 9 height 9
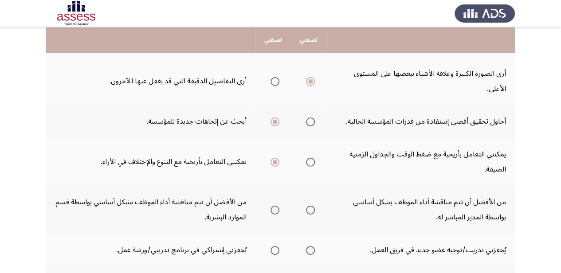
scroll to position [133, 0]
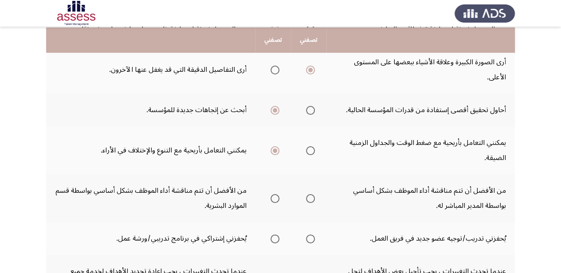
click at [276, 194] on span "Select an option" at bounding box center [275, 198] width 9 height 9
click at [276, 194] on input "Select an option" at bounding box center [275, 198] width 9 height 9
click at [271, 235] on span "Select an option" at bounding box center [275, 239] width 9 height 9
click at [271, 235] on input "Select an option" at bounding box center [275, 239] width 9 height 9
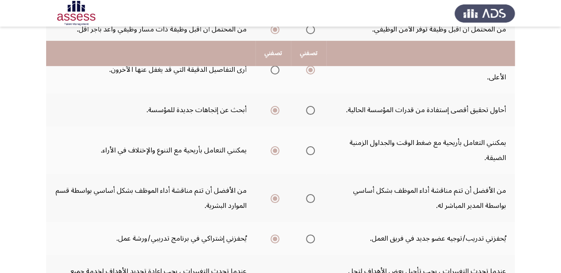
scroll to position [177, 0]
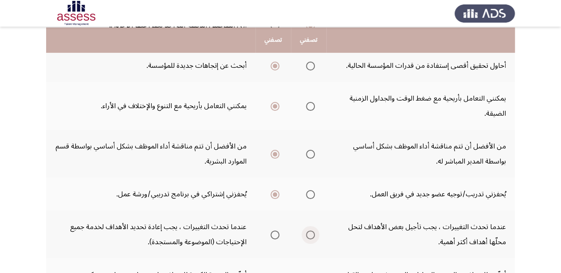
click at [310, 231] on span "Select an option" at bounding box center [310, 235] width 9 height 9
click at [310, 231] on input "Select an option" at bounding box center [310, 235] width 9 height 9
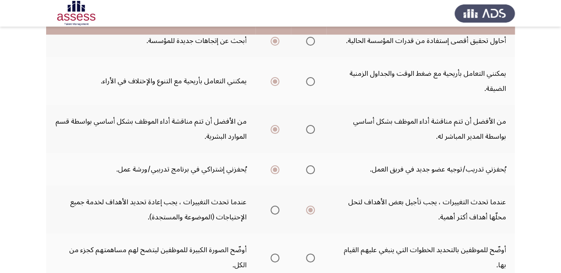
scroll to position [222, 0]
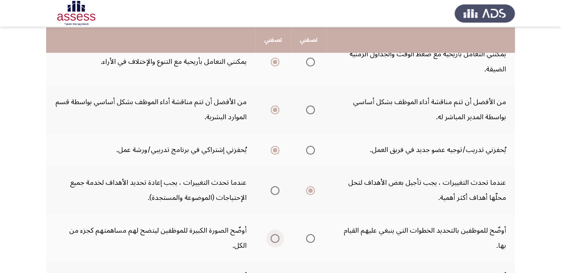
click at [271, 234] on span "Select an option" at bounding box center [275, 238] width 9 height 9
click at [271, 234] on input "Select an option" at bounding box center [275, 238] width 9 height 9
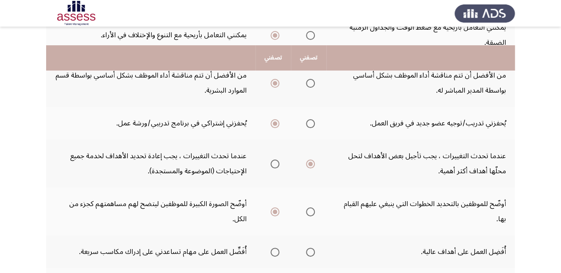
scroll to position [266, 0]
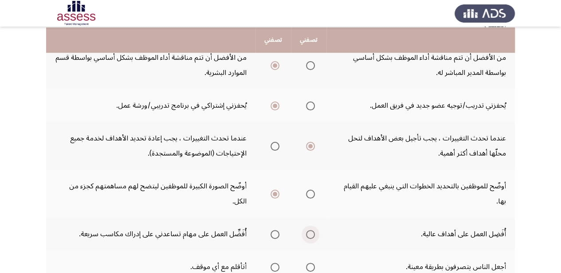
click at [308, 230] on span "Select an option" at bounding box center [310, 234] width 9 height 9
click at [308, 230] on input "Select an option" at bounding box center [310, 234] width 9 height 9
click at [277, 263] on span "Select an option" at bounding box center [275, 267] width 9 height 9
click at [277, 263] on input "Select an option" at bounding box center [275, 267] width 9 height 9
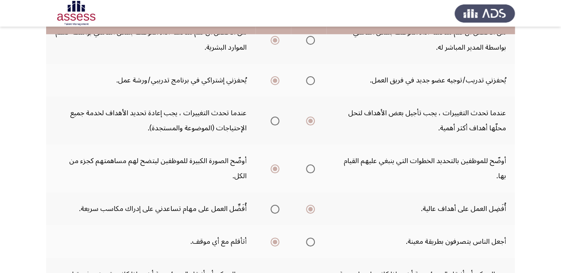
scroll to position [310, 0]
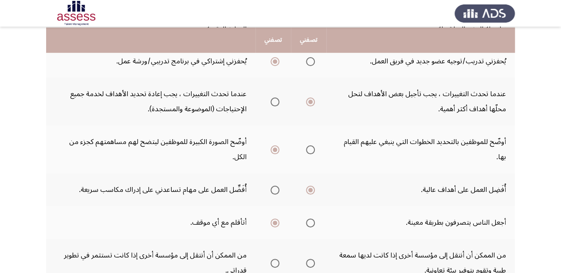
click at [271, 259] on span "Select an option" at bounding box center [275, 263] width 9 height 9
click at [271, 259] on input "Select an option" at bounding box center [275, 263] width 9 height 9
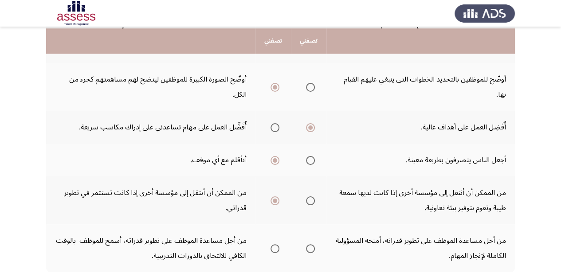
scroll to position [373, 0]
click at [272, 244] on span "Select an option" at bounding box center [275, 248] width 9 height 9
click at [272, 244] on input "Select an option" at bounding box center [275, 248] width 9 height 9
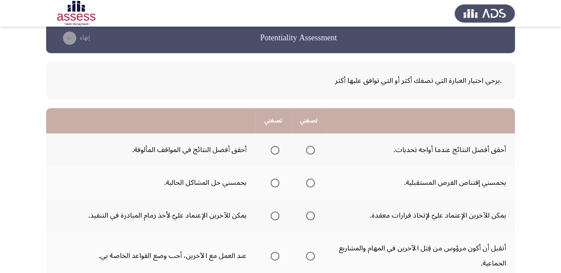
scroll to position [44, 0]
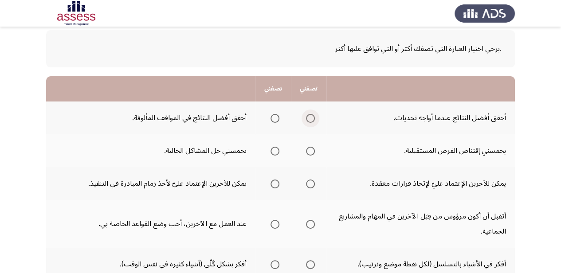
click at [309, 116] on span "Select an option" at bounding box center [310, 118] width 9 height 9
click at [309, 116] on input "Select an option" at bounding box center [310, 118] width 9 height 9
click at [311, 150] on span "Select an option" at bounding box center [310, 151] width 9 height 9
click at [311, 150] on input "Select an option" at bounding box center [310, 151] width 9 height 9
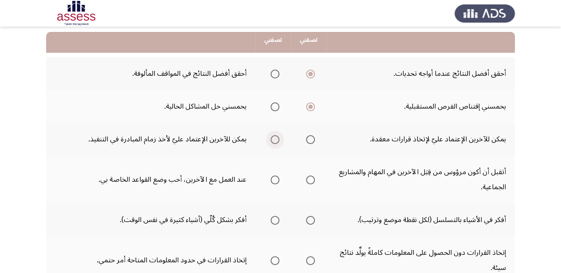
click at [278, 136] on span "Select an option" at bounding box center [275, 139] width 9 height 9
click at [278, 136] on input "Select an option" at bounding box center [275, 139] width 9 height 9
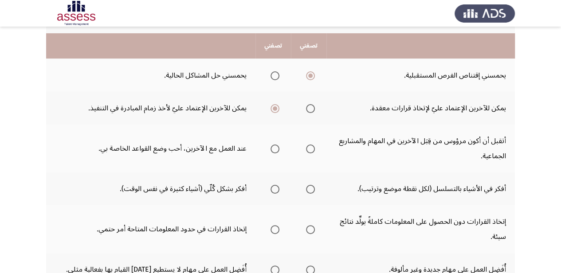
scroll to position [133, 0]
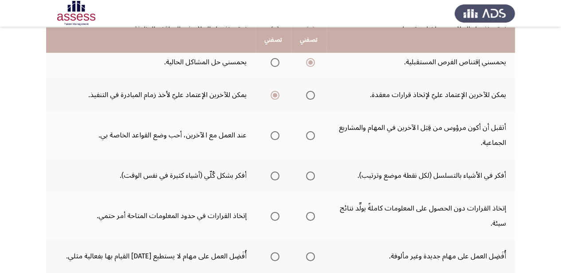
click at [273, 131] on span "Select an option" at bounding box center [275, 135] width 9 height 9
click at [273, 131] on input "Select an option" at bounding box center [275, 135] width 9 height 9
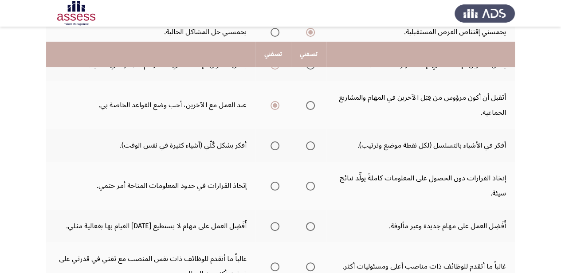
scroll to position [177, 0]
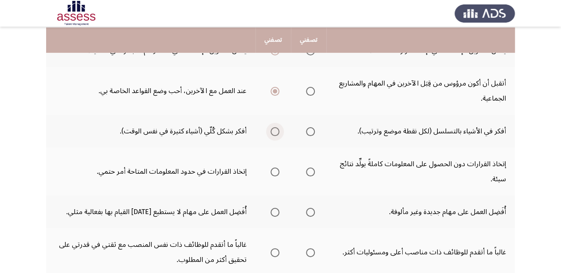
click at [276, 128] on span "Select an option" at bounding box center [275, 131] width 9 height 9
click at [276, 128] on input "Select an option" at bounding box center [275, 131] width 9 height 9
click at [310, 168] on span "Select an option" at bounding box center [310, 172] width 9 height 9
click at [310, 168] on input "Select an option" at bounding box center [310, 172] width 9 height 9
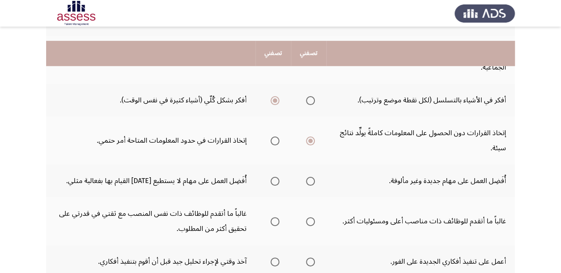
scroll to position [222, 0]
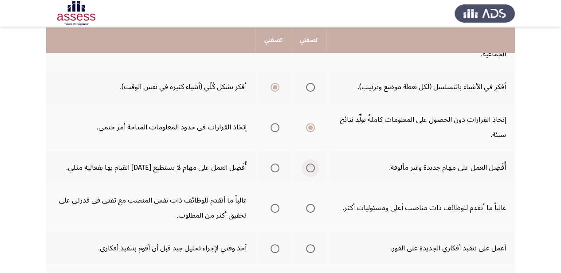
click at [308, 164] on span "Select an option" at bounding box center [310, 168] width 9 height 9
click at [308, 164] on input "Select an option" at bounding box center [310, 168] width 9 height 9
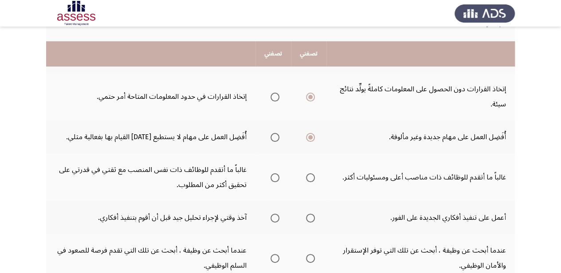
scroll to position [266, 0]
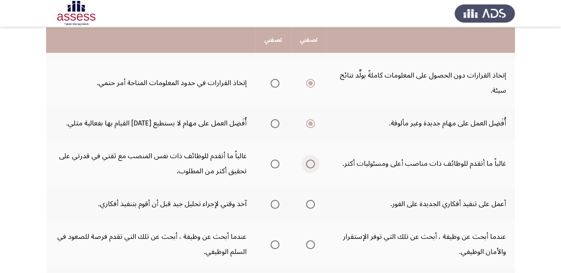
click at [309, 160] on span "Select an option" at bounding box center [310, 164] width 9 height 9
click at [309, 160] on input "Select an option" at bounding box center [310, 164] width 9 height 9
click at [273, 200] on span "Select an option" at bounding box center [275, 204] width 9 height 9
click at [273, 200] on input "Select an option" at bounding box center [275, 204] width 9 height 9
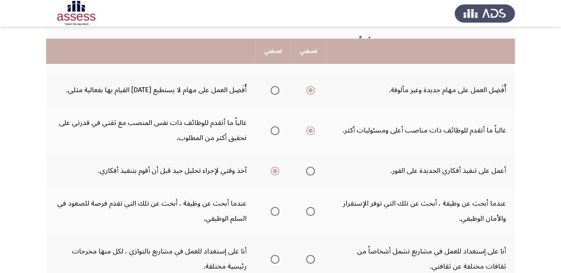
scroll to position [310, 0]
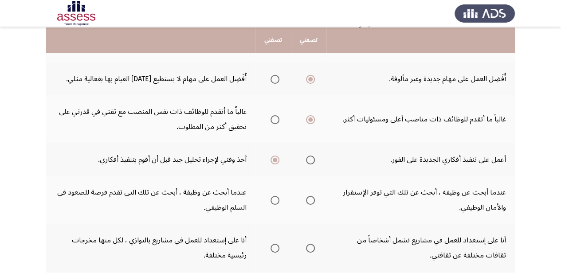
click at [278, 196] on span "Select an option" at bounding box center [275, 200] width 9 height 9
click at [278, 196] on input "Select an option" at bounding box center [275, 200] width 9 height 9
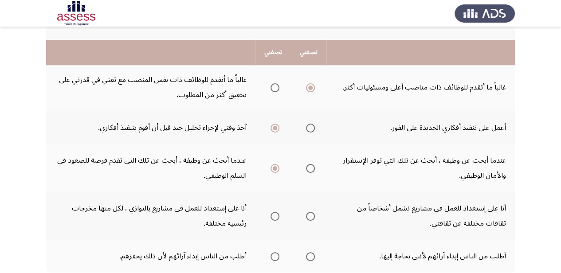
scroll to position [355, 0]
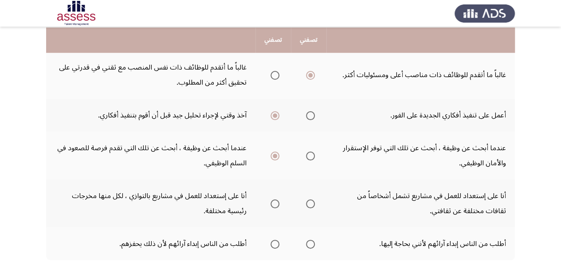
click at [309, 200] on span "Select an option" at bounding box center [310, 204] width 9 height 9
click at [309, 200] on input "Select an option" at bounding box center [310, 204] width 9 height 9
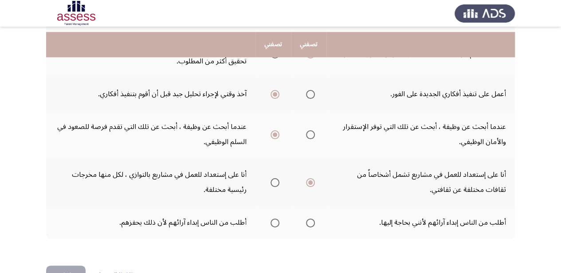
scroll to position [388, 0]
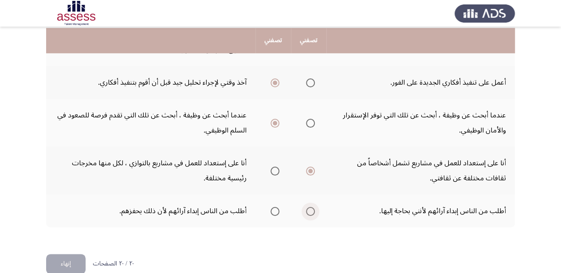
click at [308, 207] on span "Select an option" at bounding box center [310, 211] width 9 height 9
click at [308, 207] on input "Select an option" at bounding box center [310, 211] width 9 height 9
click at [67, 254] on button "إنهاء" at bounding box center [65, 264] width 39 height 20
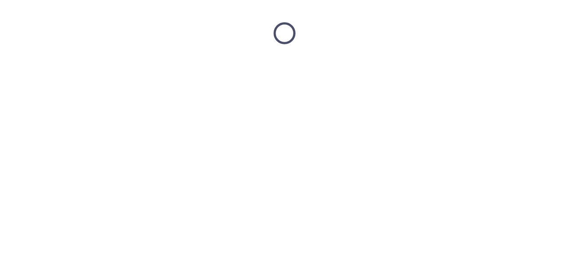
scroll to position [0, 0]
